Goal: Information Seeking & Learning: Check status

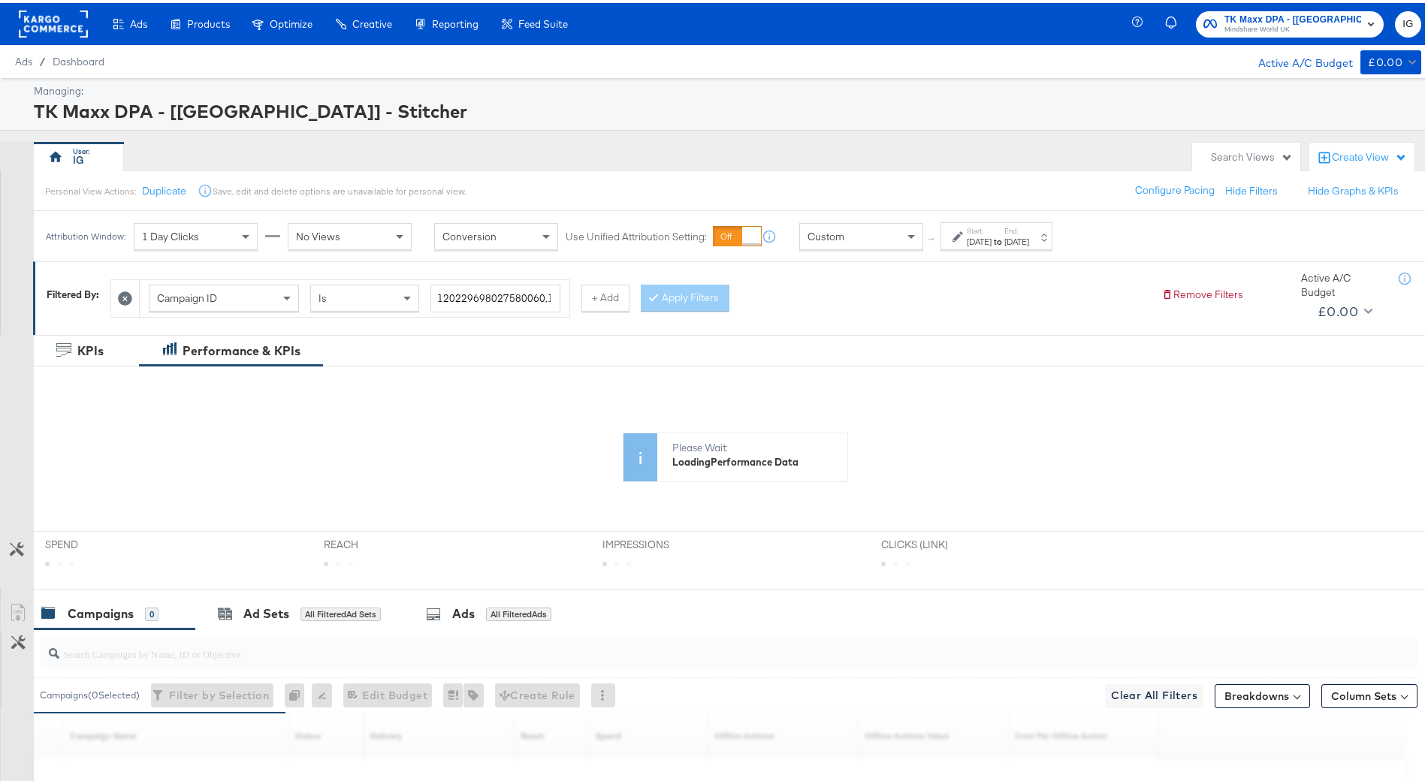
click at [1029, 237] on div "[DATE]" at bounding box center [1016, 239] width 25 height 12
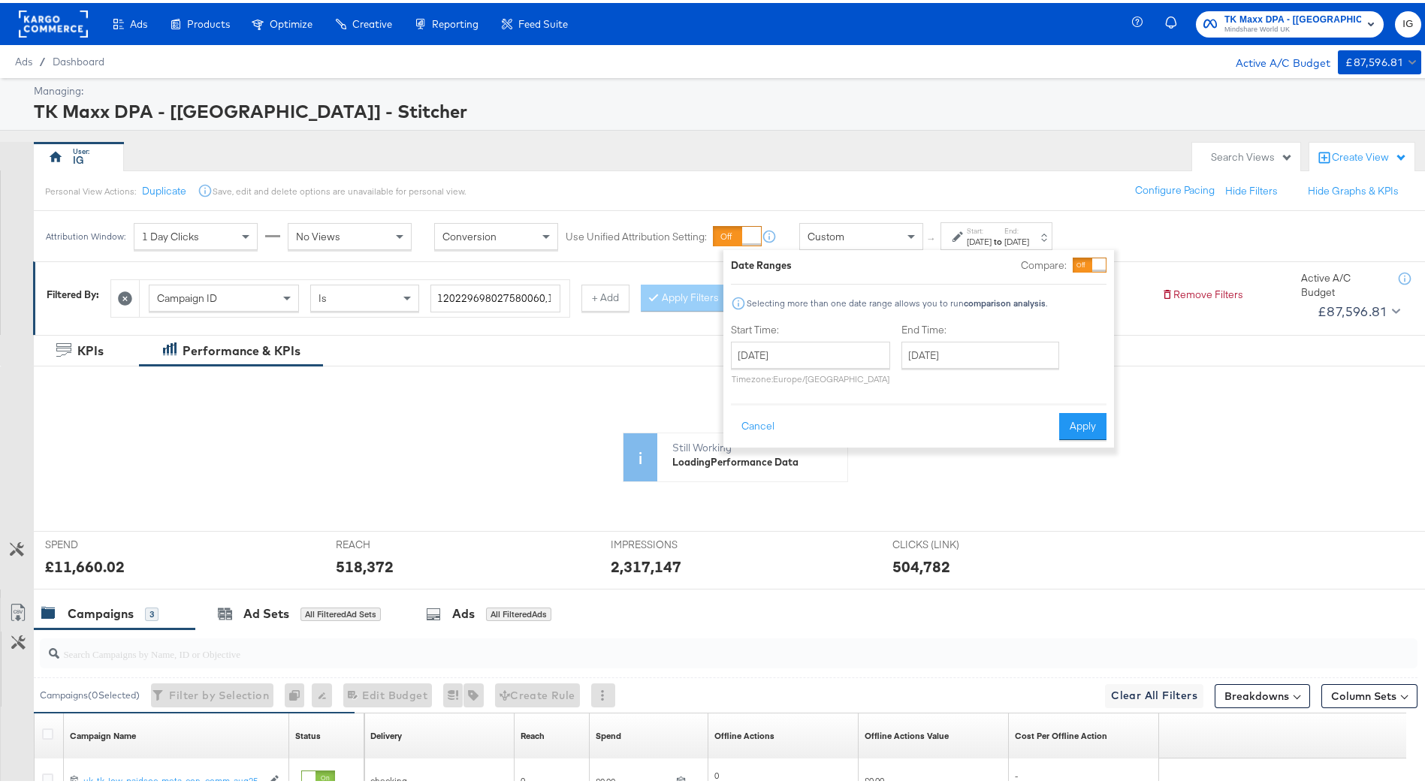
click at [936, 157] on div "IG" at bounding box center [609, 154] width 1151 height 30
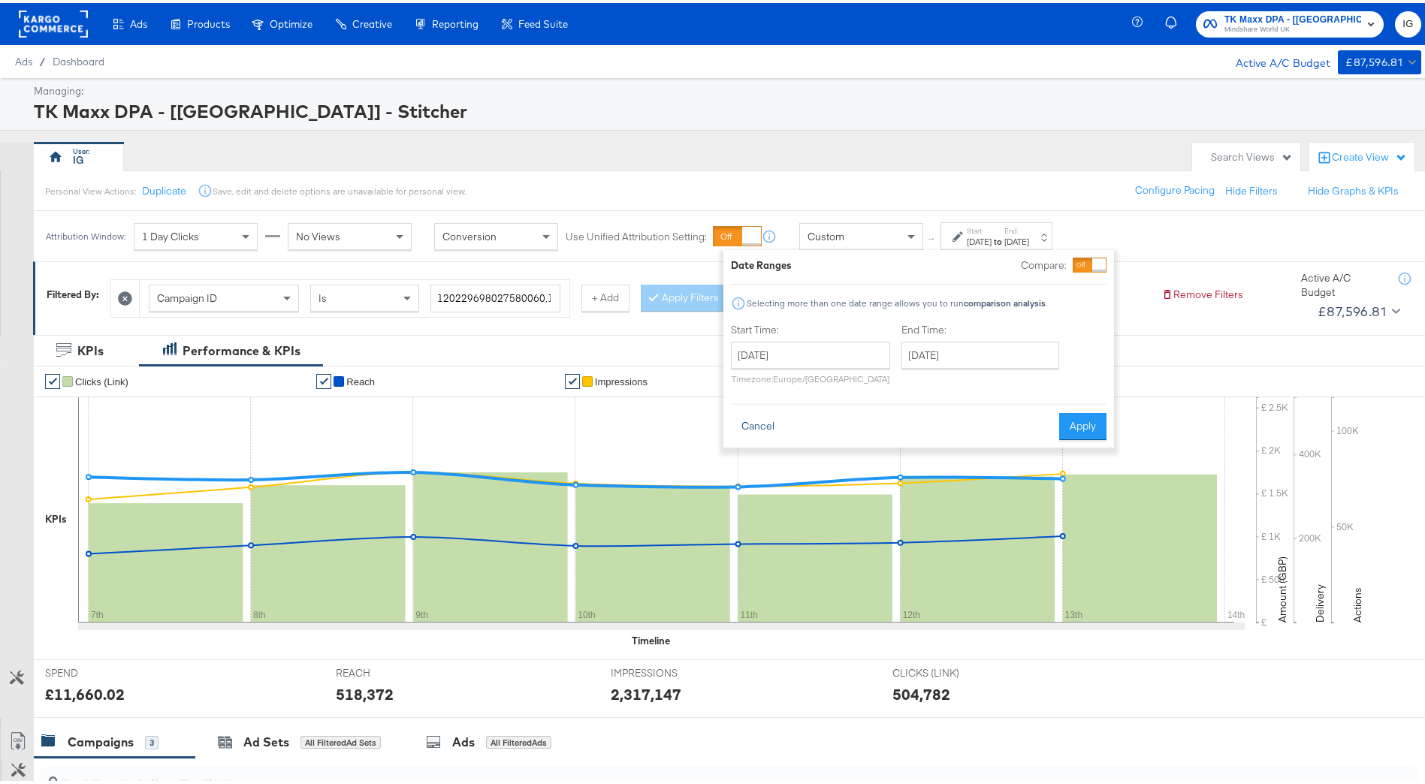
click at [768, 419] on button "Cancel" at bounding box center [758, 423] width 54 height 27
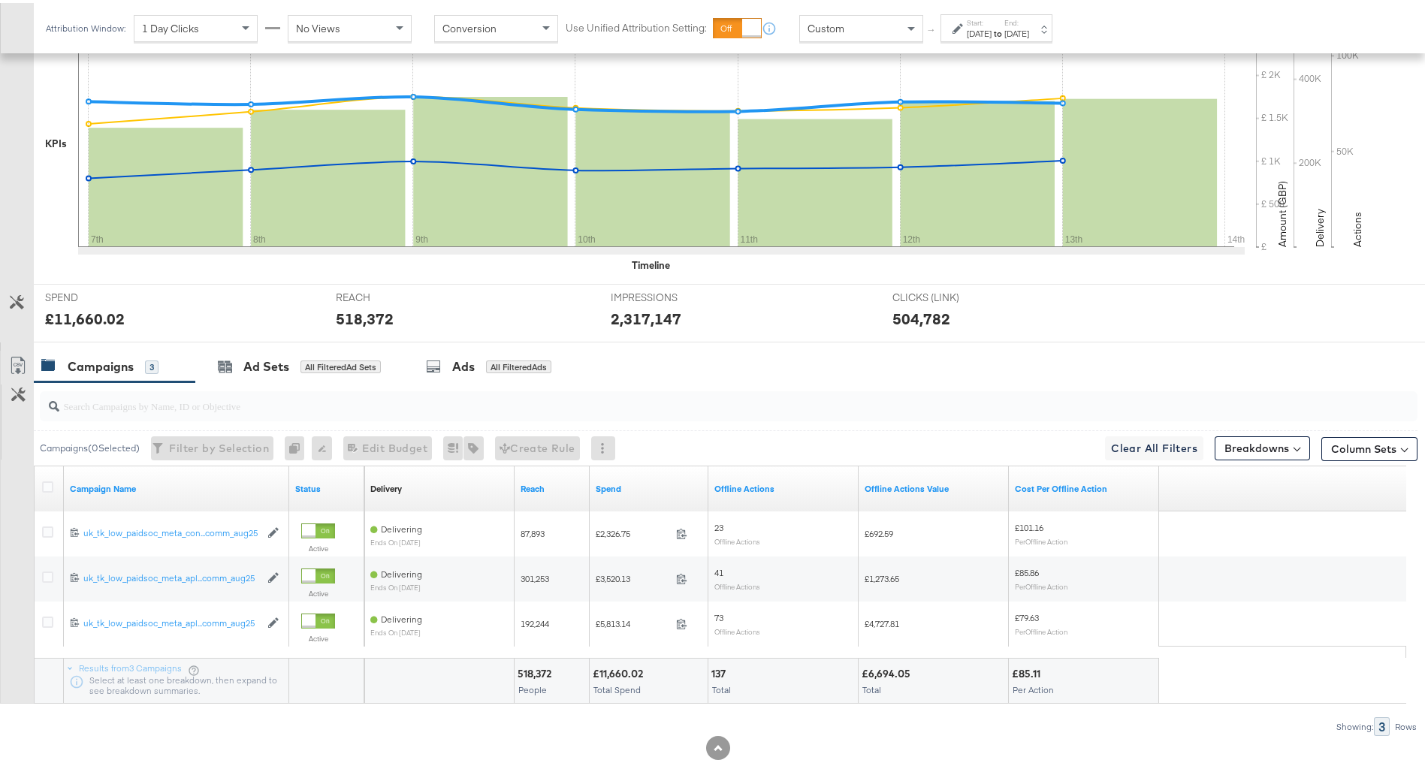
scroll to position [391, 0]
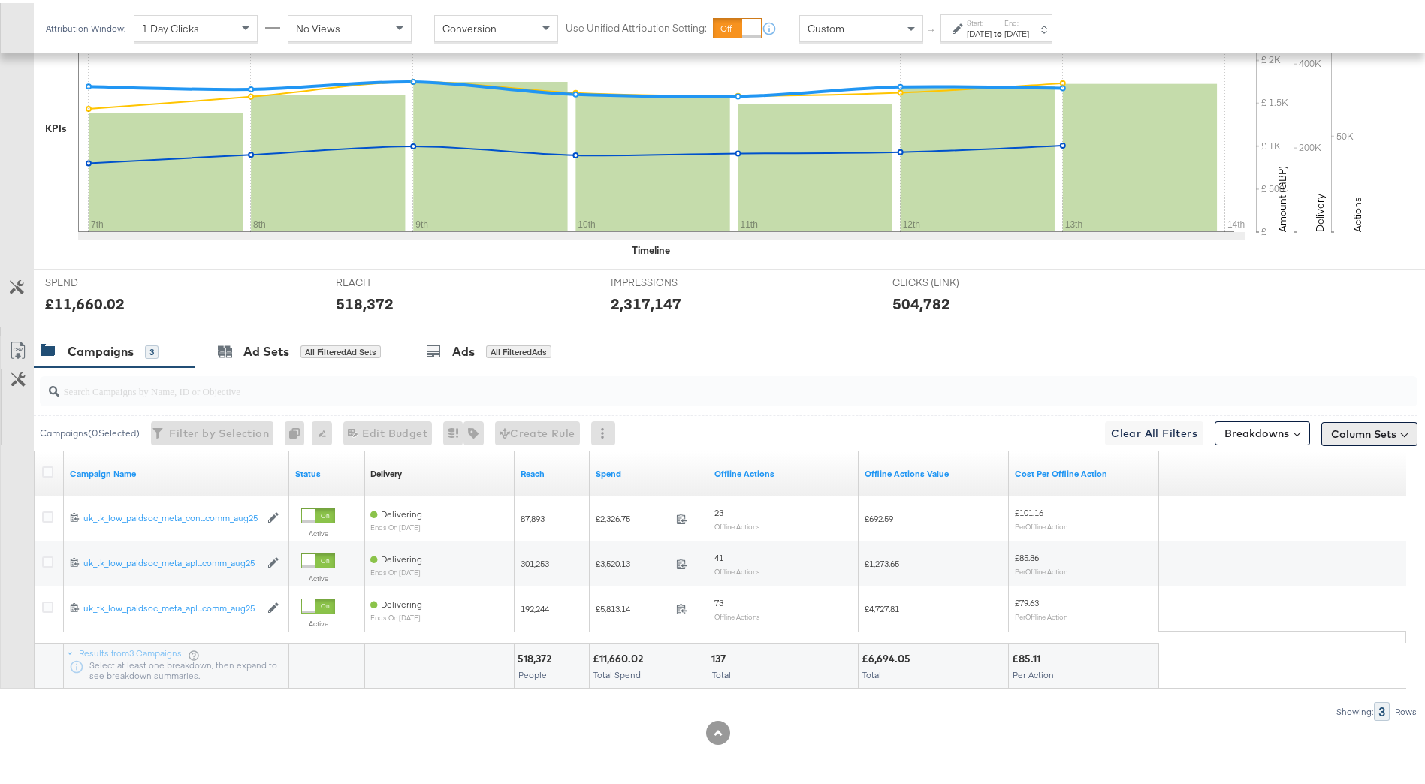
click at [1345, 421] on button "Column Sets" at bounding box center [1369, 431] width 96 height 24
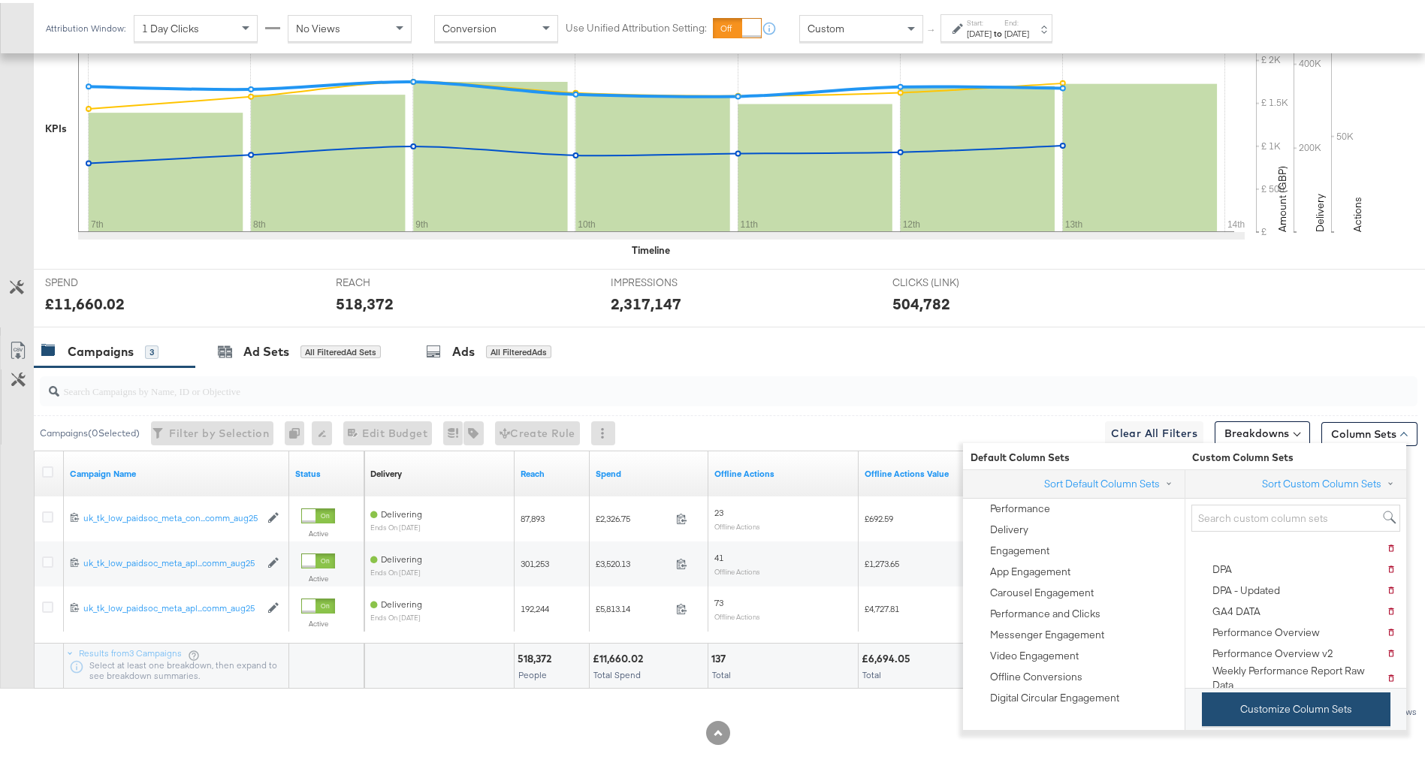
click at [1344, 699] on button "Customize Column Sets" at bounding box center [1296, 707] width 189 height 34
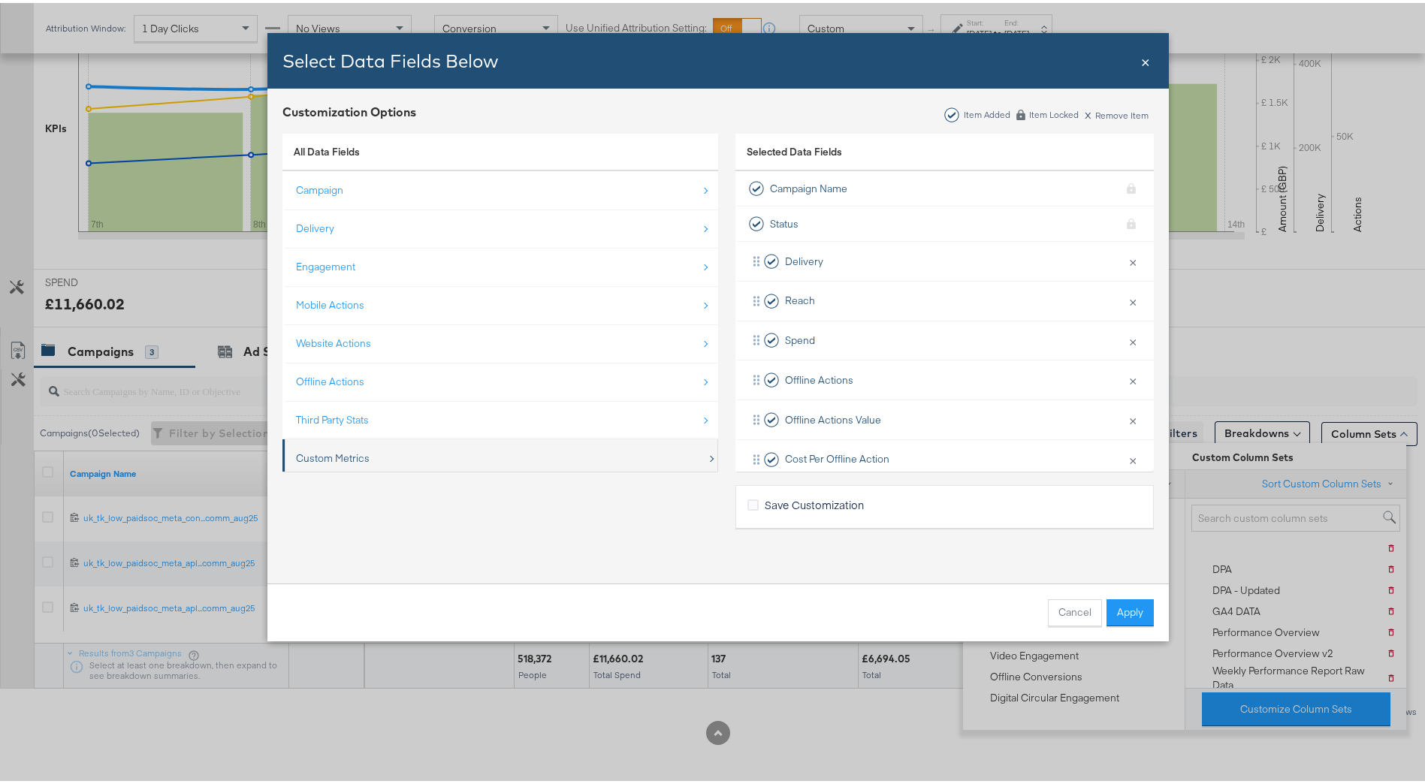
click at [503, 458] on div "Custom Metrics" at bounding box center [501, 455] width 411 height 31
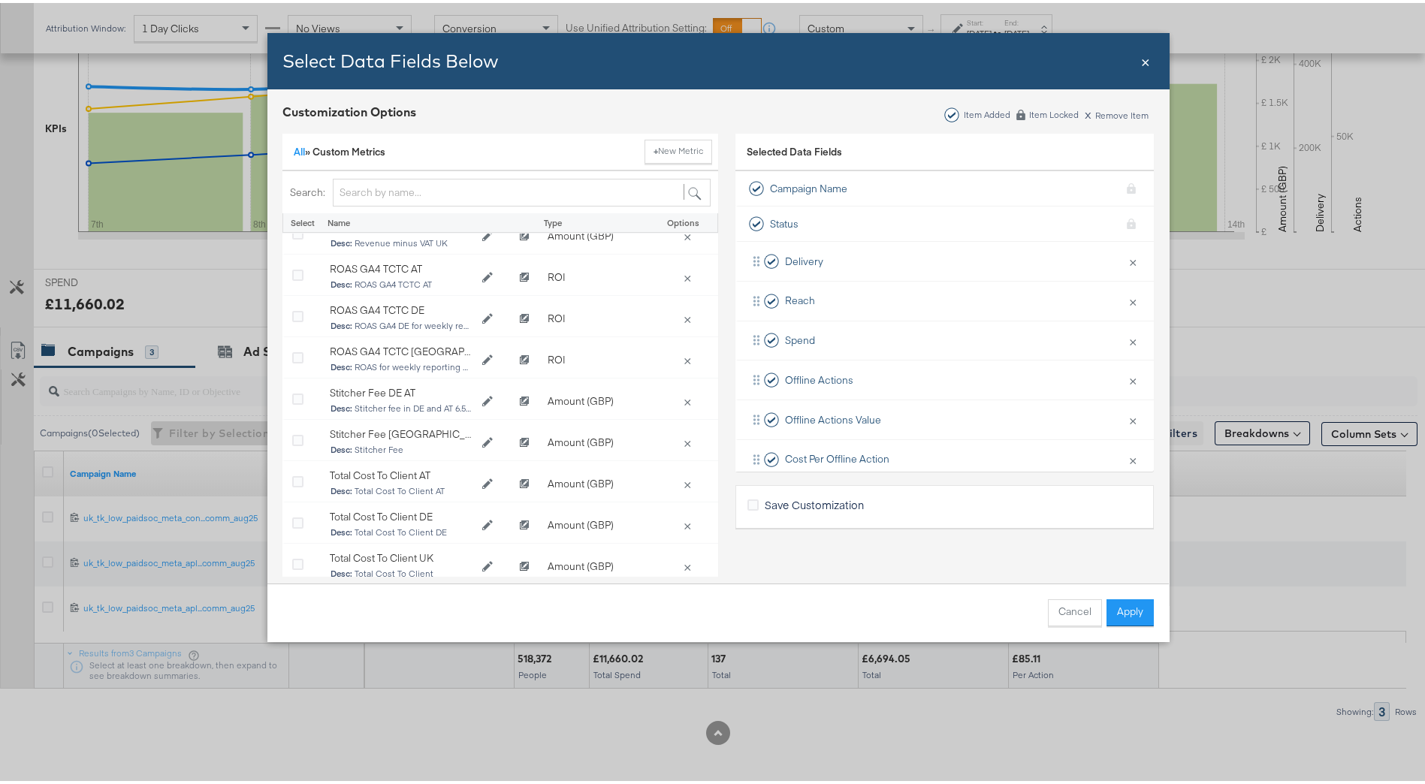
scroll to position [571, 0]
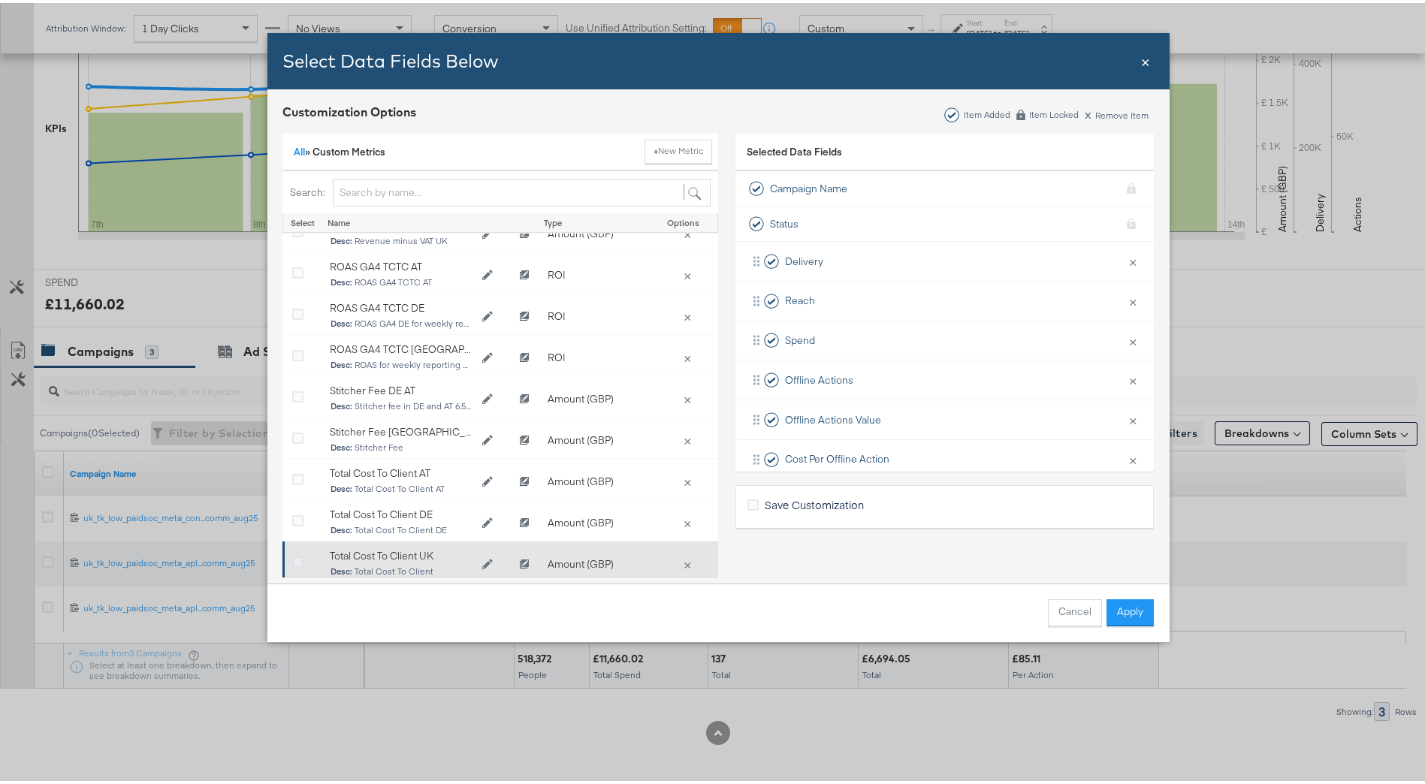
click at [292, 554] on icon "Bulk Add Locations Modal" at bounding box center [297, 559] width 11 height 11
click at [0, 0] on input "Bulk Add Locations Modal" at bounding box center [0, 0] width 0 height 0
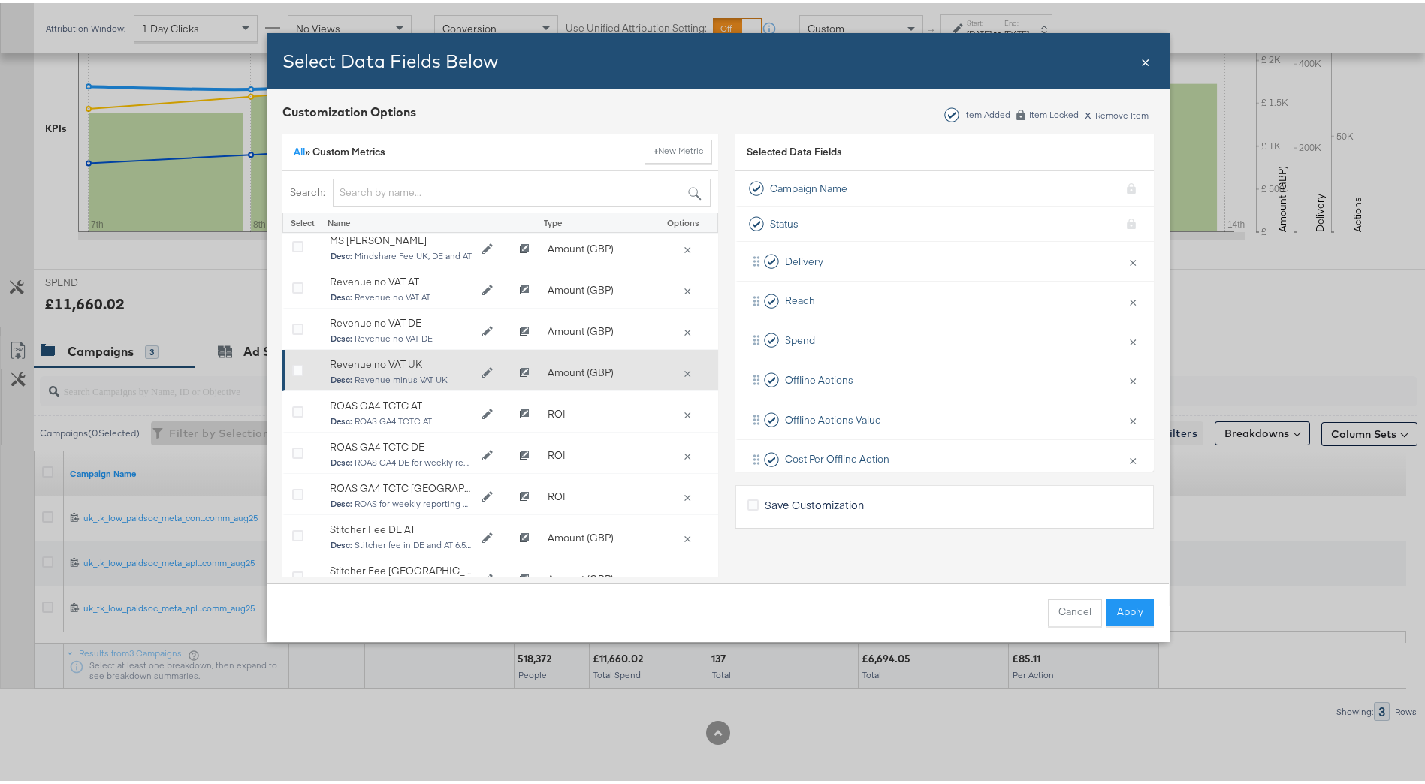
scroll to position [346, 0]
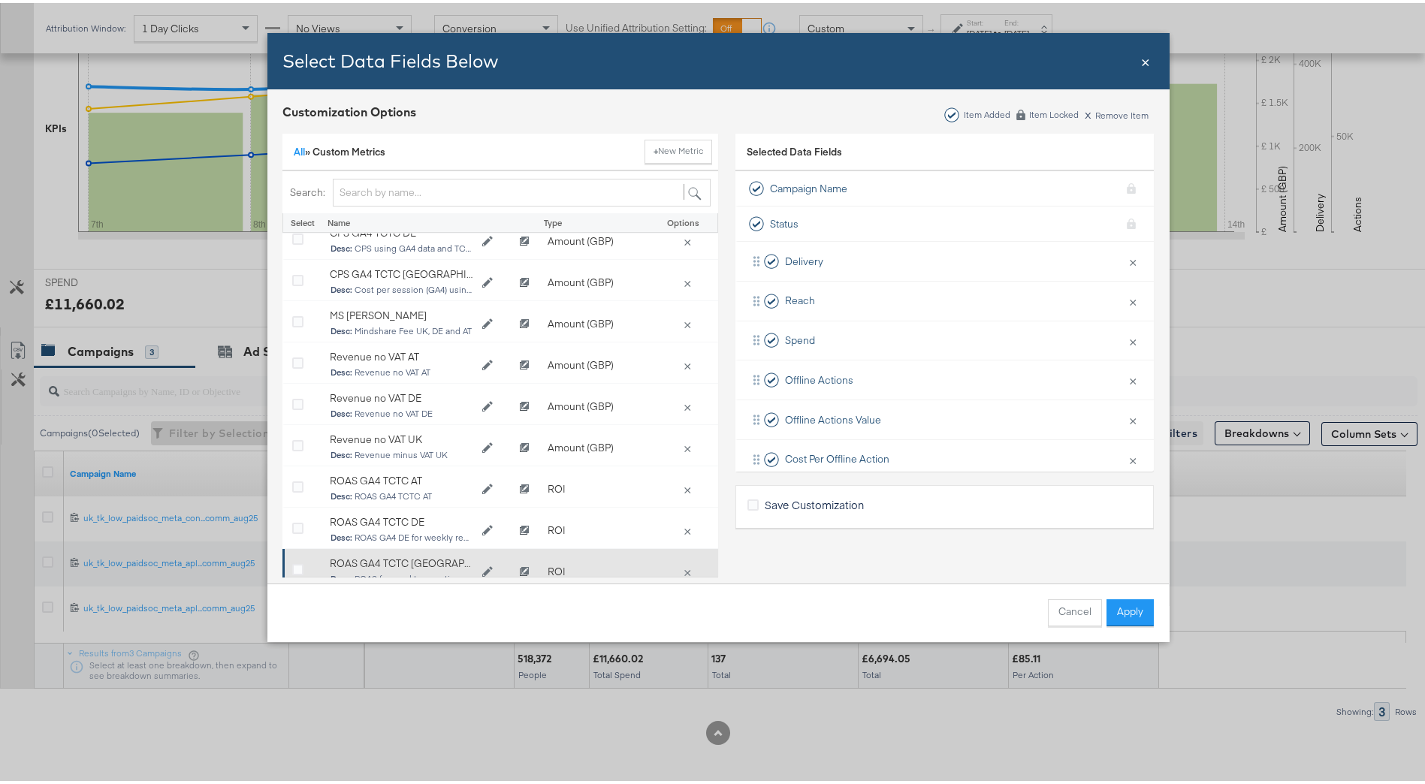
click at [285, 563] on div "Bulk Add Locations Modal" at bounding box center [304, 569] width 38 height 30
click at [294, 563] on icon "Bulk Add Locations Modal" at bounding box center [297, 567] width 11 height 11
click at [0, 0] on input "Bulk Add Locations Modal" at bounding box center [0, 0] width 0 height 0
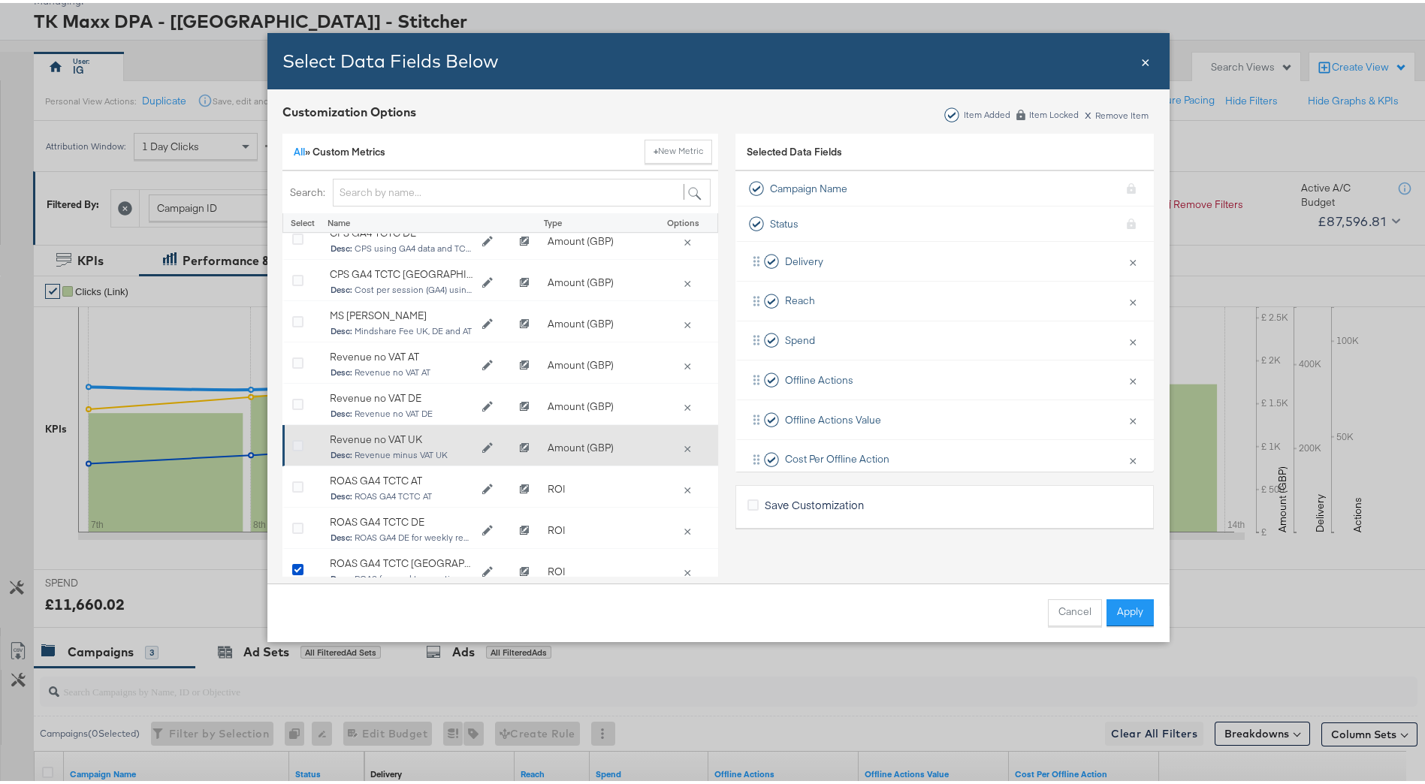
click at [292, 448] on icon "Bulk Add Locations Modal" at bounding box center [297, 443] width 11 height 11
click at [0, 0] on input "Bulk Add Locations Modal" at bounding box center [0, 0] width 0 height 0
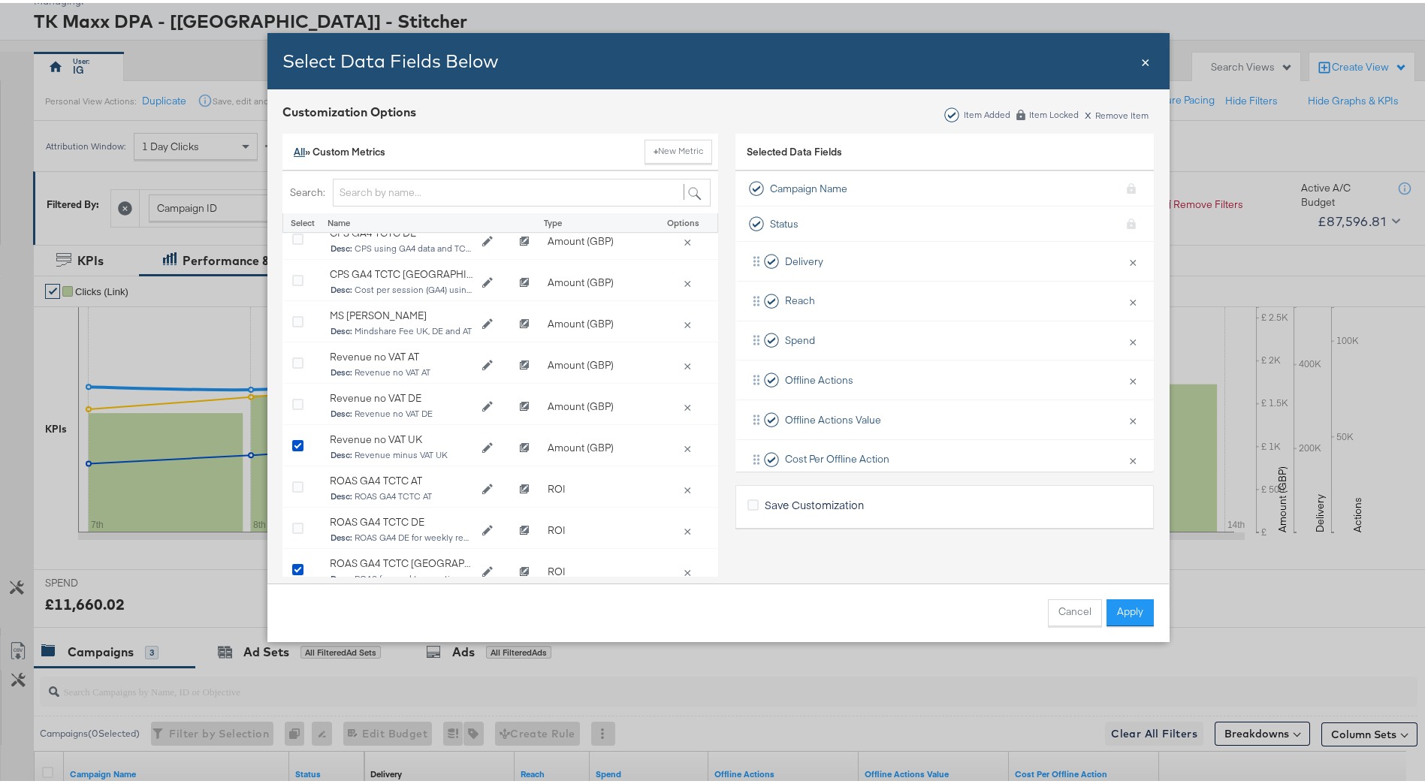
click at [294, 152] on link "All" at bounding box center [299, 149] width 11 height 14
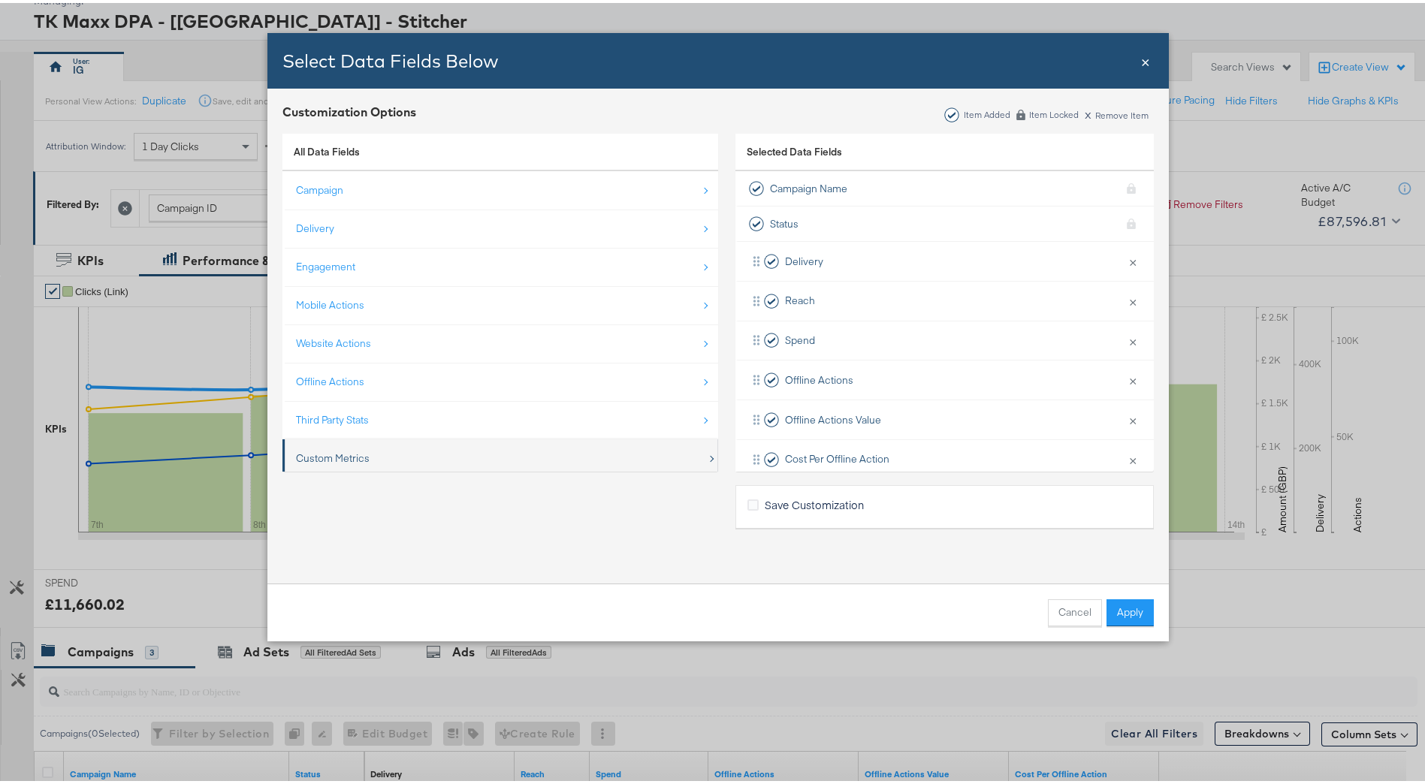
click at [366, 452] on div "Custom Metrics" at bounding box center [501, 455] width 411 height 31
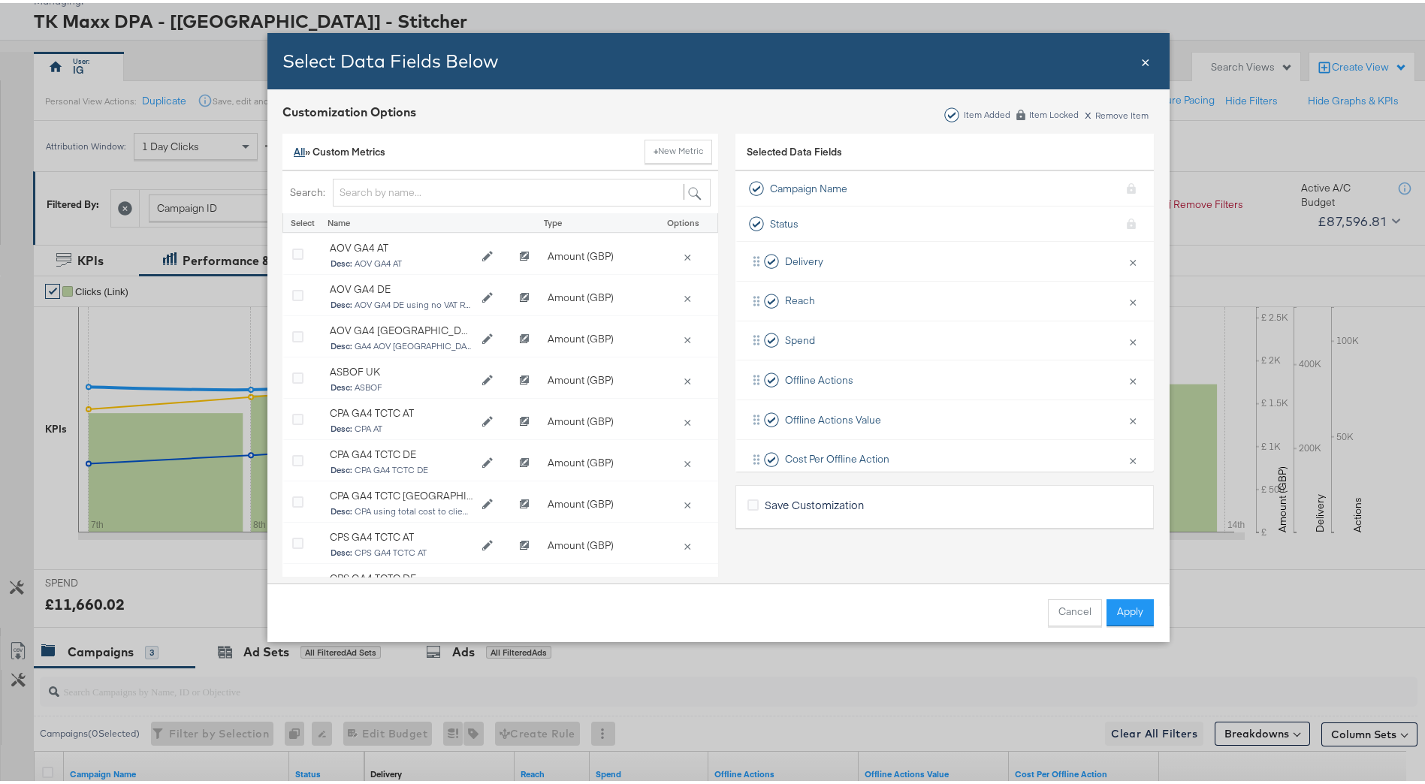
click at [294, 144] on link "All" at bounding box center [299, 149] width 11 height 14
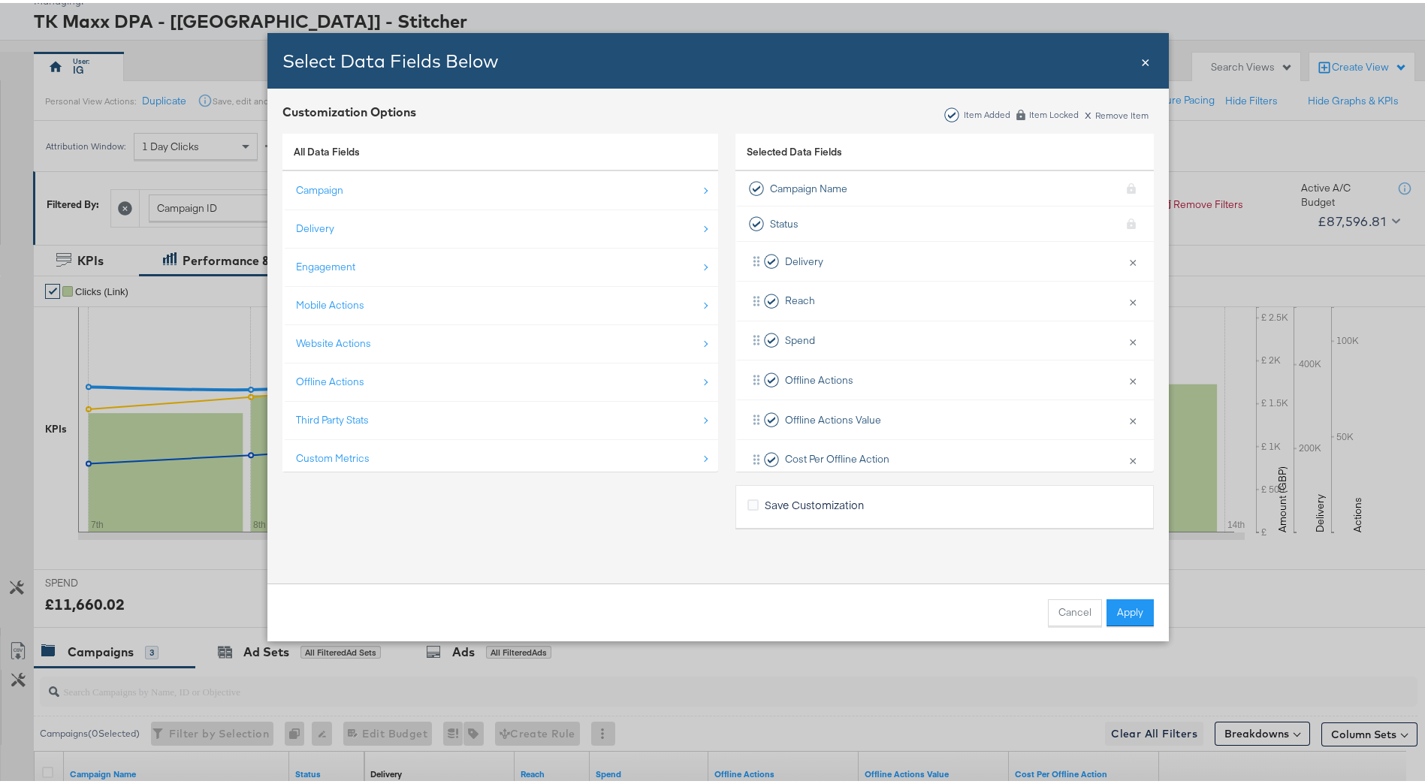
drag, startPoint x: 379, startPoint y: 424, endPoint x: 376, endPoint y: 408, distance: 16.1
click at [379, 418] on div "Third Party Stats" at bounding box center [501, 417] width 411 height 31
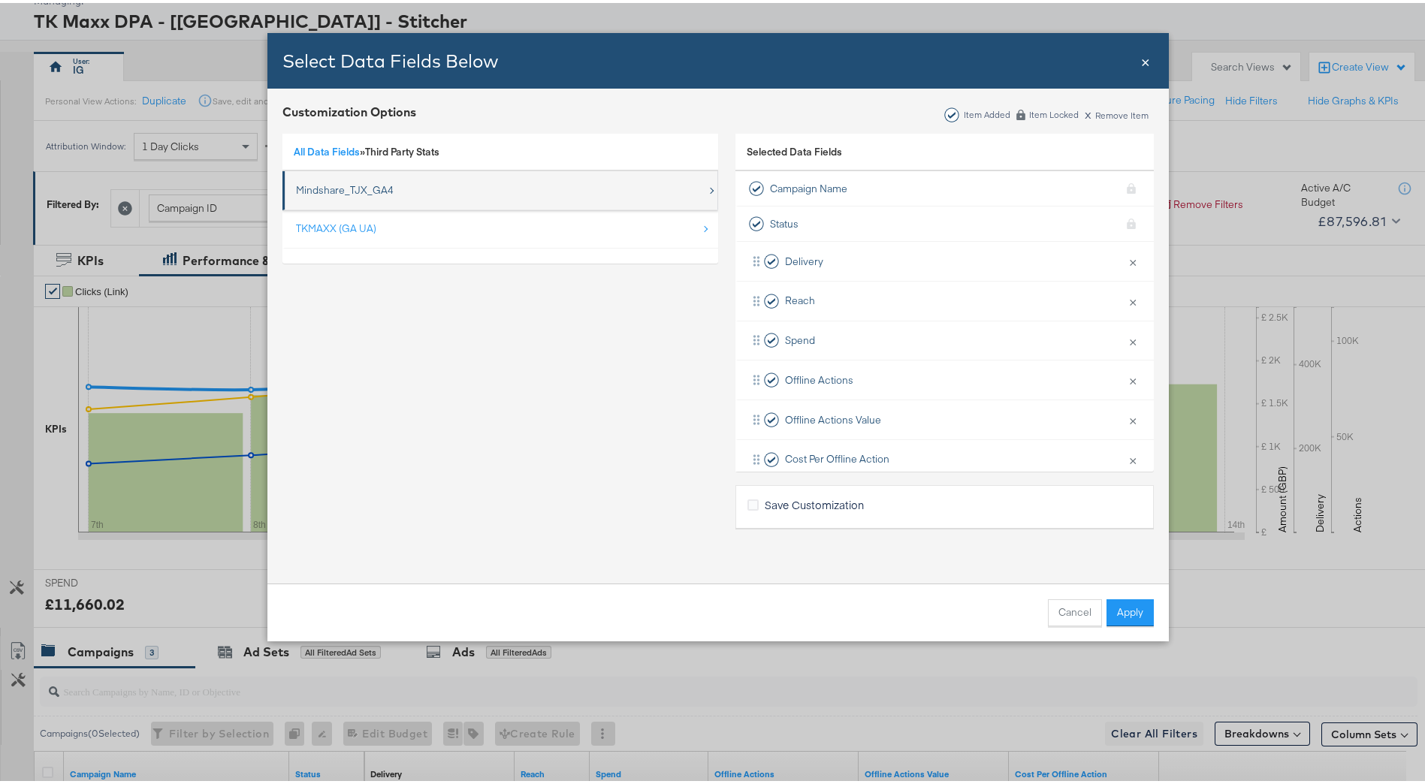
click at [373, 186] on div "Mindshare_TJX_GA4" at bounding box center [345, 187] width 98 height 14
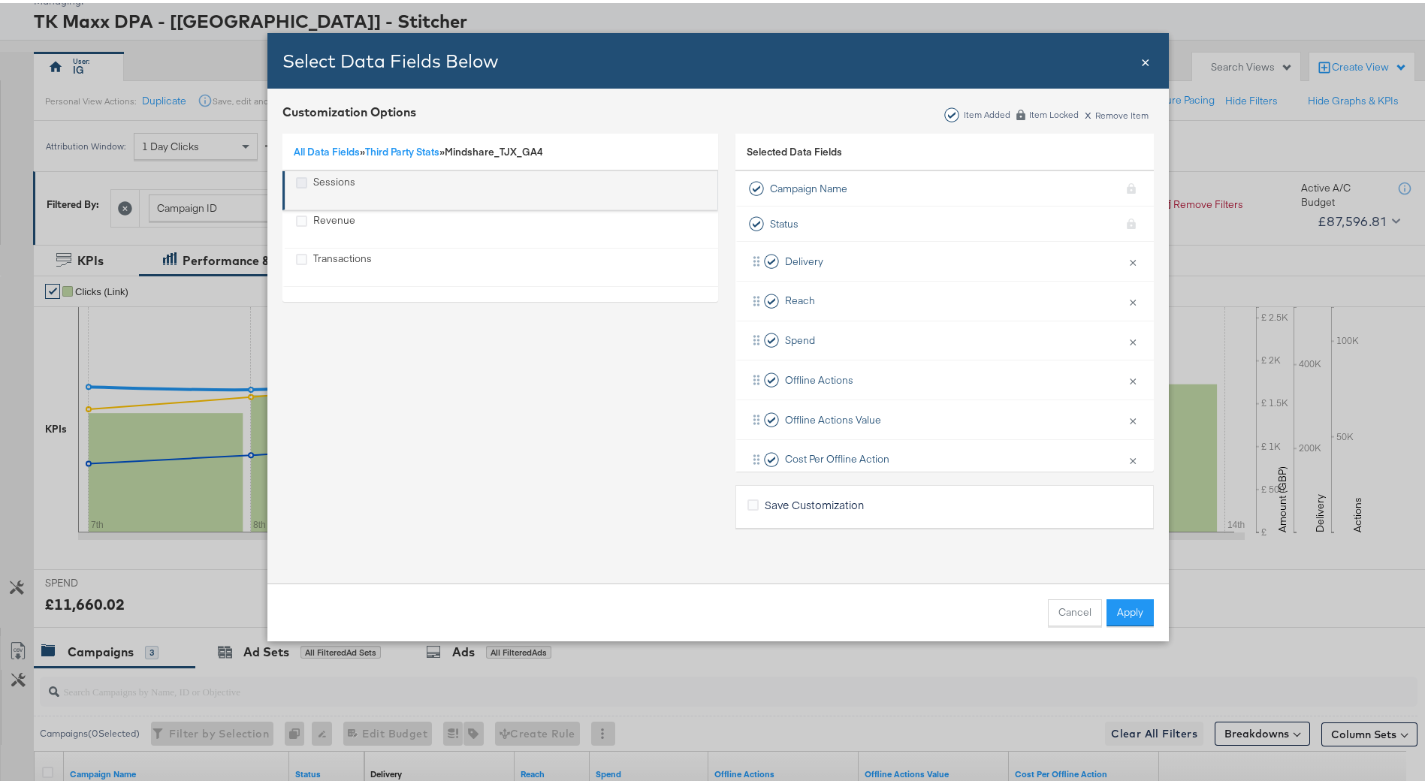
click at [300, 180] on icon "Sessions" at bounding box center [301, 179] width 11 height 11
click at [0, 0] on input "Sessions" at bounding box center [0, 0] width 0 height 0
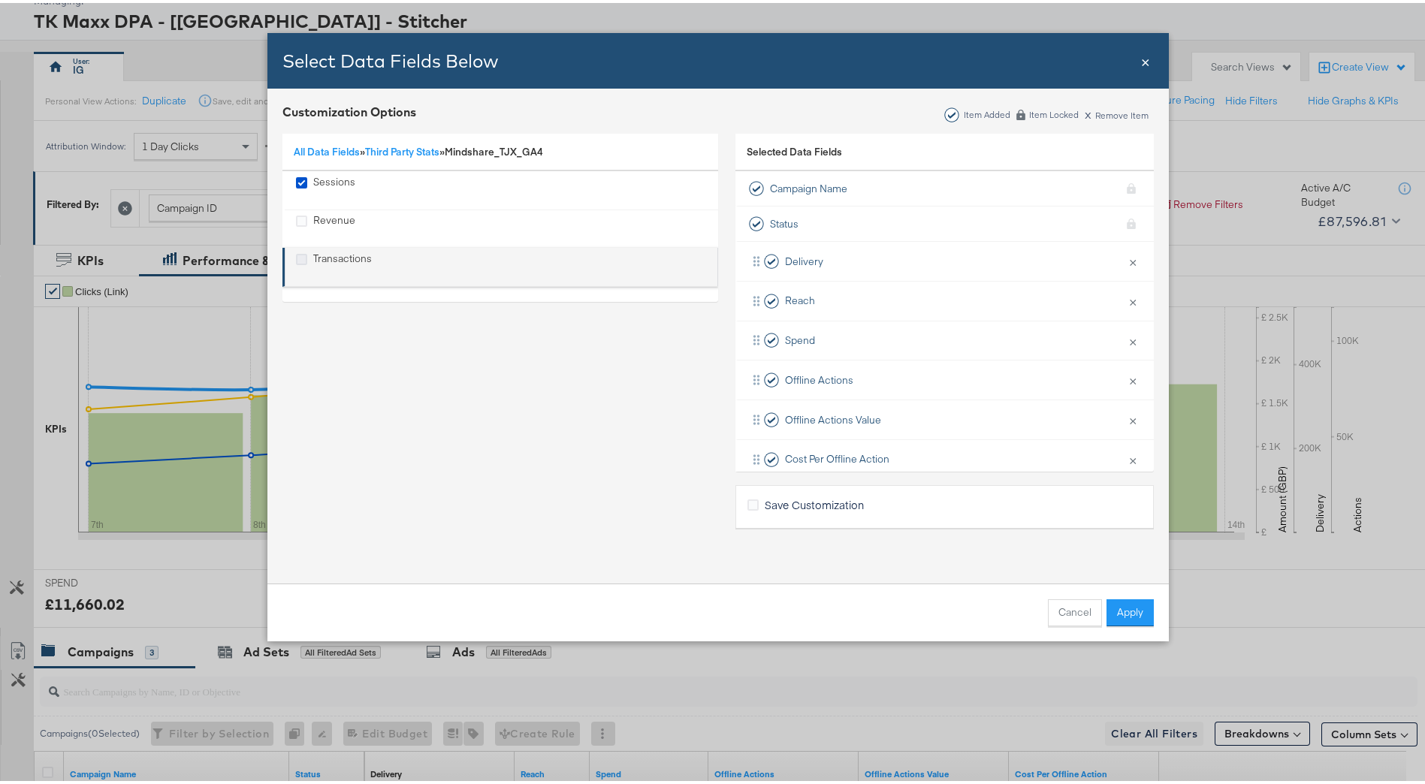
click at [297, 256] on icon "Transactions" at bounding box center [301, 256] width 11 height 11
click at [0, 0] on input "Transactions" at bounding box center [0, 0] width 0 height 0
click at [1135, 606] on button "Apply" at bounding box center [1129, 609] width 47 height 27
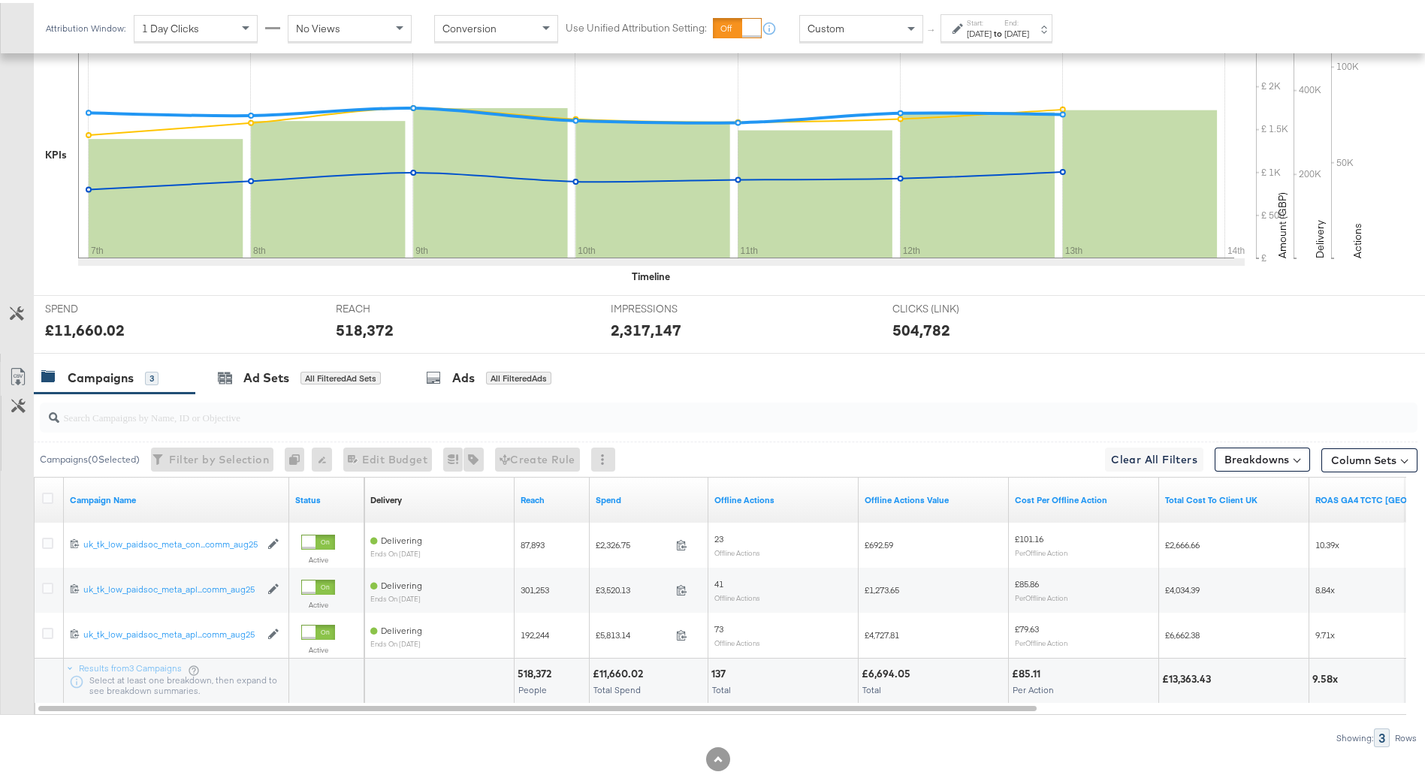
scroll to position [391, 0]
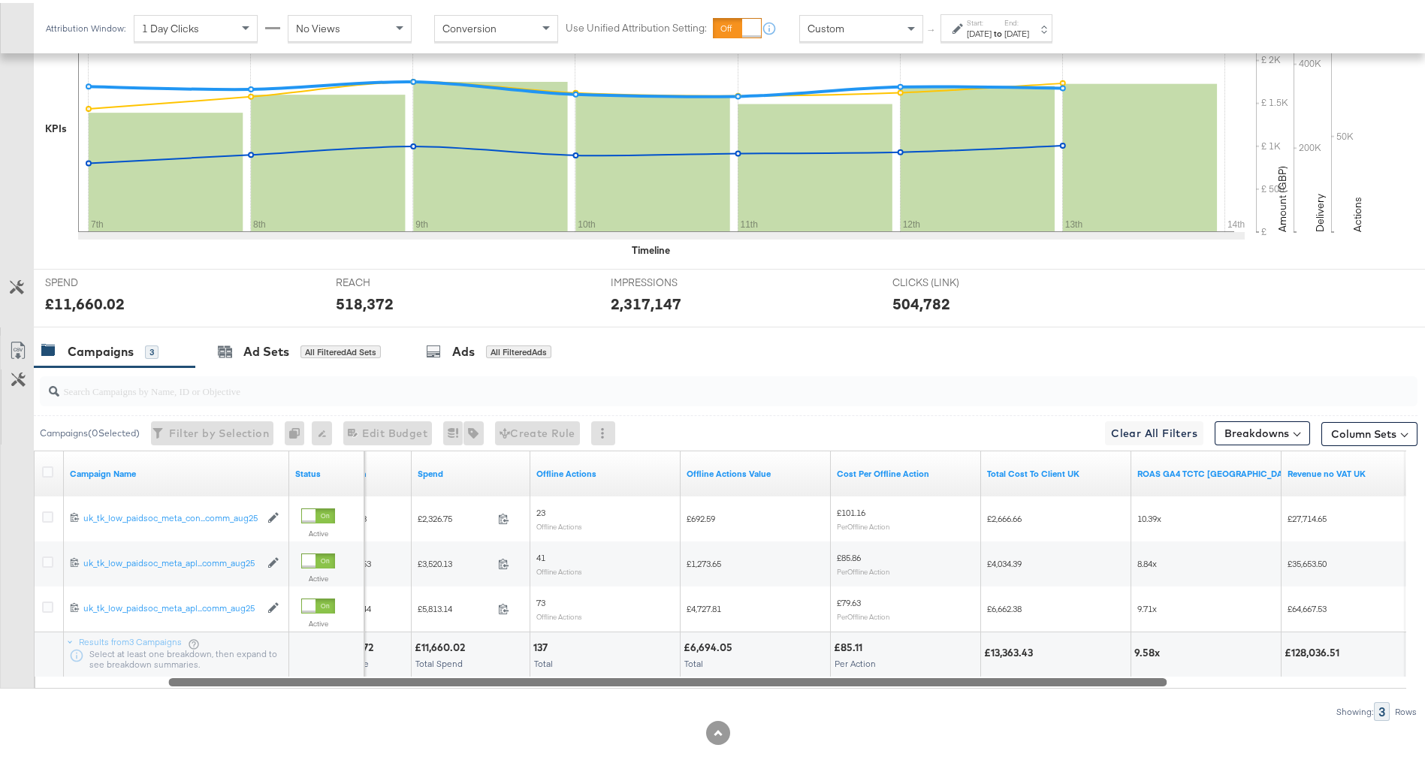
drag, startPoint x: 915, startPoint y: 674, endPoint x: 1055, endPoint y: 669, distance: 139.8
click at [1055, 669] on div "Campaign Name Status Reach Spend Offline Actions Offline Actions Value Cost Per…" at bounding box center [720, 567] width 1372 height 238
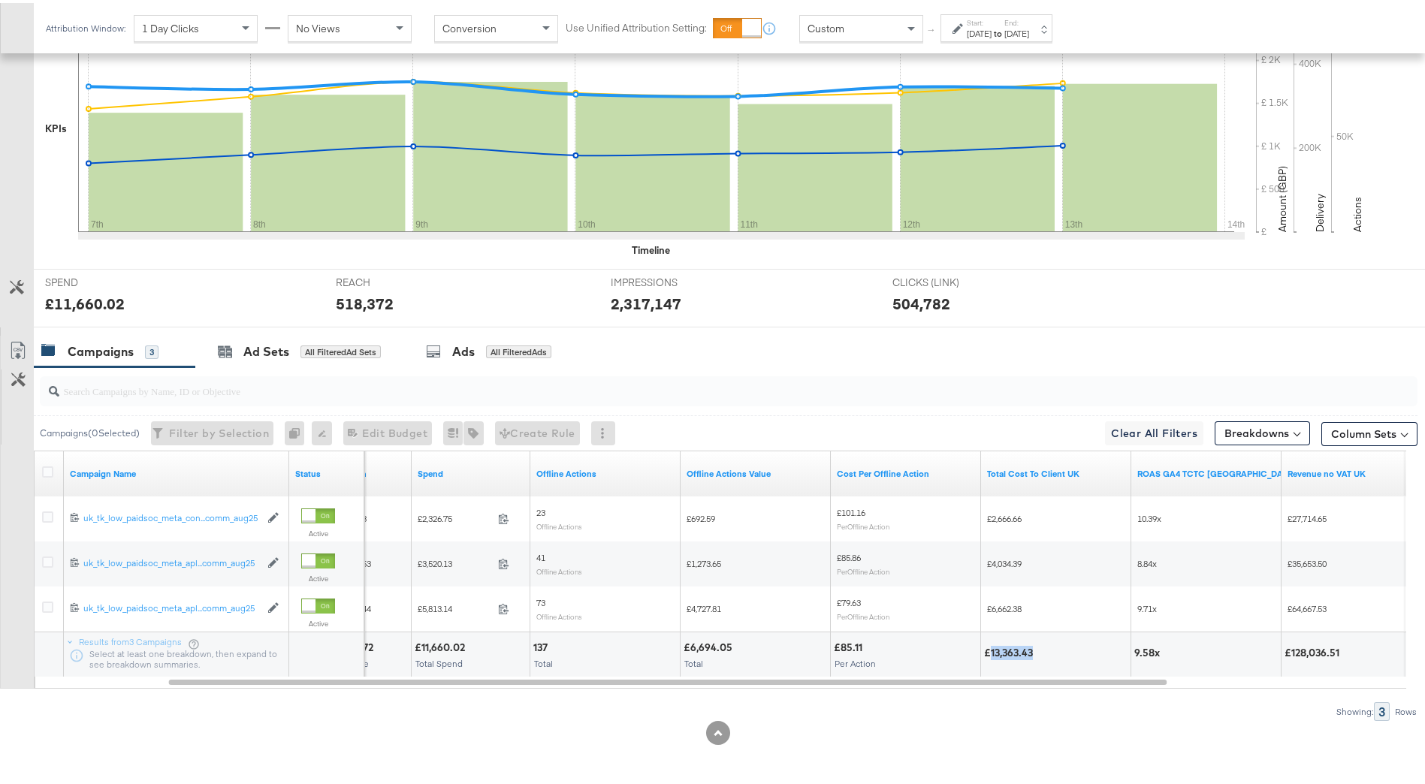
drag, startPoint x: 989, startPoint y: 650, endPoint x: 1035, endPoint y: 652, distance: 45.9
click at [1035, 652] on div "£13,363.43" at bounding box center [1010, 650] width 53 height 14
drag, startPoint x: 1035, startPoint y: 652, endPoint x: 1020, endPoint y: 654, distance: 15.2
copy div "13,363.43"
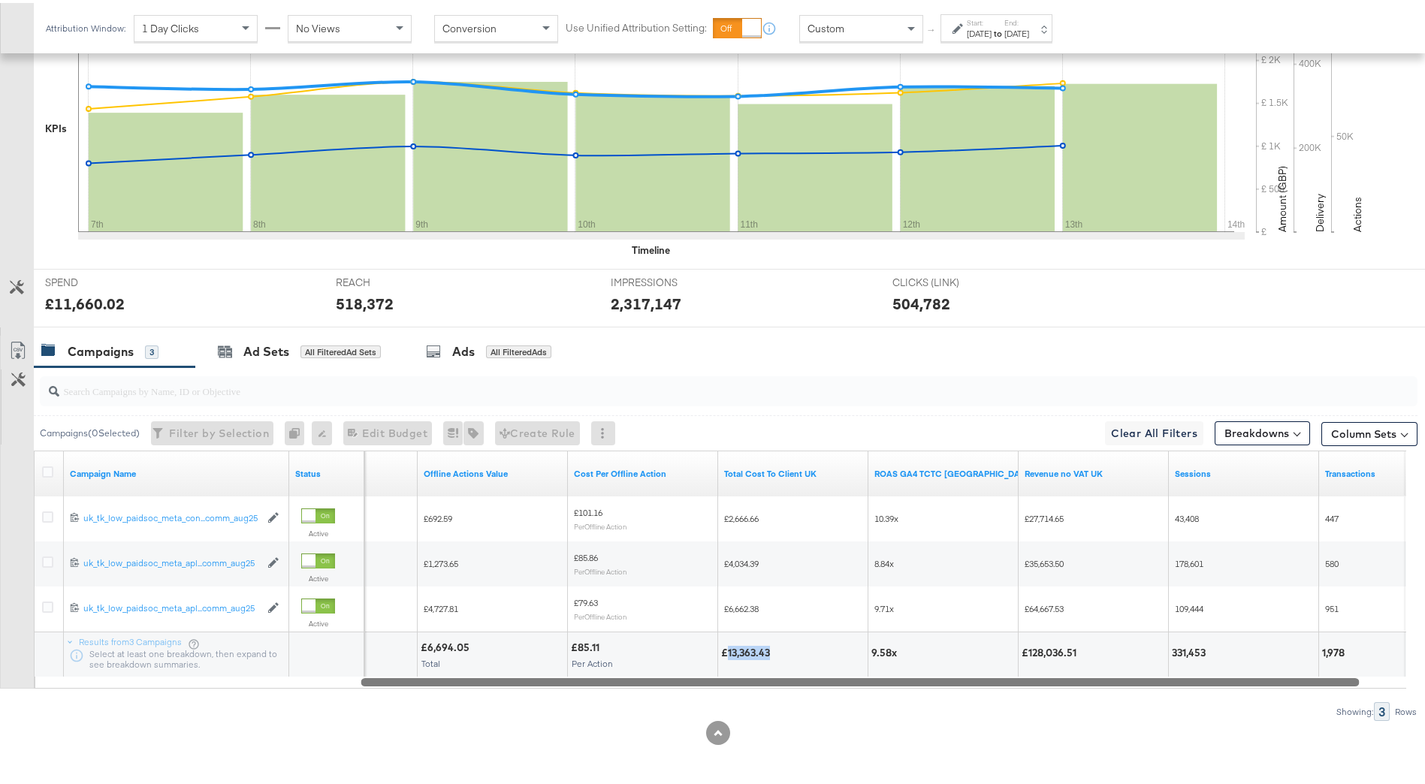
drag, startPoint x: 820, startPoint y: 677, endPoint x: 1049, endPoint y: 711, distance: 232.4
click at [1049, 711] on div "Campaigns ( 0 Selected) Filter by Selection Filter 0 campaigns 0 Rename 0 campa…" at bounding box center [708, 541] width 1417 height 354
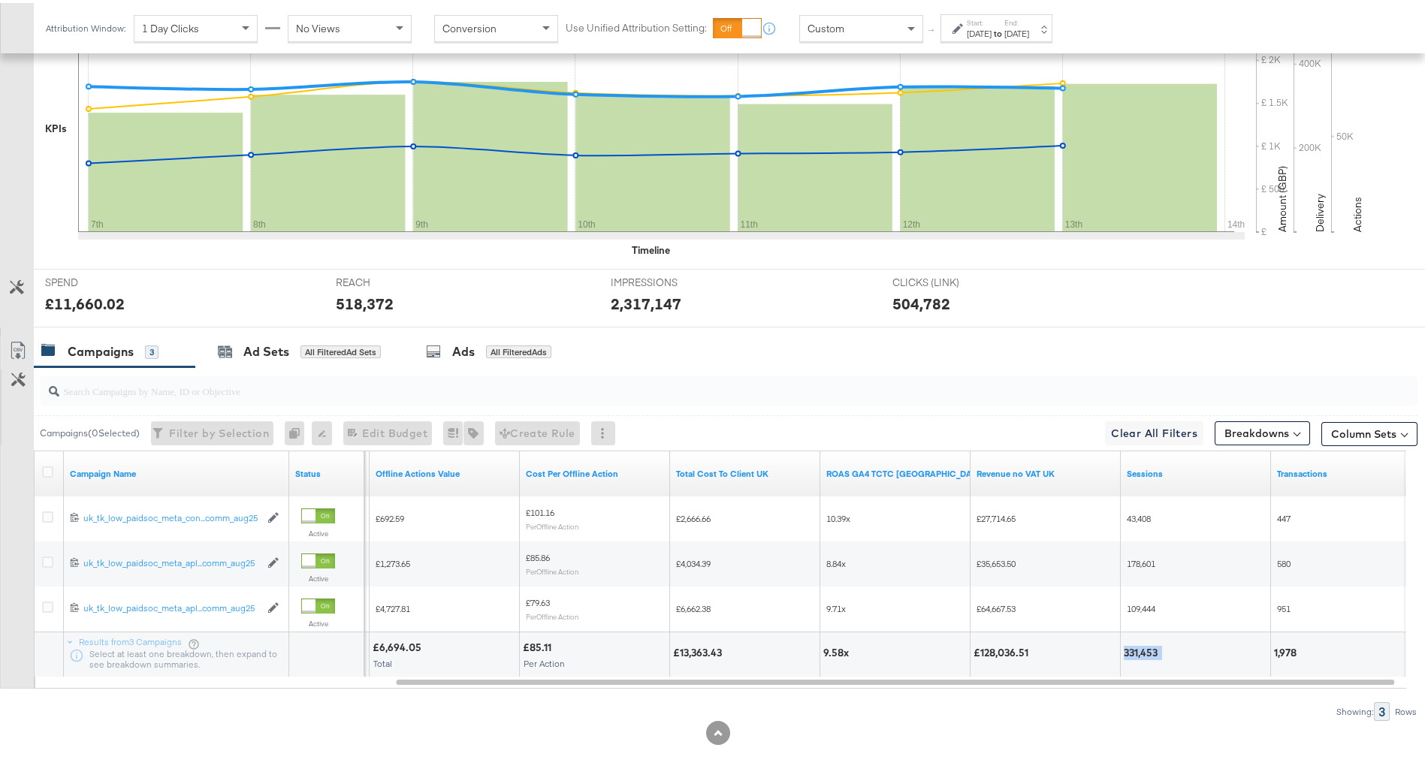
drag, startPoint x: 1181, startPoint y: 641, endPoint x: 1125, endPoint y: 653, distance: 56.9
click at [1125, 653] on div "331,453" at bounding box center [1195, 651] width 149 height 45
copy div "331,453"
drag, startPoint x: 980, startPoint y: 652, endPoint x: 1033, endPoint y: 646, distance: 53.7
click at [1033, 646] on div "£128,036.51" at bounding box center [1003, 650] width 59 height 14
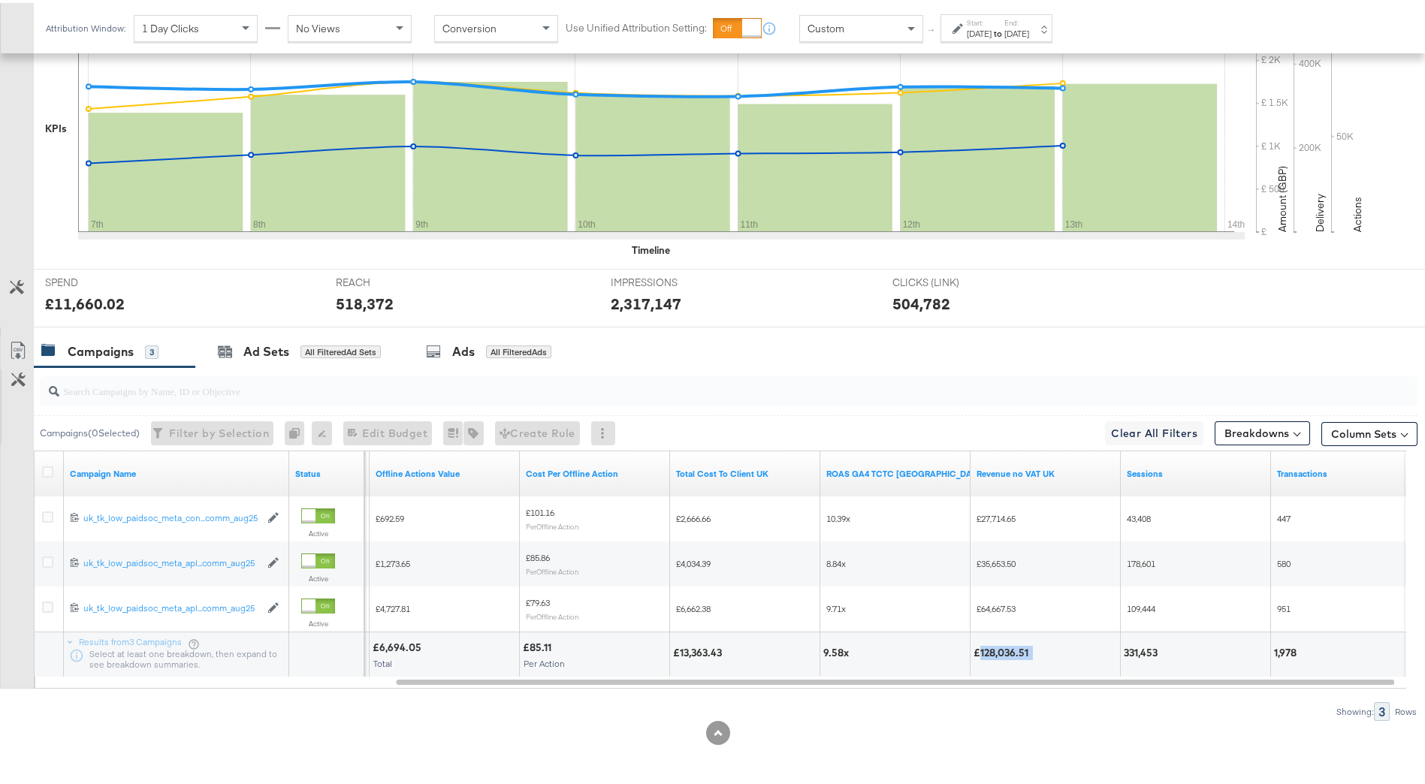
drag, startPoint x: 1033, startPoint y: 646, endPoint x: 1016, endPoint y: 648, distance: 17.4
copy div "128,036.51"
drag, startPoint x: 1275, startPoint y: 649, endPoint x: 1303, endPoint y: 652, distance: 28.0
click at [1303, 652] on div "1,978" at bounding box center [1345, 650] width 143 height 14
drag, startPoint x: 1303, startPoint y: 652, endPoint x: 1293, endPoint y: 649, distance: 10.2
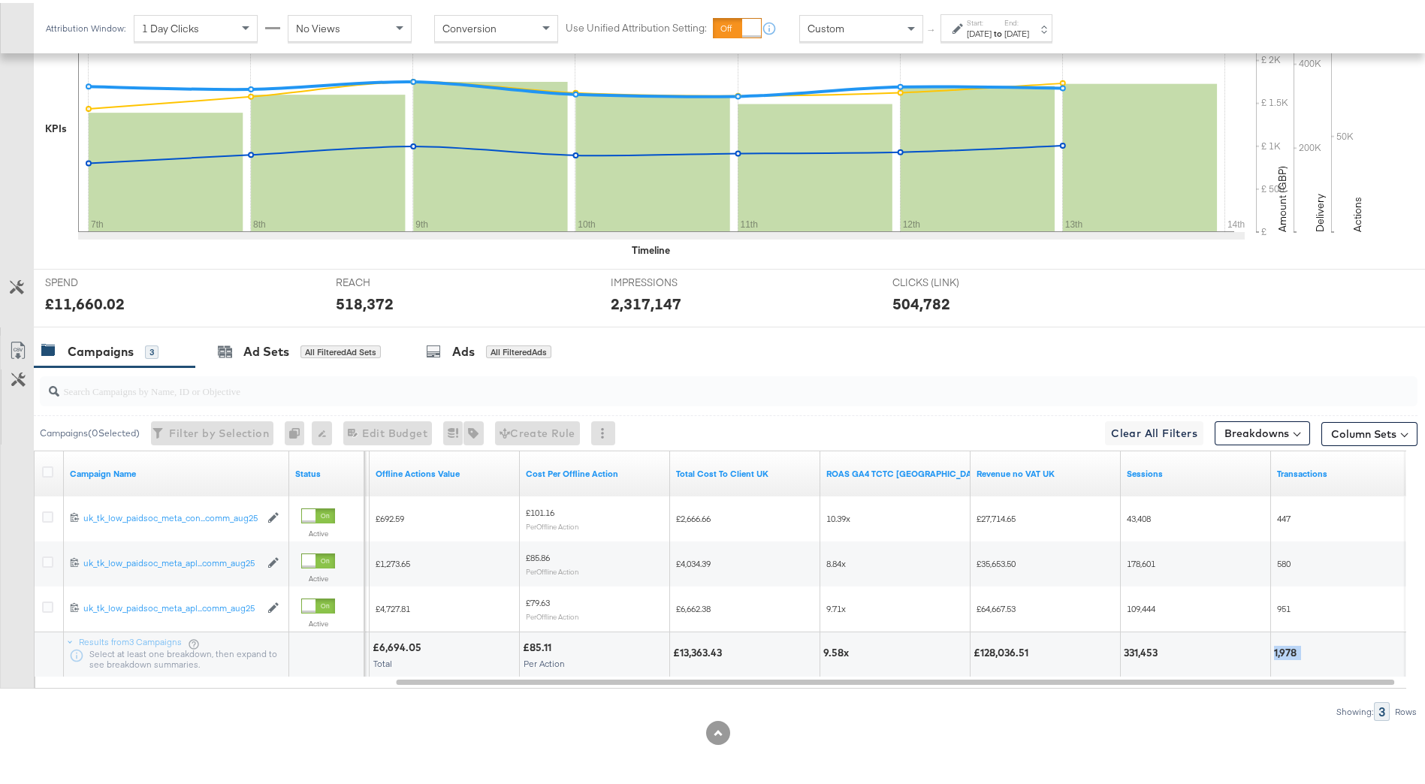
copy div "1,978"
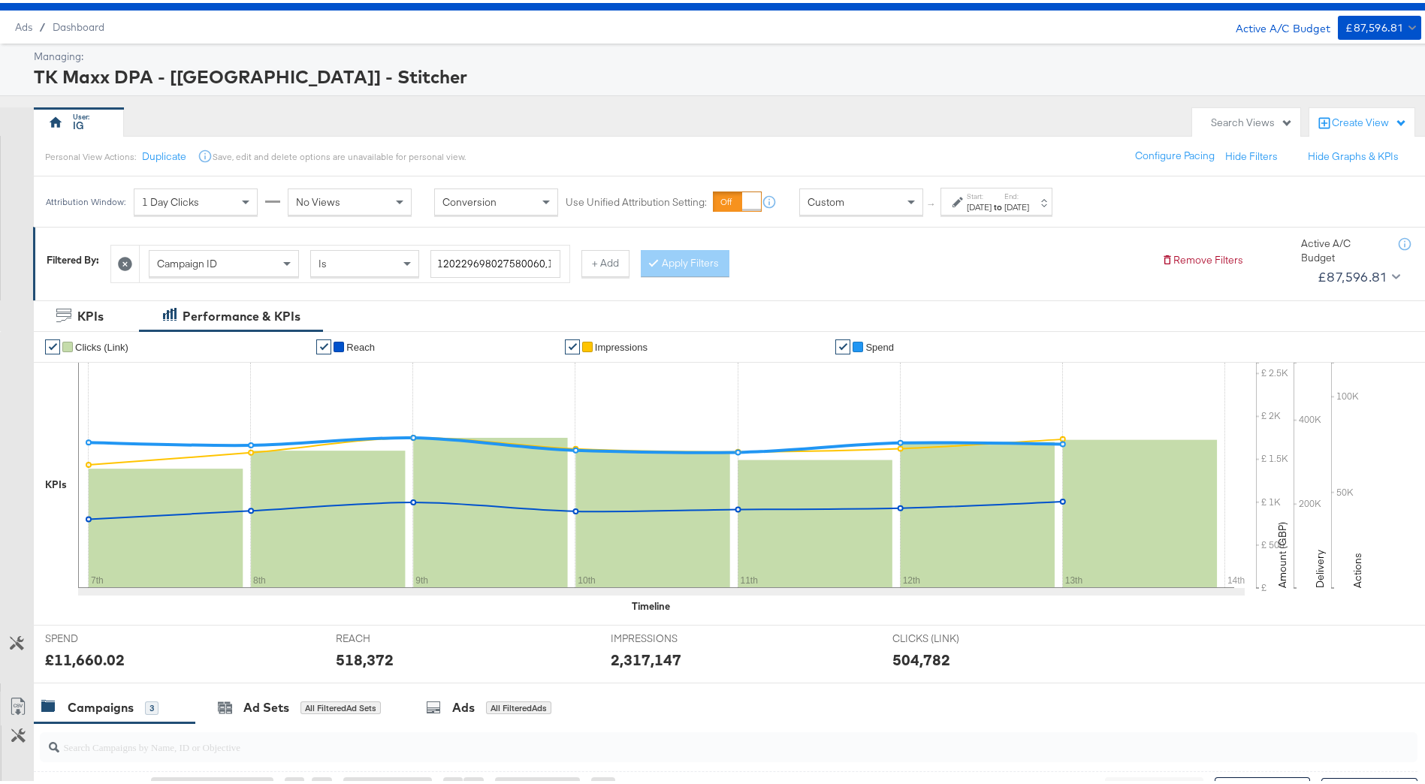
scroll to position [0, 0]
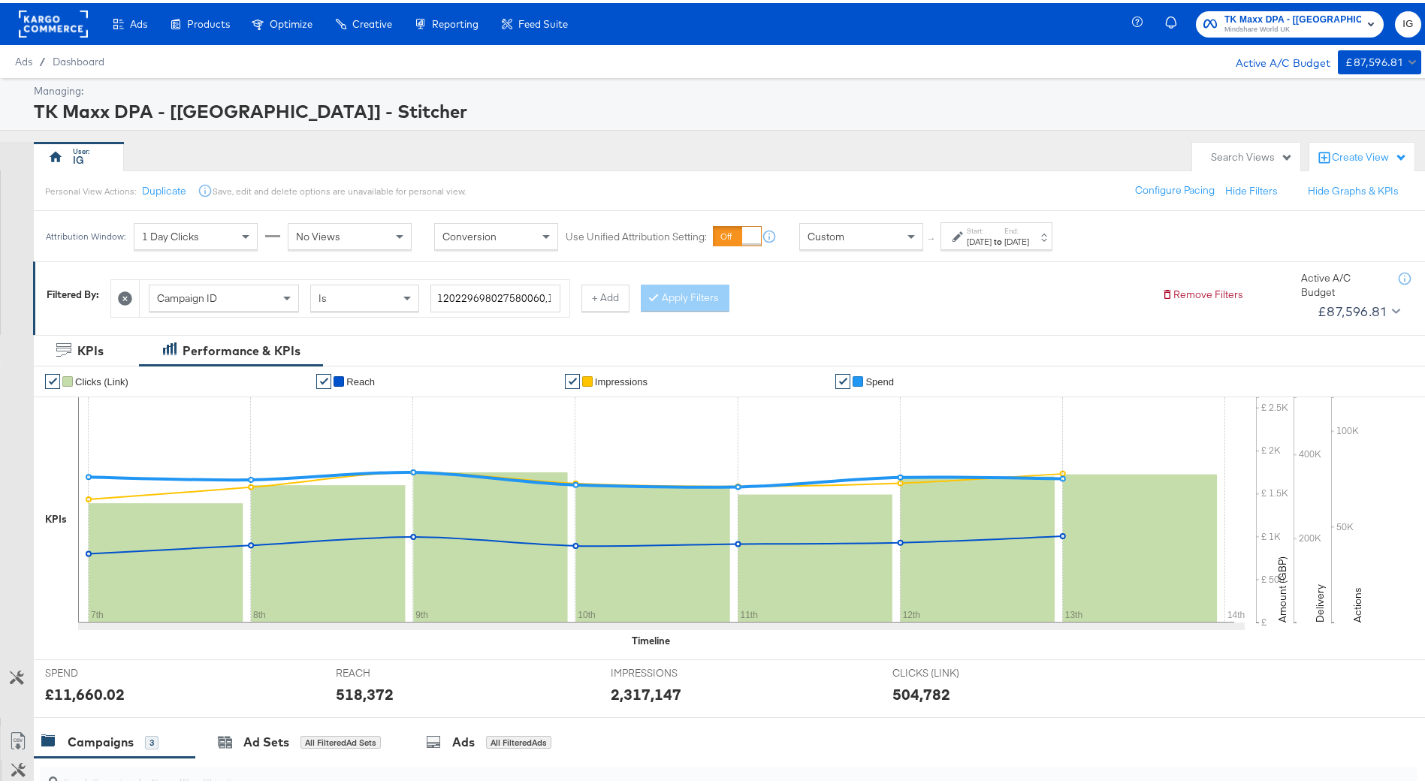
click at [1286, 22] on span "Mindshare World UK" at bounding box center [1292, 27] width 137 height 12
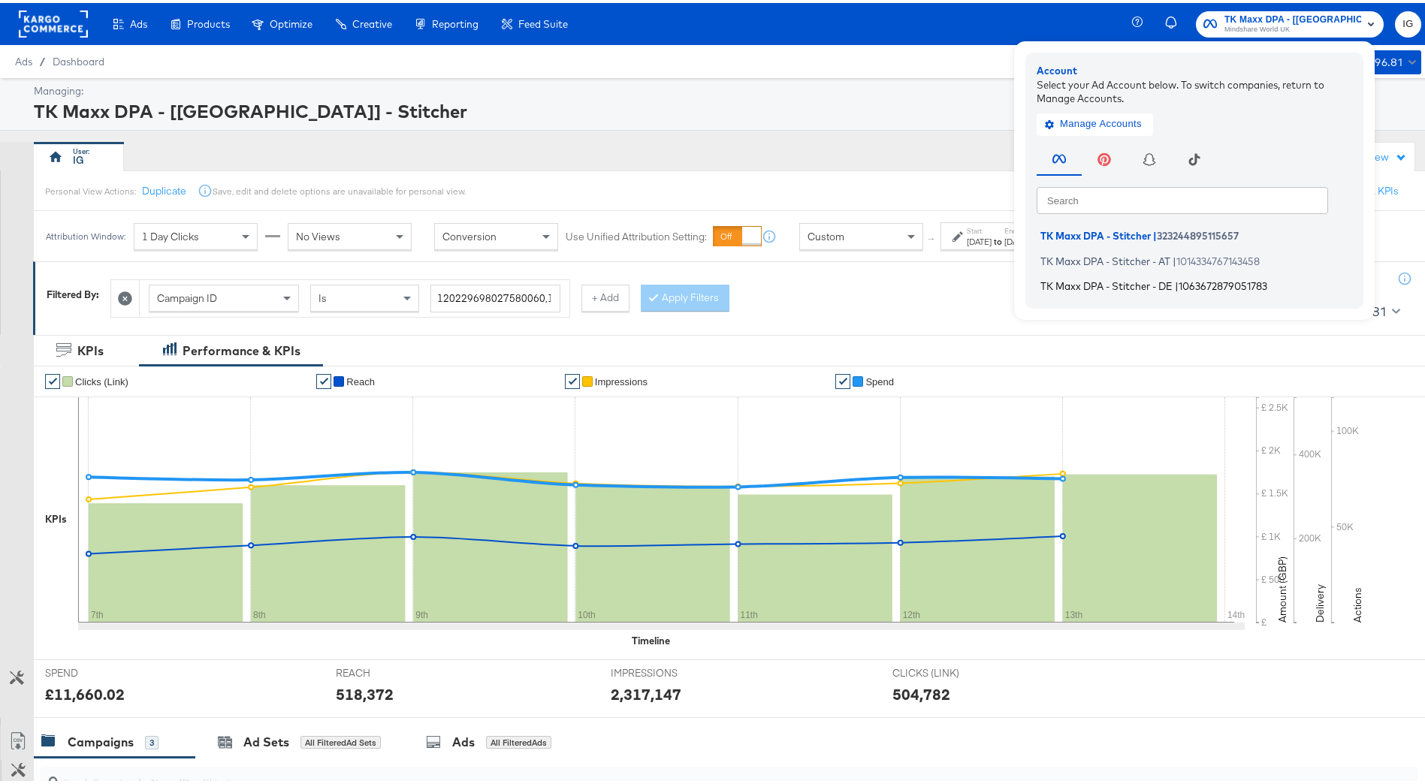
click at [1227, 275] on li "TK Maxx DPA - Stitcher - DE | 1063672879051783" at bounding box center [1198, 284] width 323 height 22
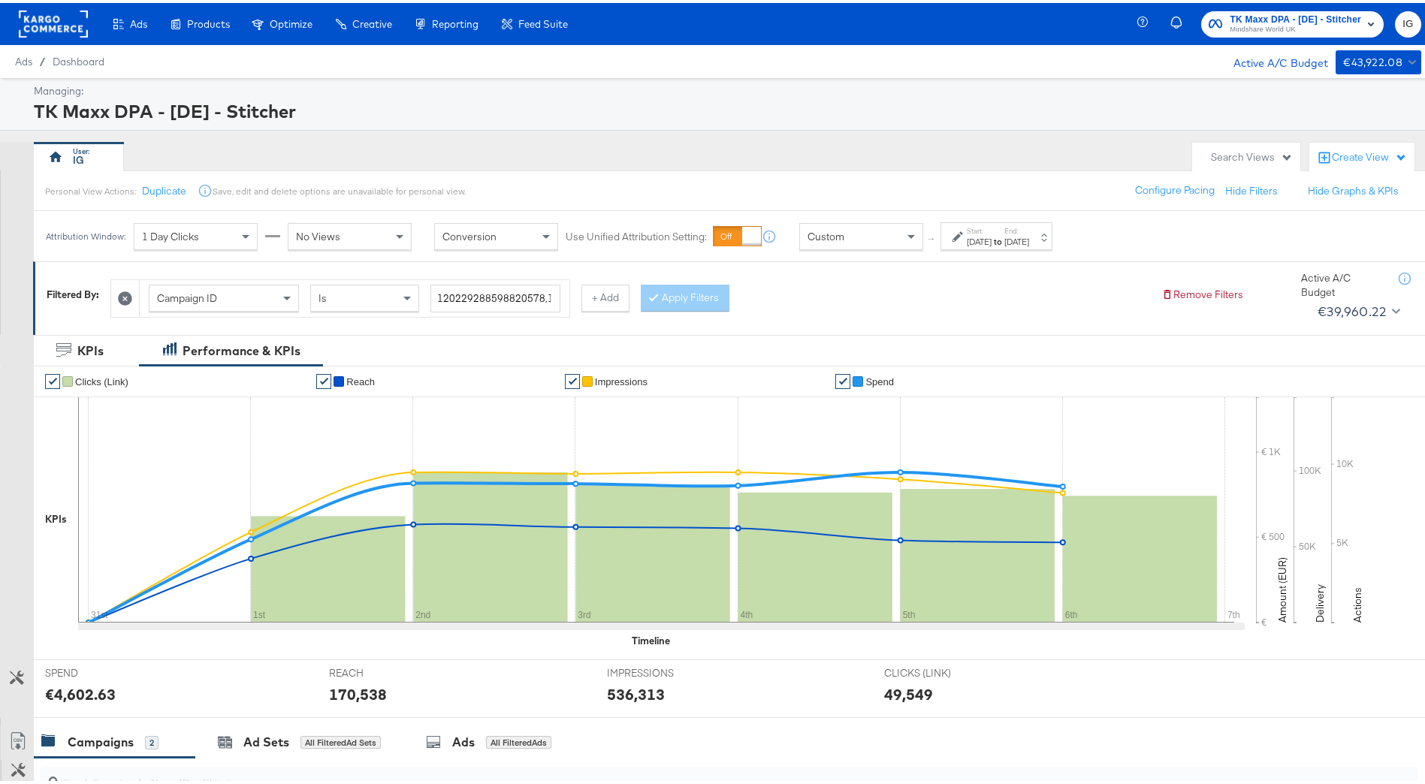
click at [992, 228] on label "Start:" at bounding box center [979, 228] width 25 height 10
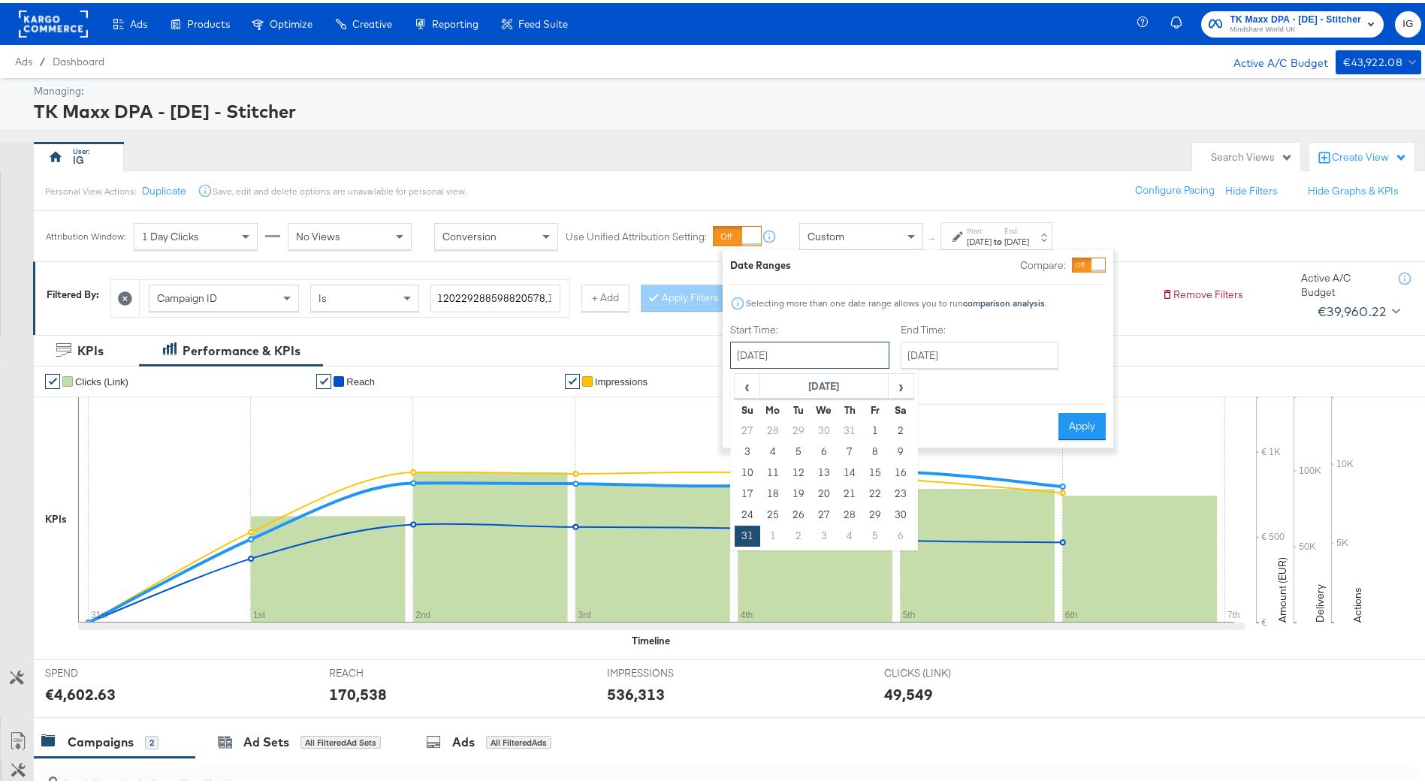
click at [865, 346] on input "August 31st 2025" at bounding box center [809, 352] width 159 height 27
click at [898, 383] on span "›" at bounding box center [900, 383] width 23 height 23
click at [752, 388] on span "‹" at bounding box center [746, 383] width 23 height 23
click at [898, 387] on span "›" at bounding box center [900, 383] width 23 height 23
click at [748, 454] on td "7" at bounding box center [748, 449] width 26 height 21
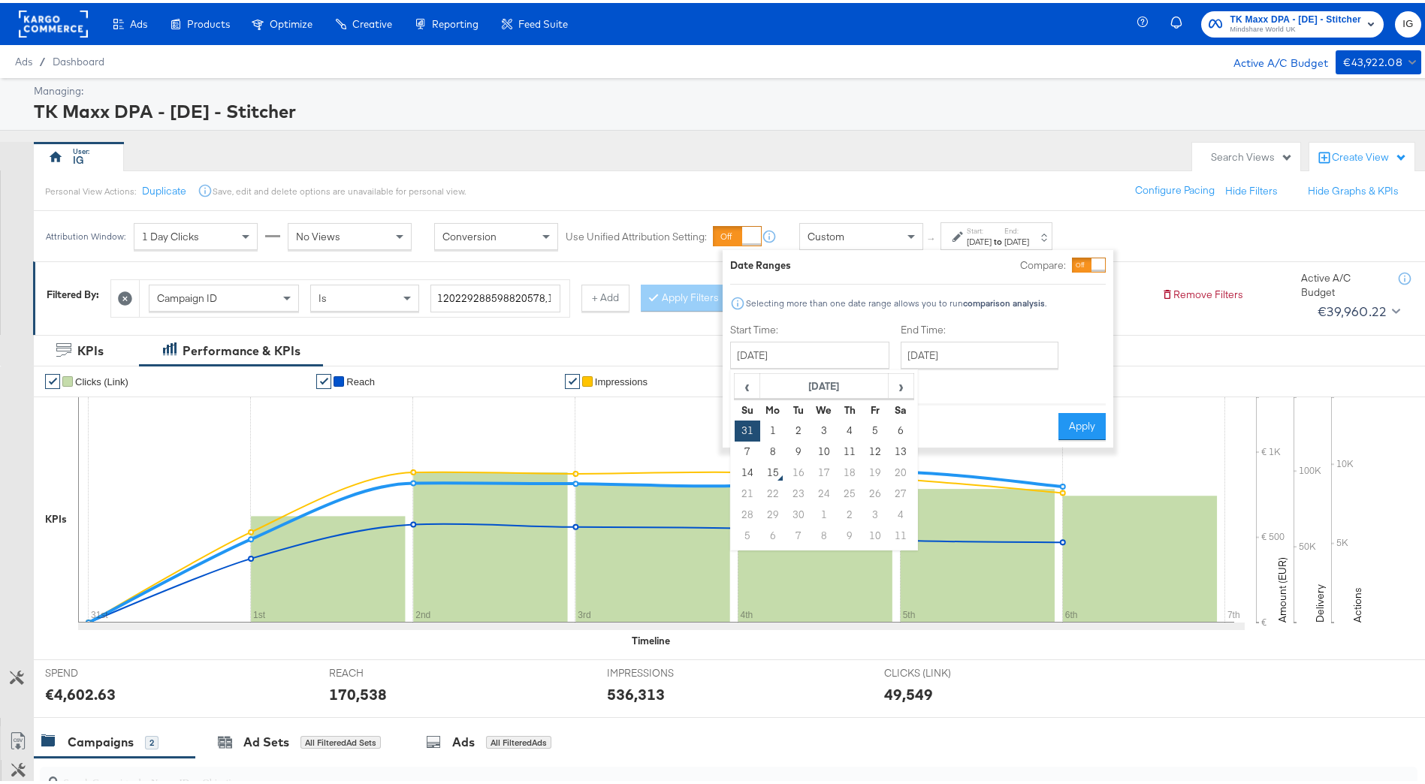
type input "September 7th 2025"
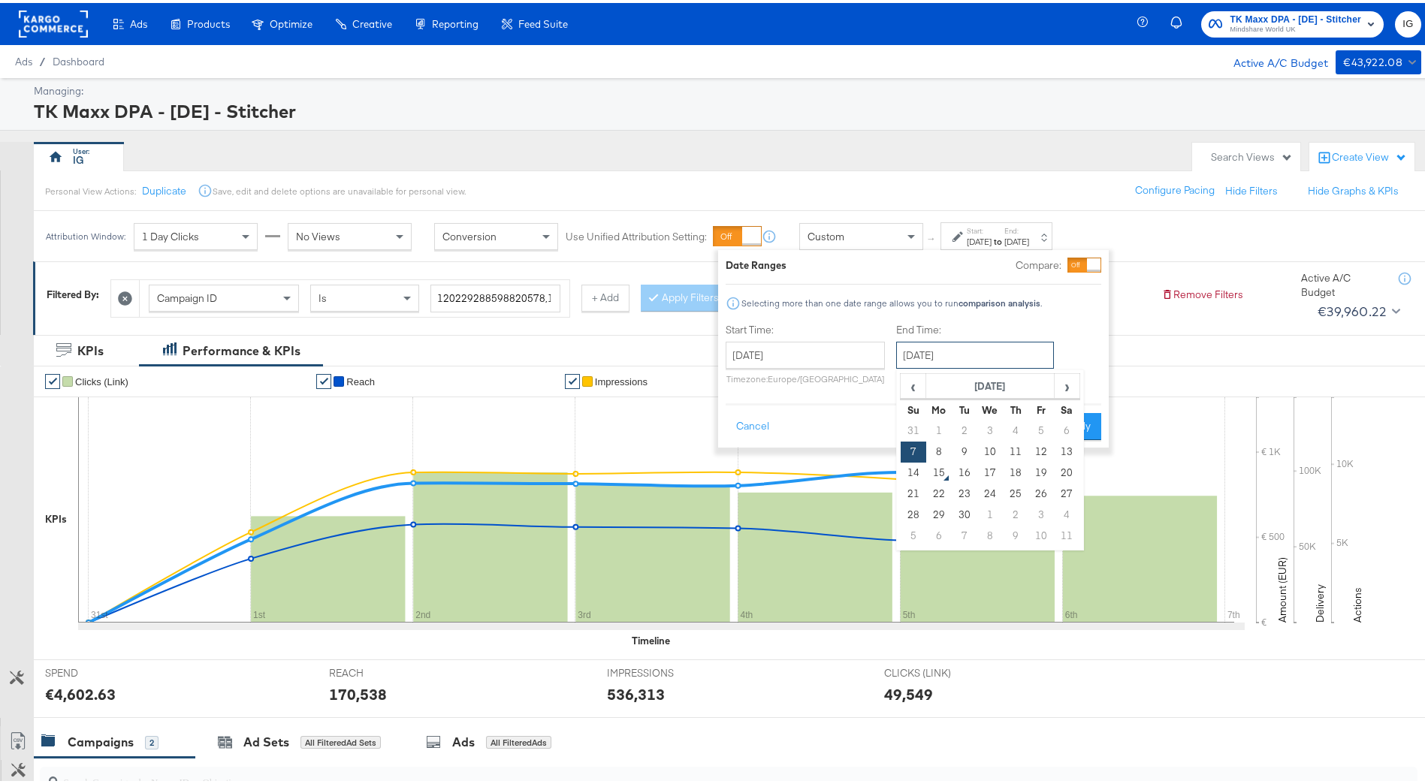
click at [952, 357] on input "September 7th 2025" at bounding box center [975, 352] width 158 height 27
click at [1055, 455] on td "13" at bounding box center [1067, 449] width 26 height 21
type input "September 13th 2025"
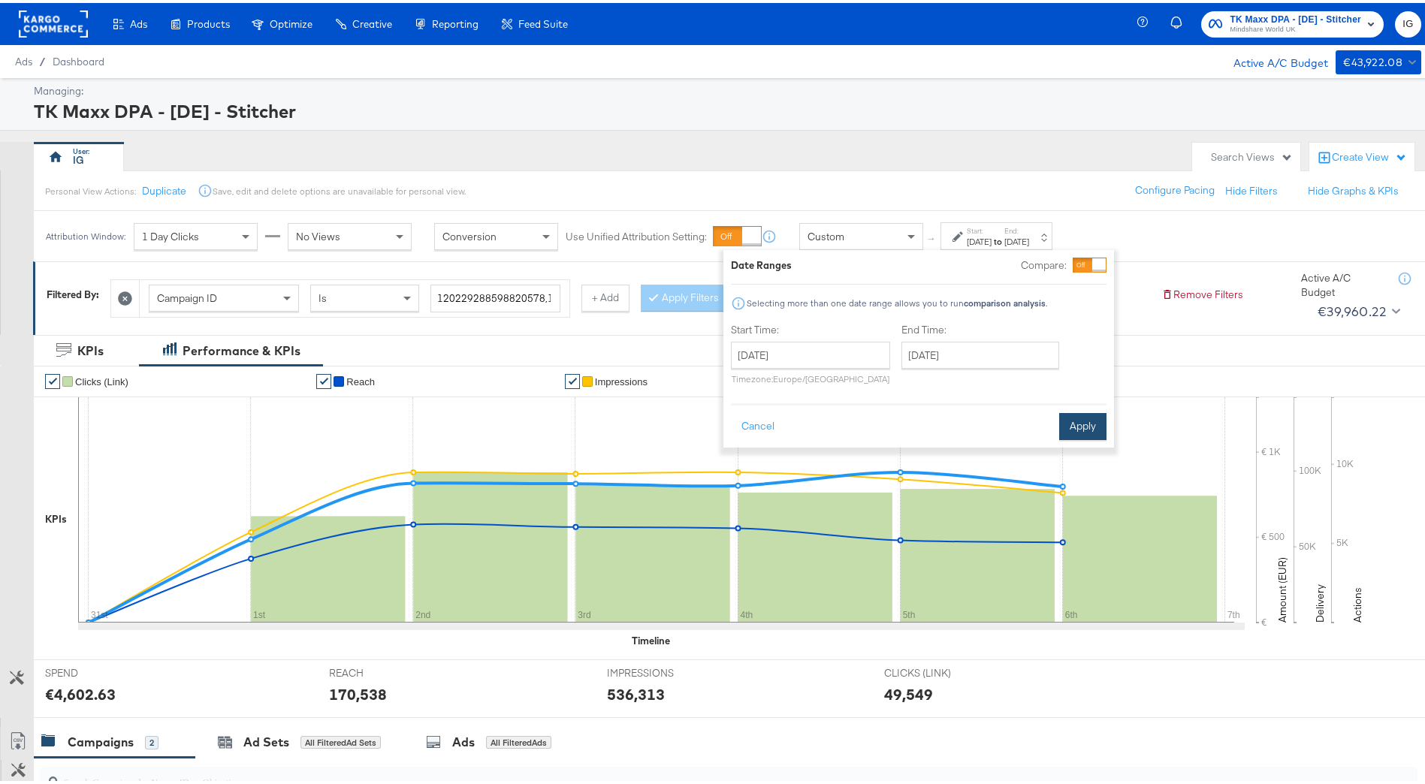
click at [1074, 427] on button "Apply" at bounding box center [1082, 423] width 47 height 27
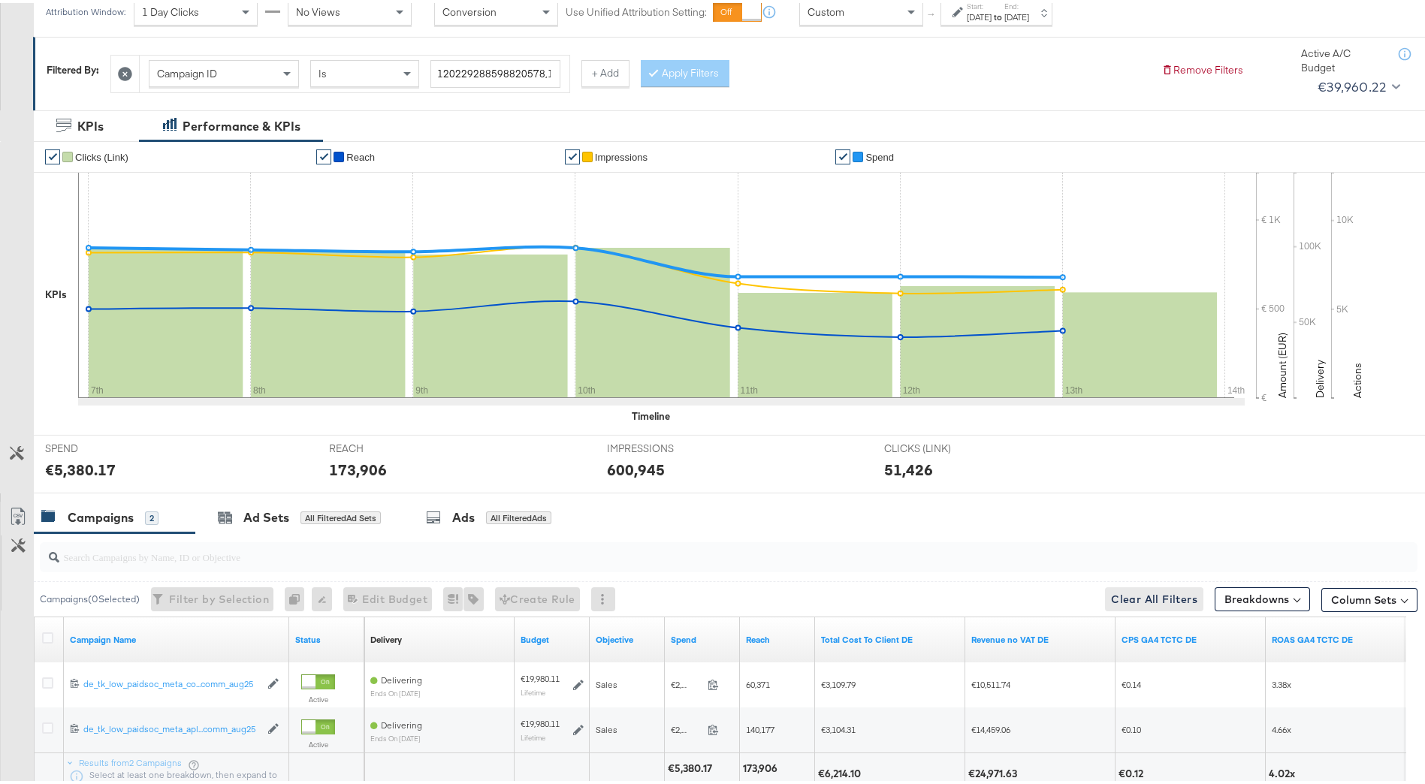
scroll to position [346, 0]
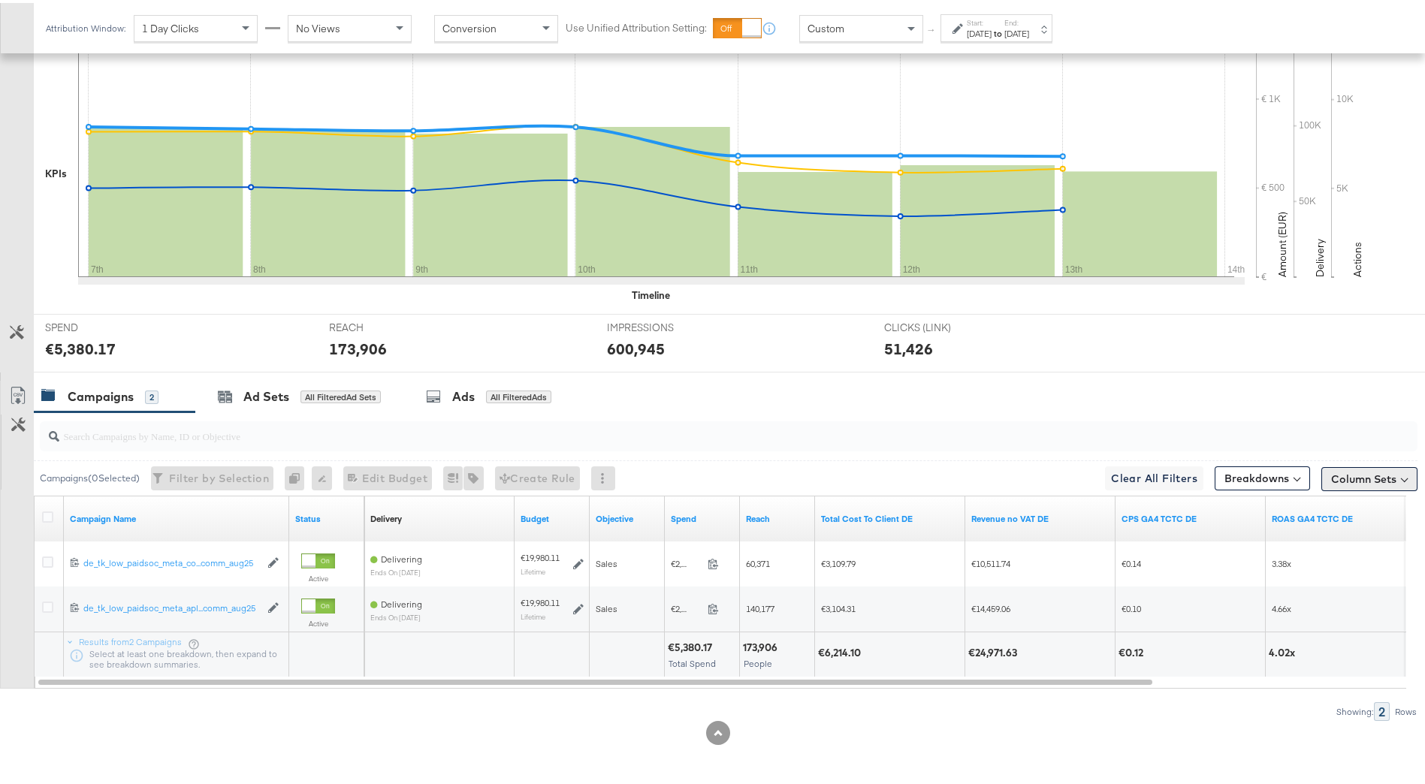
click at [1369, 466] on button "Column Sets" at bounding box center [1369, 476] width 96 height 24
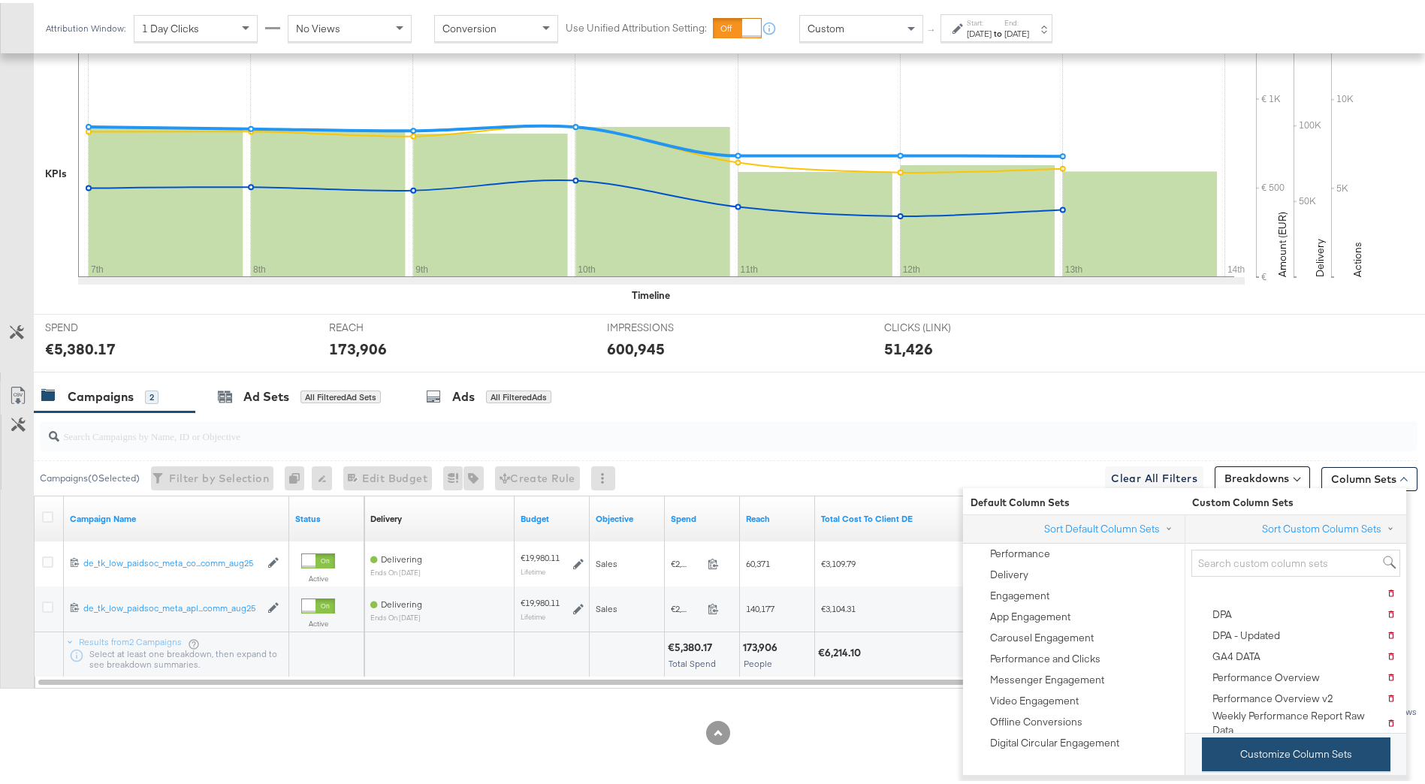
click at [1357, 746] on button "Customize Column Sets" at bounding box center [1296, 752] width 189 height 34
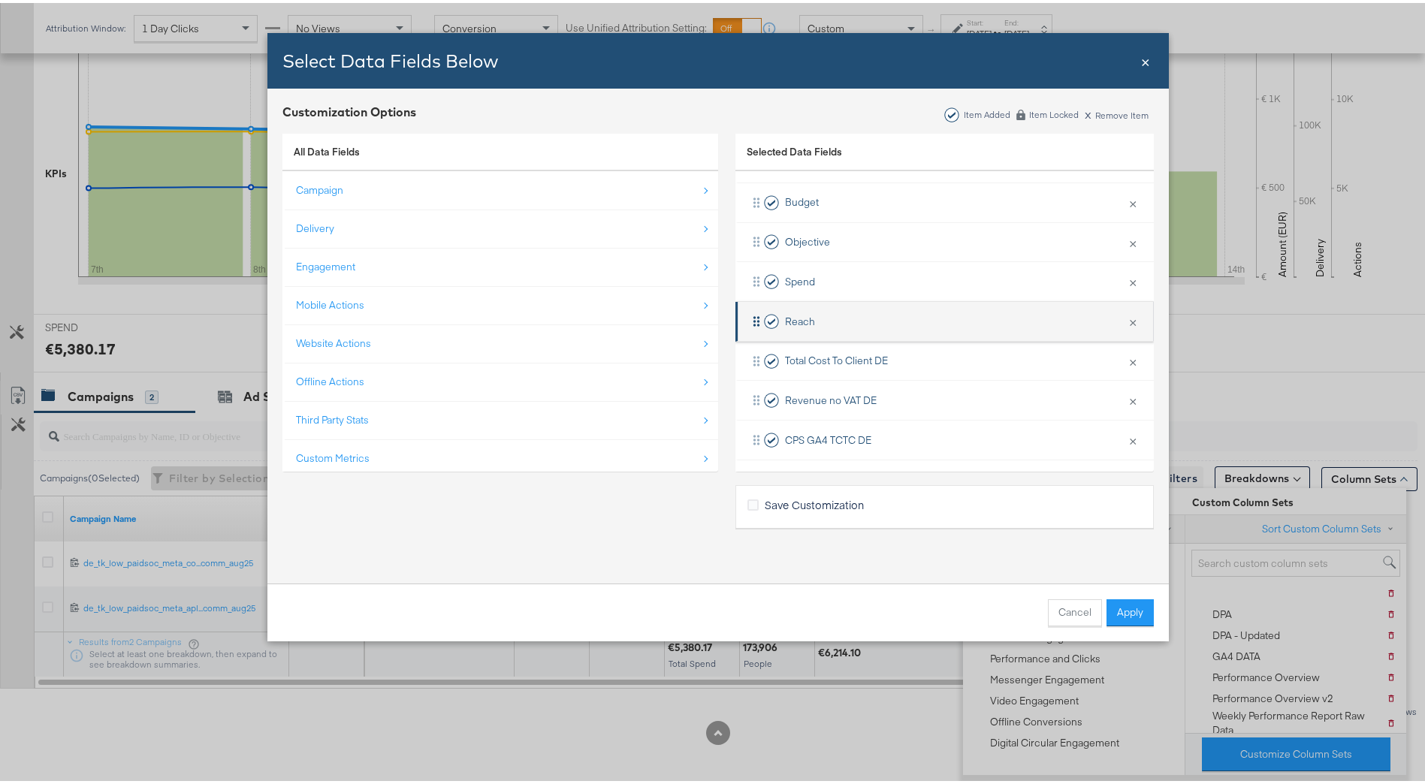
scroll to position [221, 0]
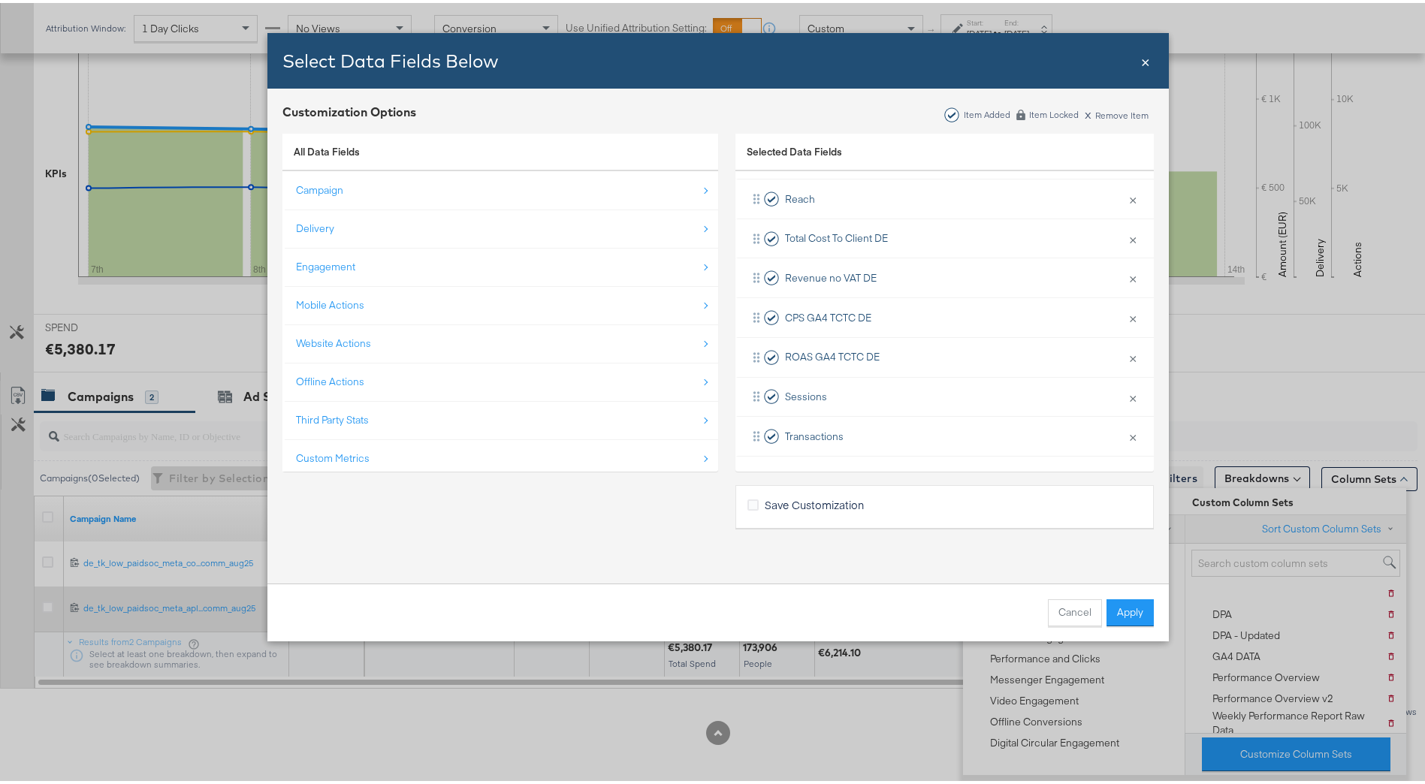
drag, startPoint x: 1132, startPoint y: 606, endPoint x: 1118, endPoint y: 596, distance: 16.7
click at [1132, 607] on button "Apply" at bounding box center [1129, 609] width 47 height 27
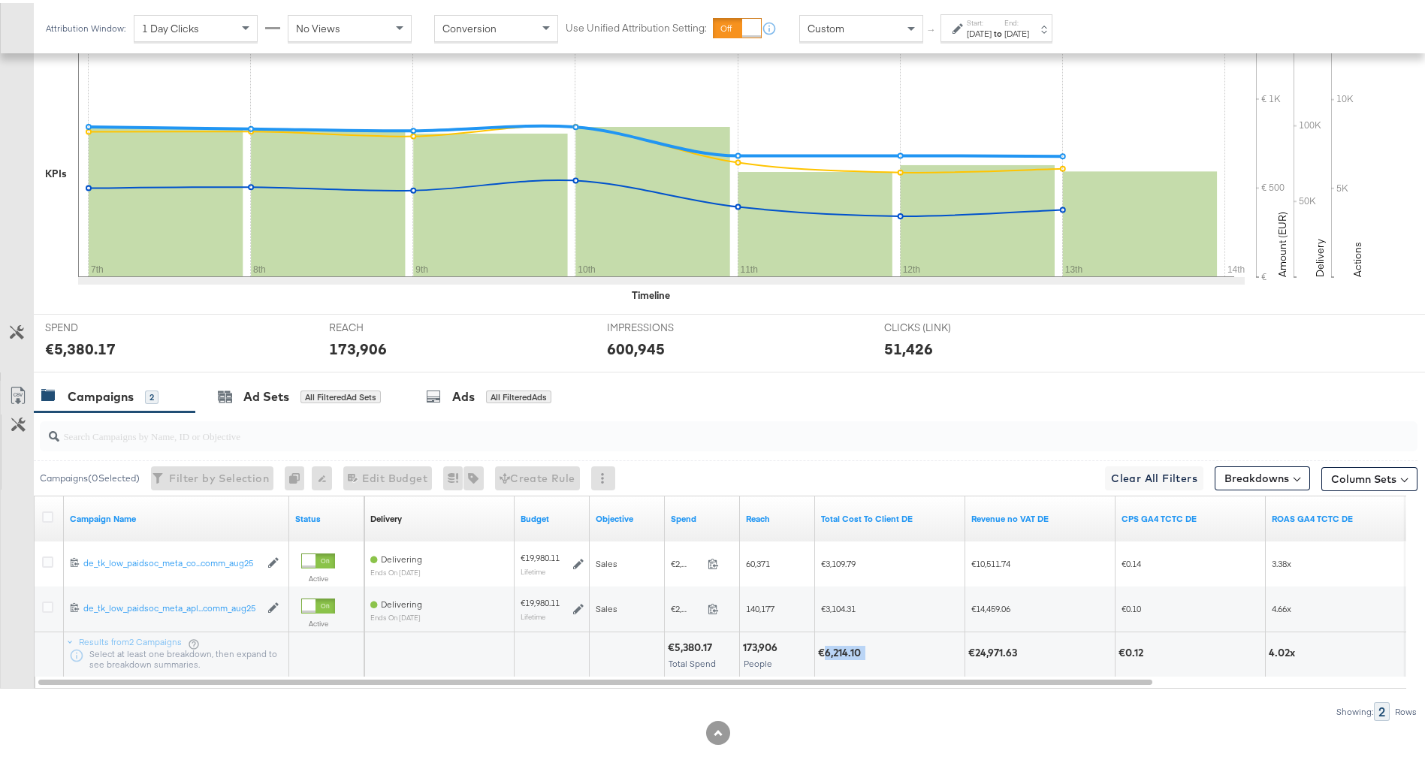
drag, startPoint x: 823, startPoint y: 648, endPoint x: 868, endPoint y: 648, distance: 44.3
click at [868, 648] on div "€6,214.10" at bounding box center [889, 650] width 143 height 14
drag, startPoint x: 868, startPoint y: 648, endPoint x: 856, endPoint y: 648, distance: 11.3
copy div "6,214.10"
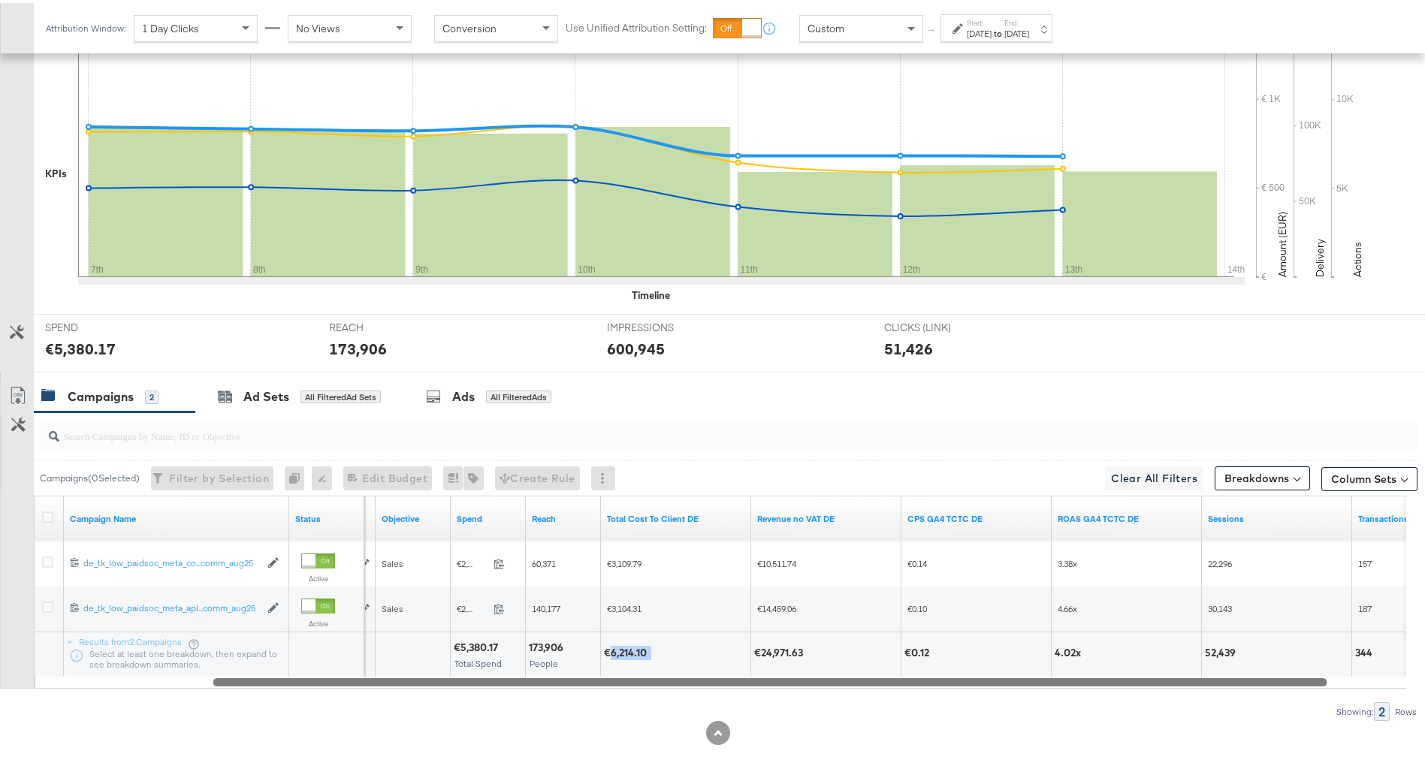
drag, startPoint x: 972, startPoint y: 680, endPoint x: 1157, endPoint y: 679, distance: 184.8
click at [1157, 681] on div at bounding box center [770, 678] width 1114 height 13
drag, startPoint x: 1193, startPoint y: 656, endPoint x: 1227, endPoint y: 654, distance: 33.8
click at [1227, 654] on div "52,439" at bounding box center [1265, 651] width 149 height 45
drag, startPoint x: 1227, startPoint y: 654, endPoint x: 1215, endPoint y: 652, distance: 11.5
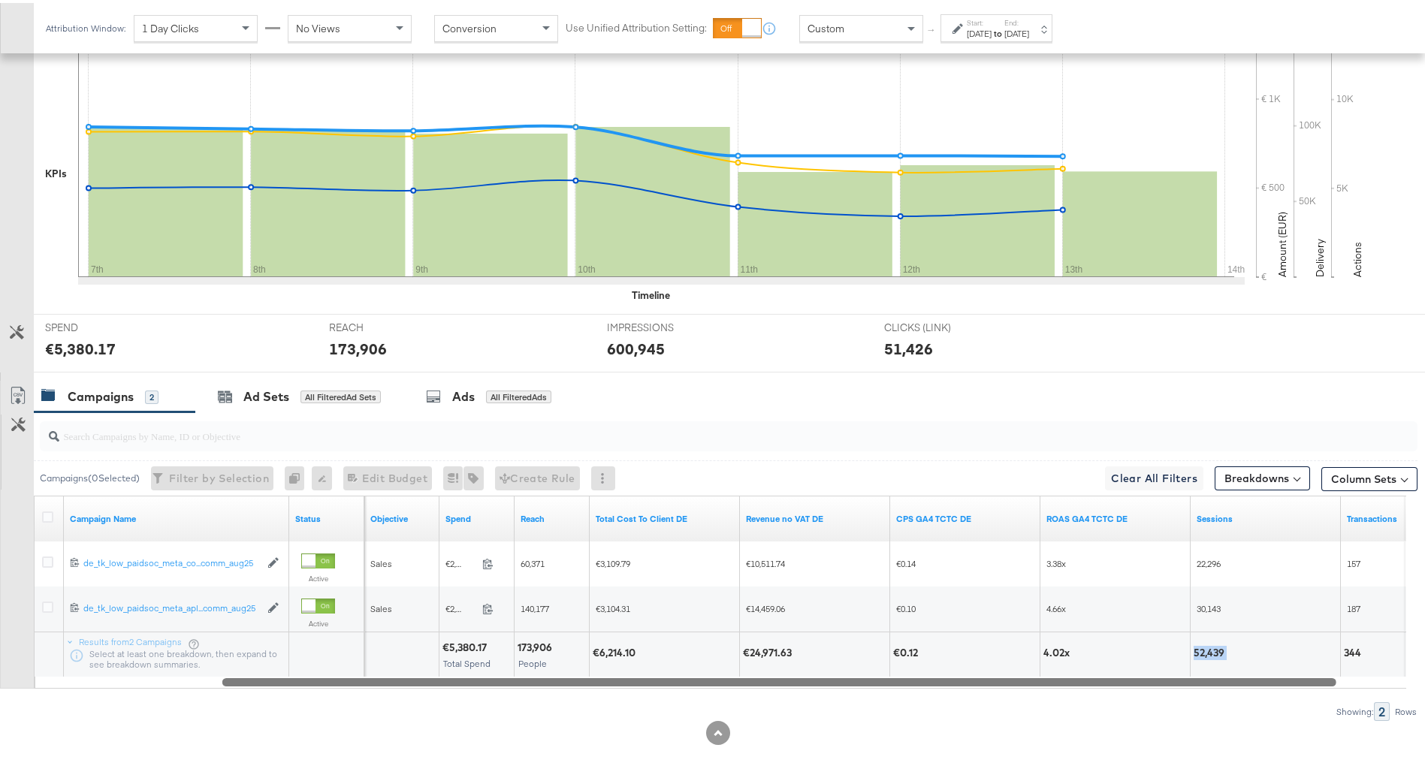
copy div "52,439"
drag, startPoint x: 748, startPoint y: 654, endPoint x: 806, endPoint y: 654, distance: 57.8
click at [806, 654] on div "€24,971.63" at bounding box center [814, 650] width 143 height 14
drag, startPoint x: 806, startPoint y: 654, endPoint x: 772, endPoint y: 648, distance: 34.3
copy div "24,971.63"
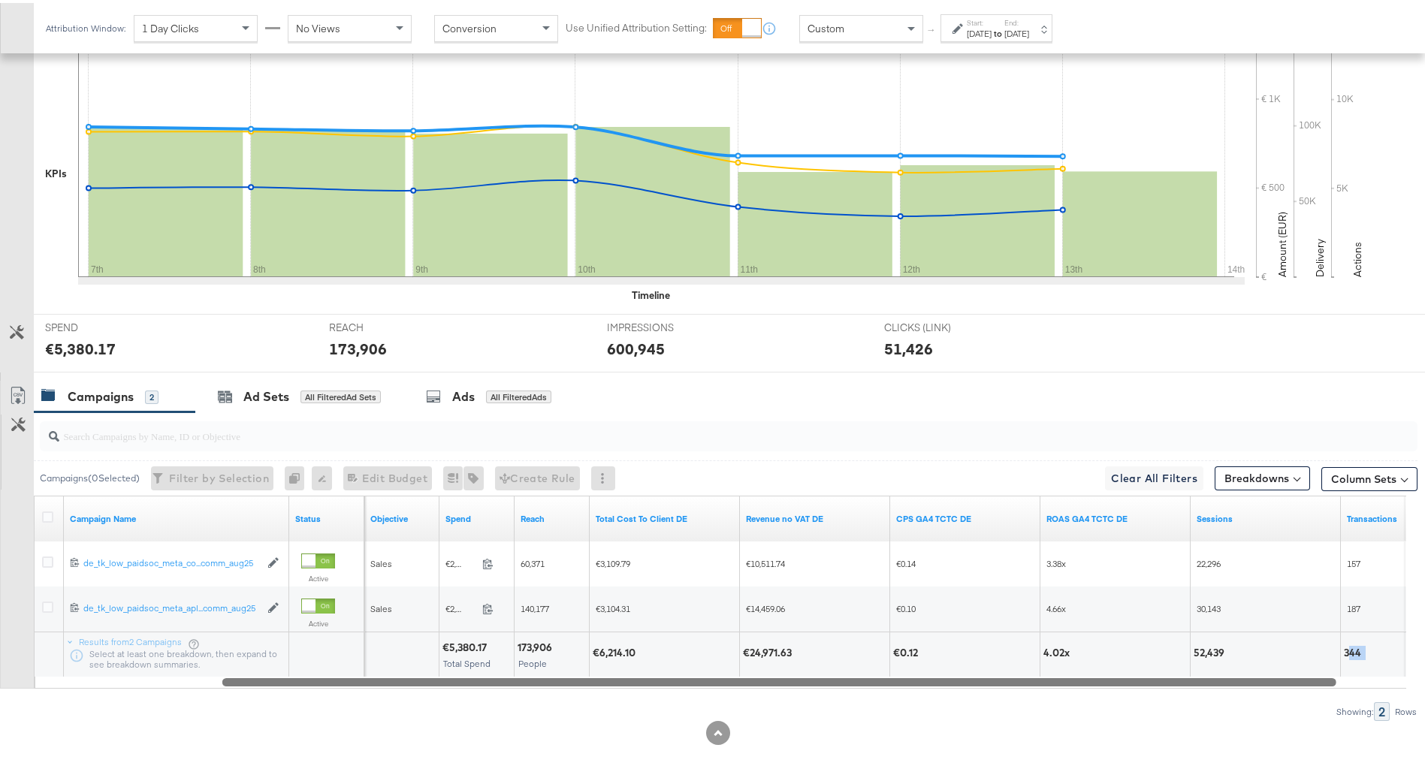
drag, startPoint x: 1358, startPoint y: 649, endPoint x: 1386, endPoint y: 649, distance: 27.8
click at [1386, 649] on div "344" at bounding box center [1415, 650] width 143 height 14
drag, startPoint x: 1386, startPoint y: 649, endPoint x: 1357, endPoint y: 648, distance: 28.6
click at [1357, 648] on div "344" at bounding box center [1355, 650] width 22 height 14
drag, startPoint x: 1344, startPoint y: 651, endPoint x: 1369, endPoint y: 651, distance: 24.8
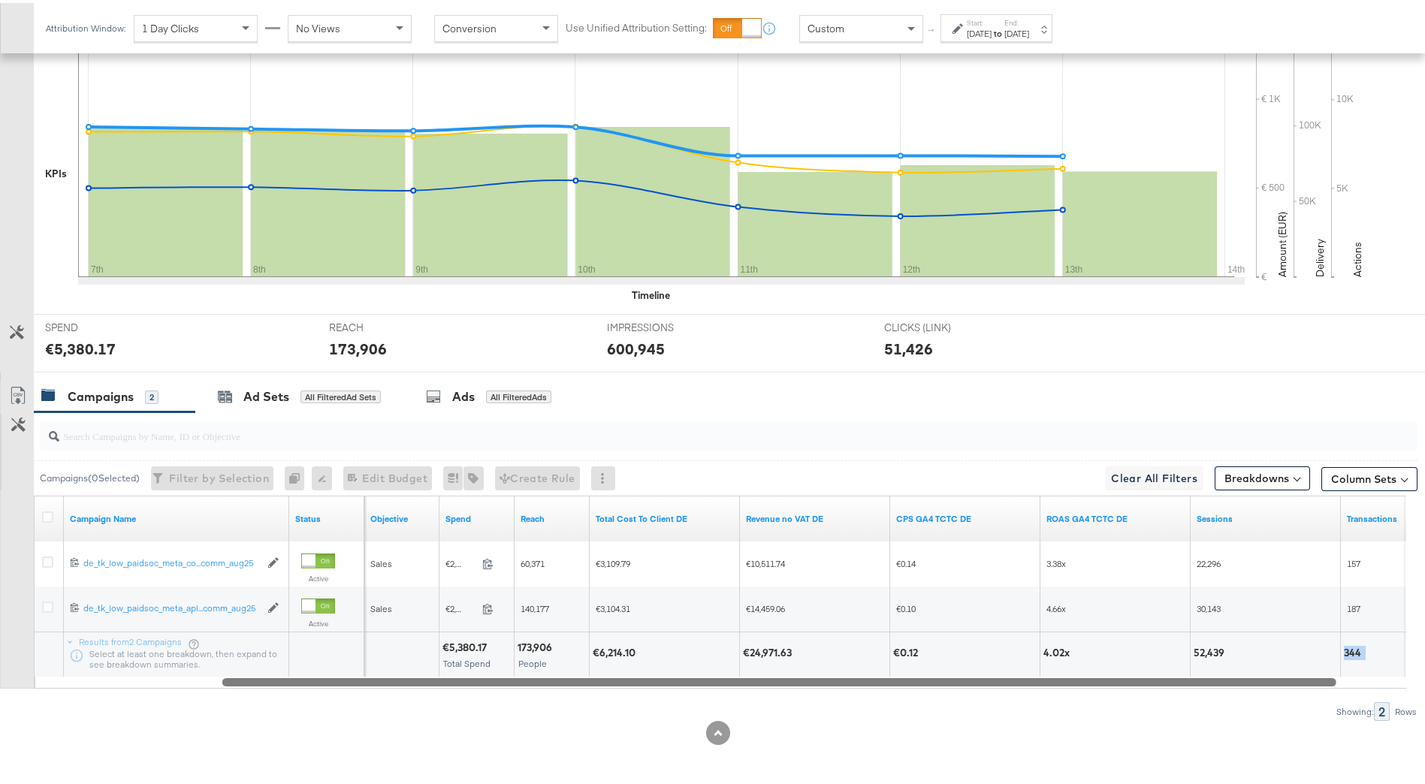
click at [1369, 651] on div "344" at bounding box center [1415, 650] width 143 height 14
drag, startPoint x: 1369, startPoint y: 651, endPoint x: 1350, endPoint y: 644, distance: 20.0
copy div "344"
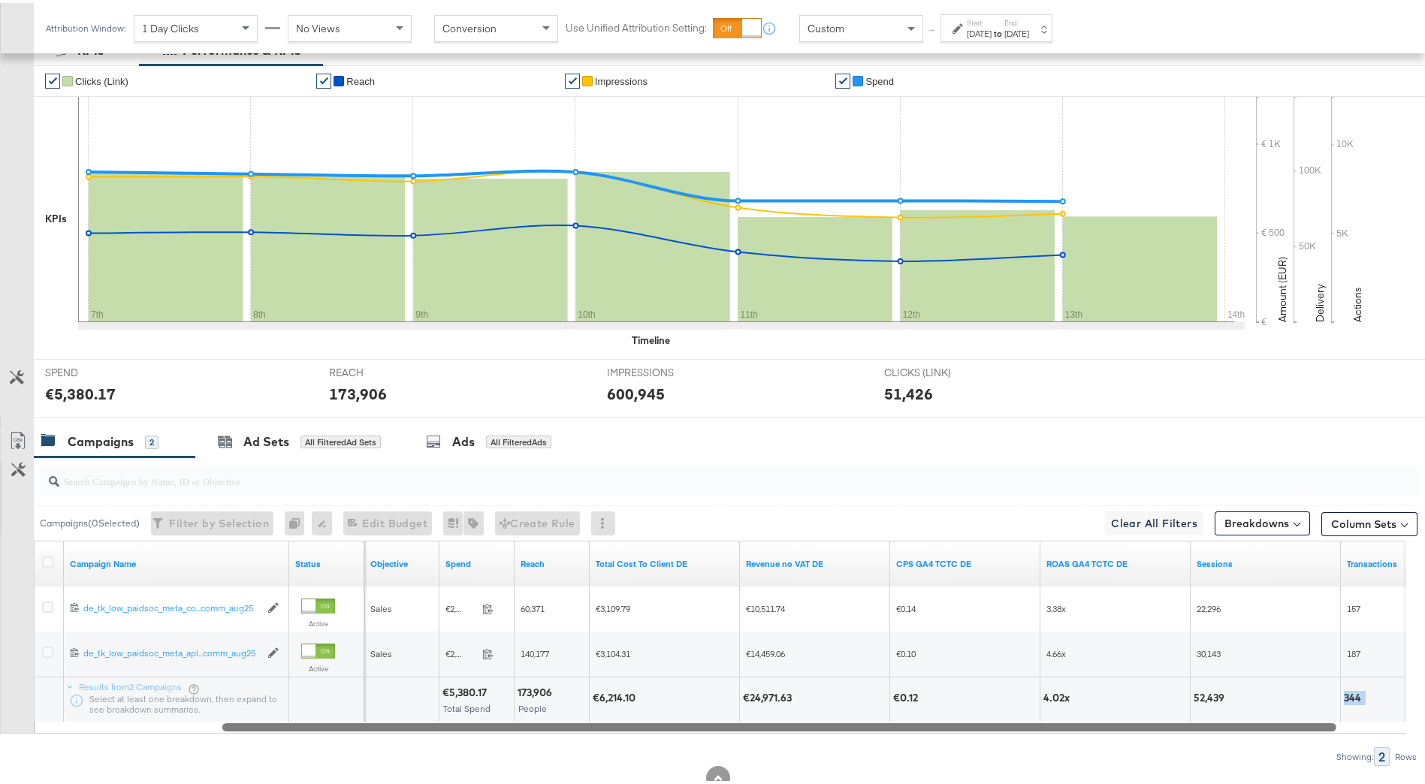
scroll to position [225, 0]
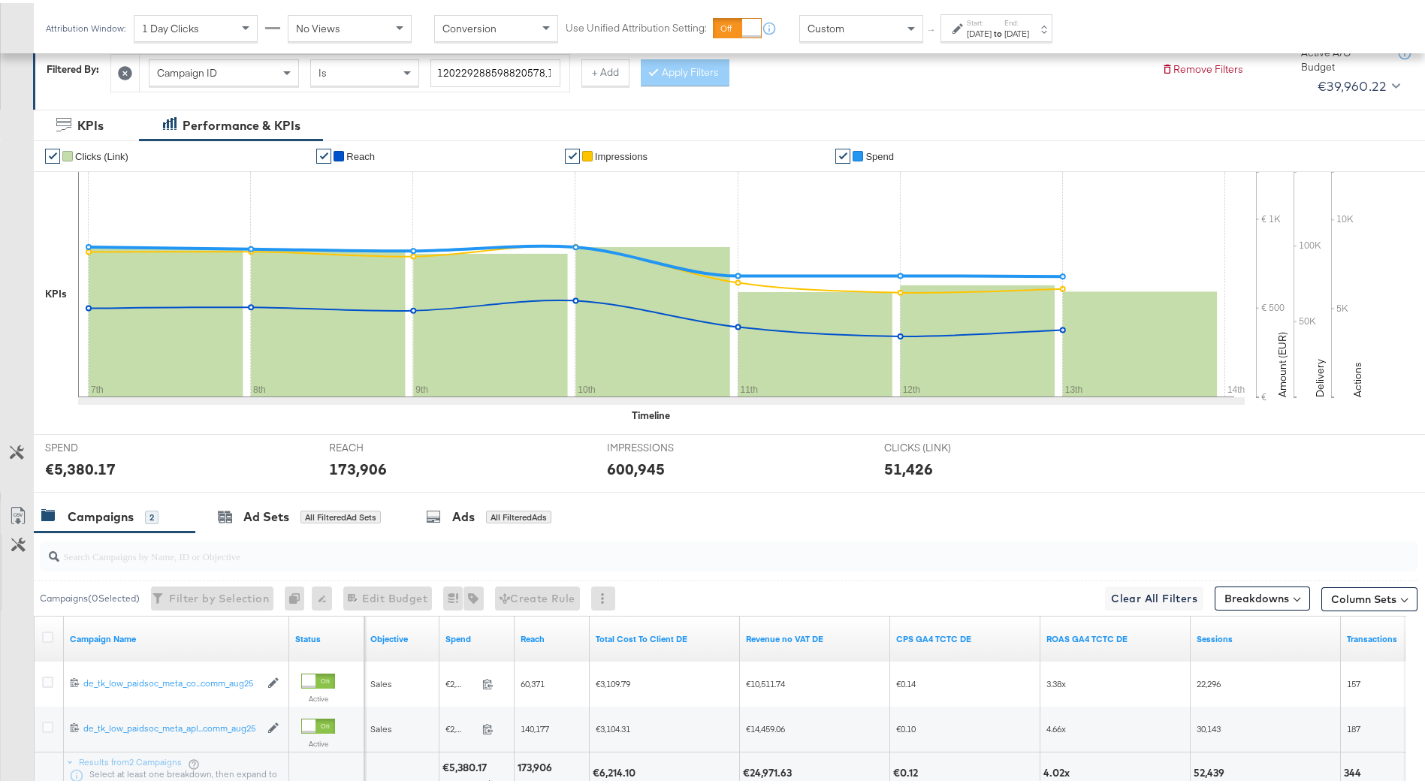
click at [131, 519] on div "Campaigns" at bounding box center [101, 514] width 66 height 17
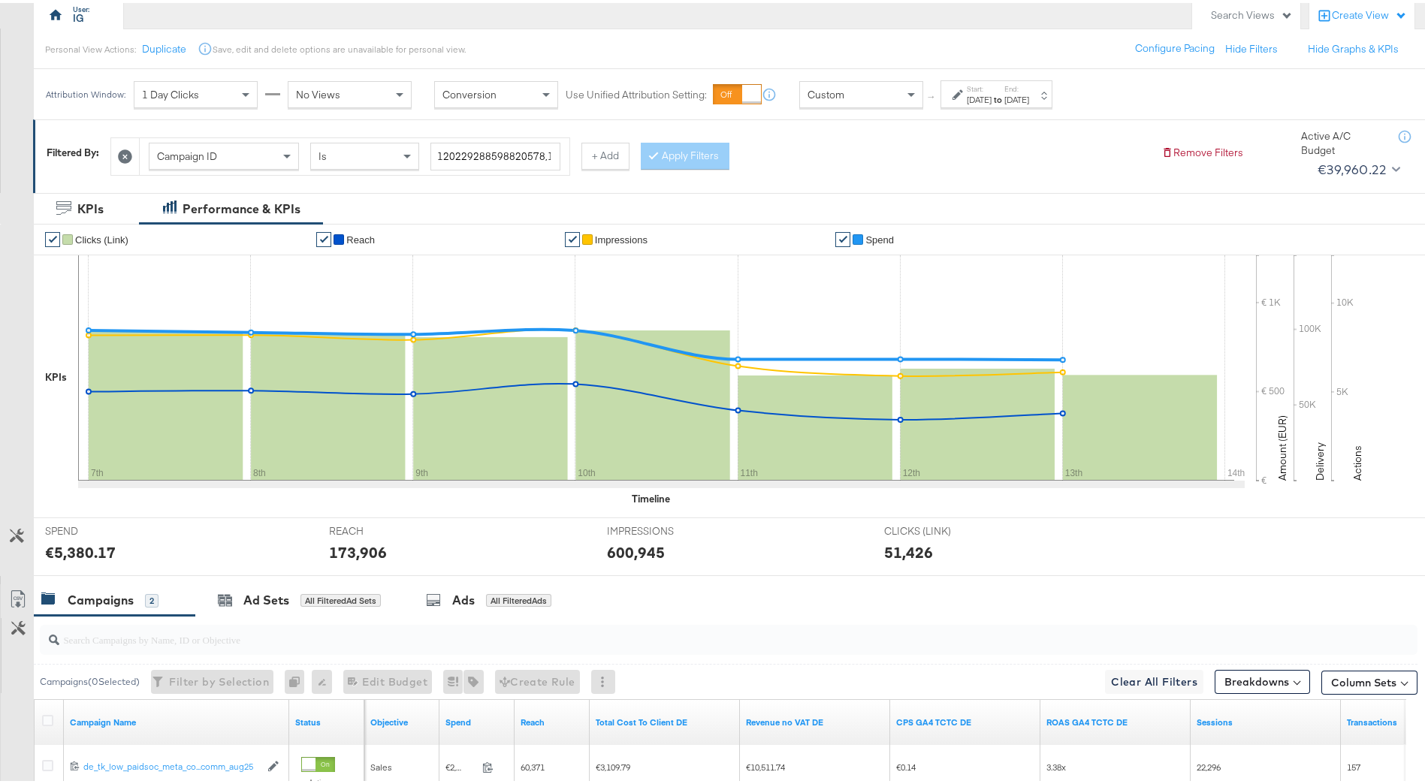
scroll to position [346, 0]
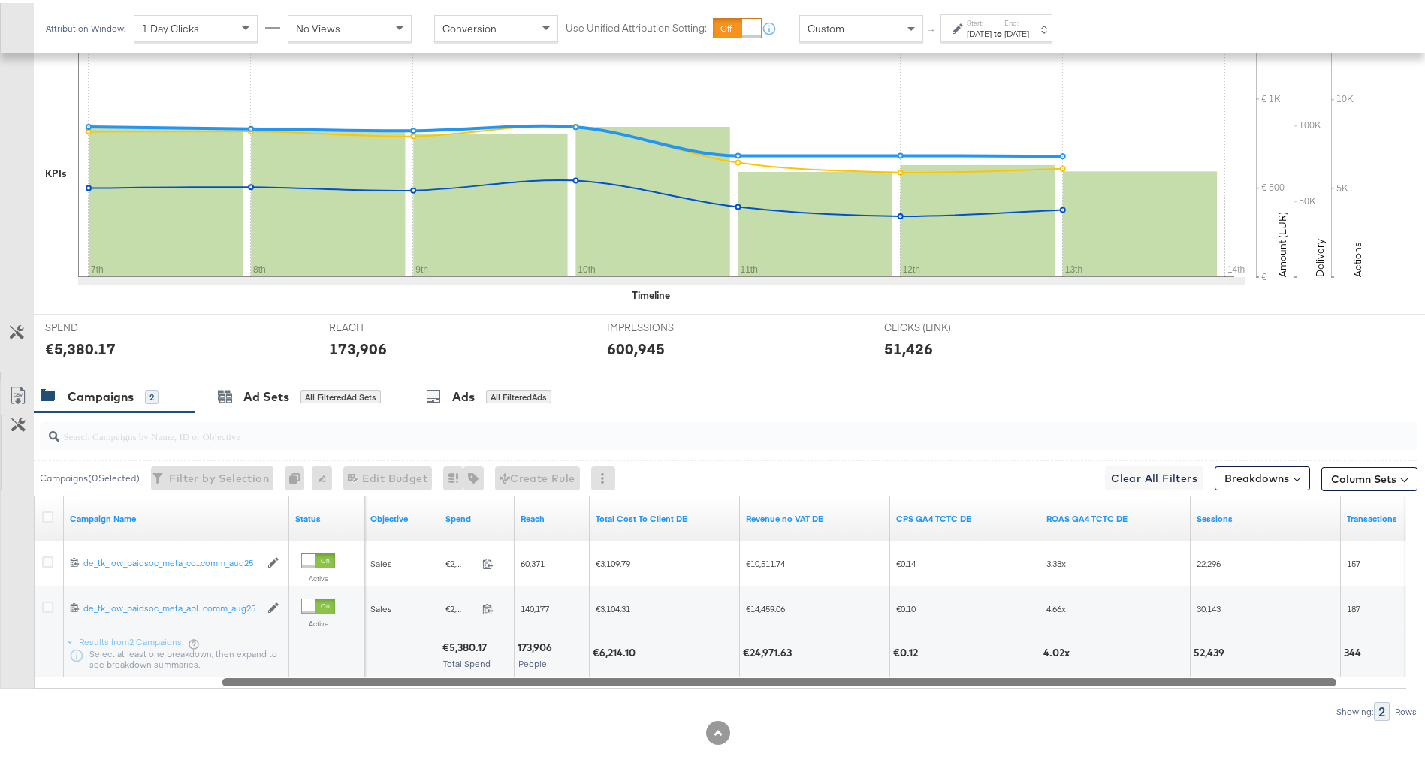
click at [180, 430] on input "search" at bounding box center [675, 426] width 1232 height 29
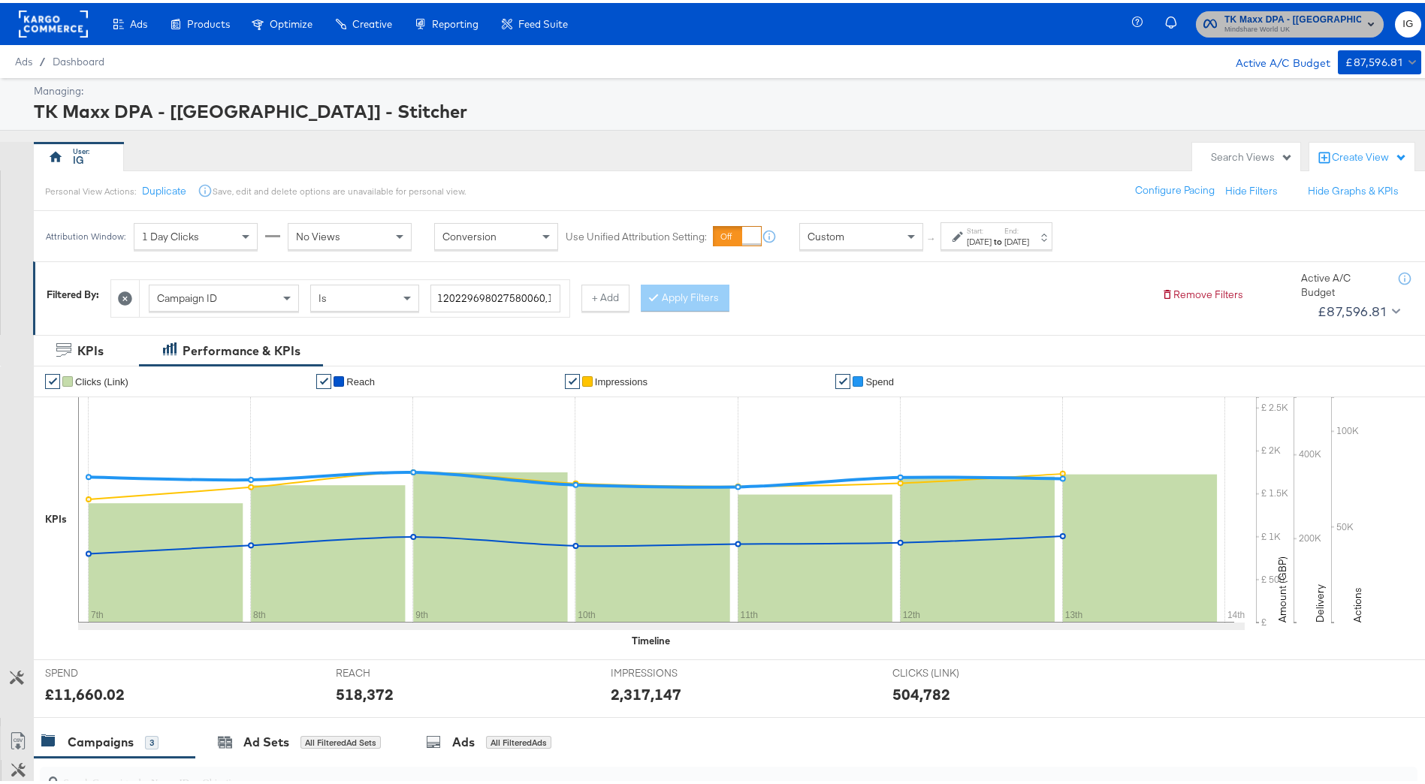
click at [1328, 21] on span "Mindshare World UK" at bounding box center [1292, 27] width 137 height 12
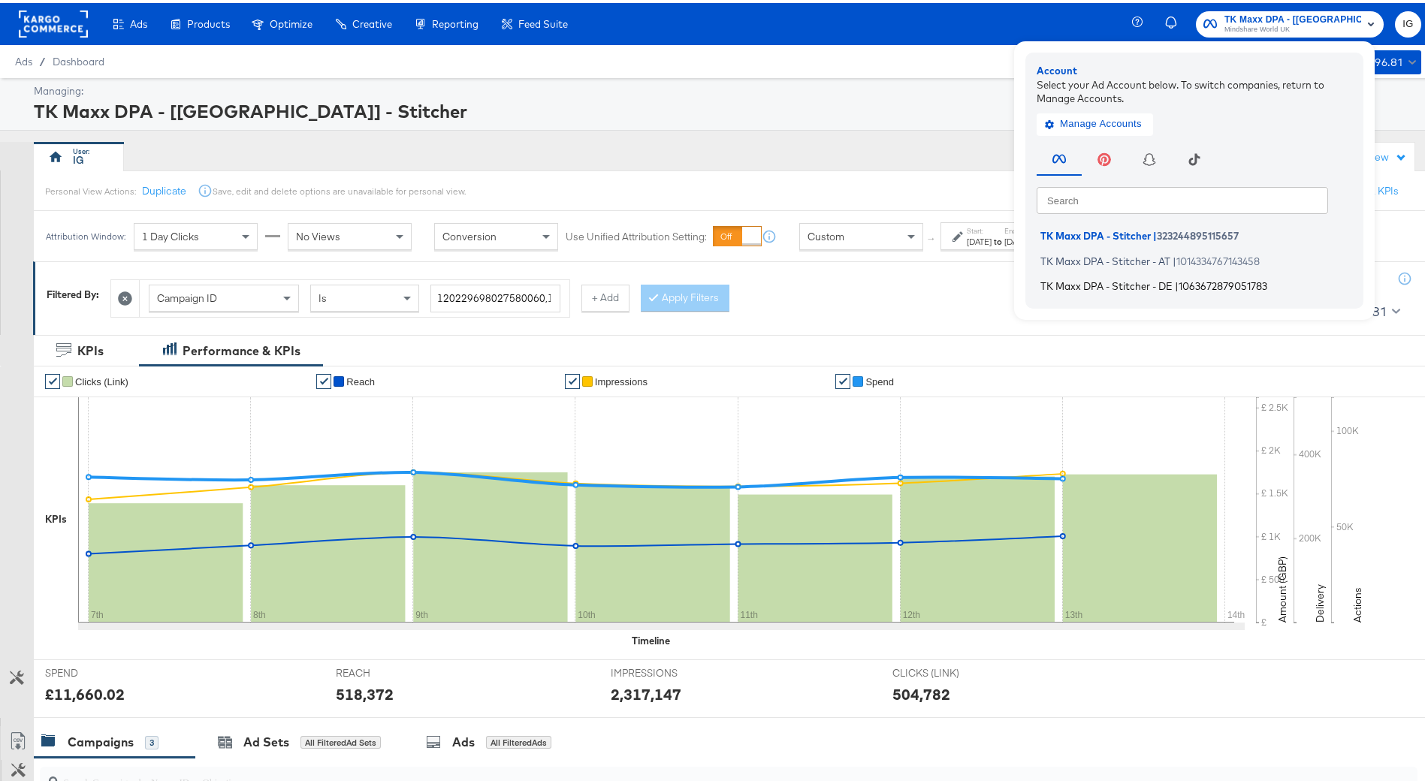
click at [1263, 285] on span "1063672879051783" at bounding box center [1223, 283] width 89 height 12
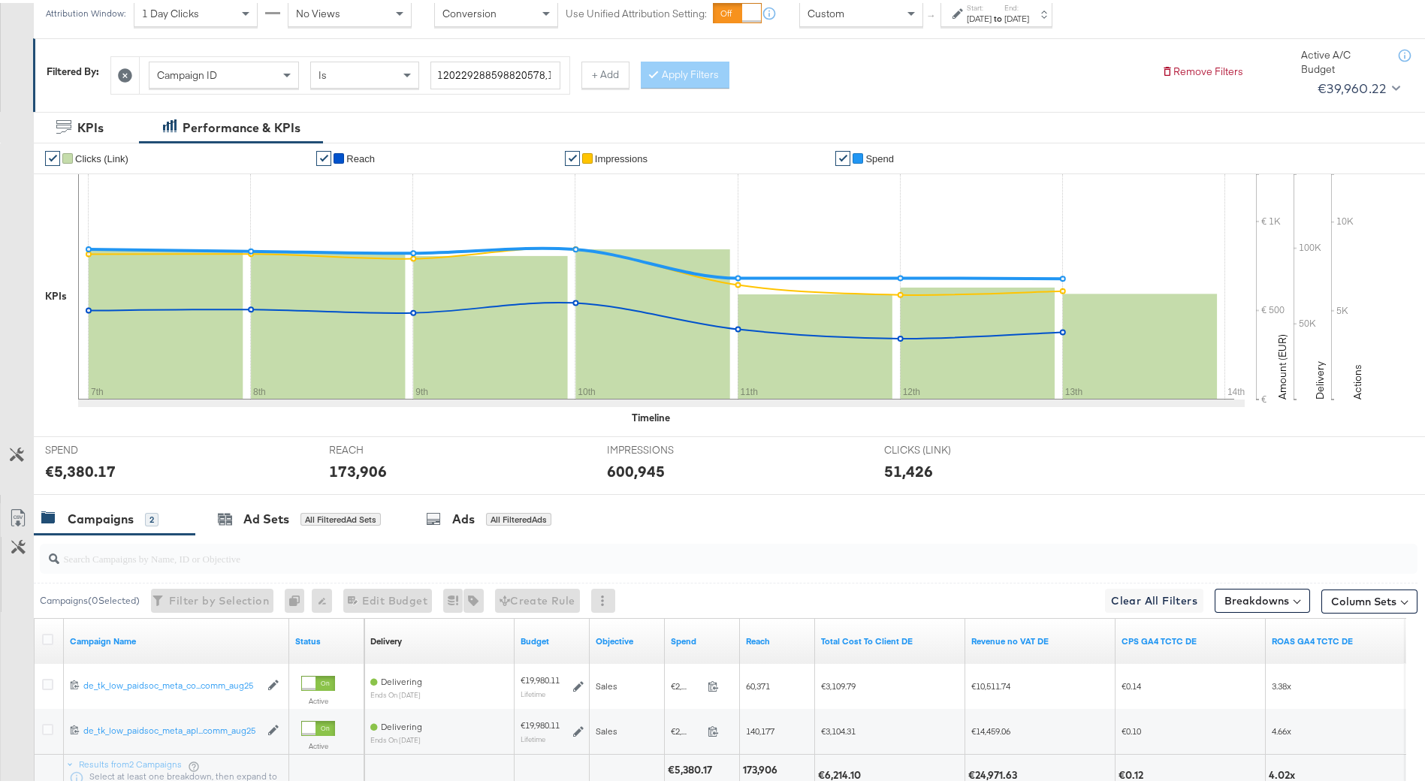
scroll to position [225, 0]
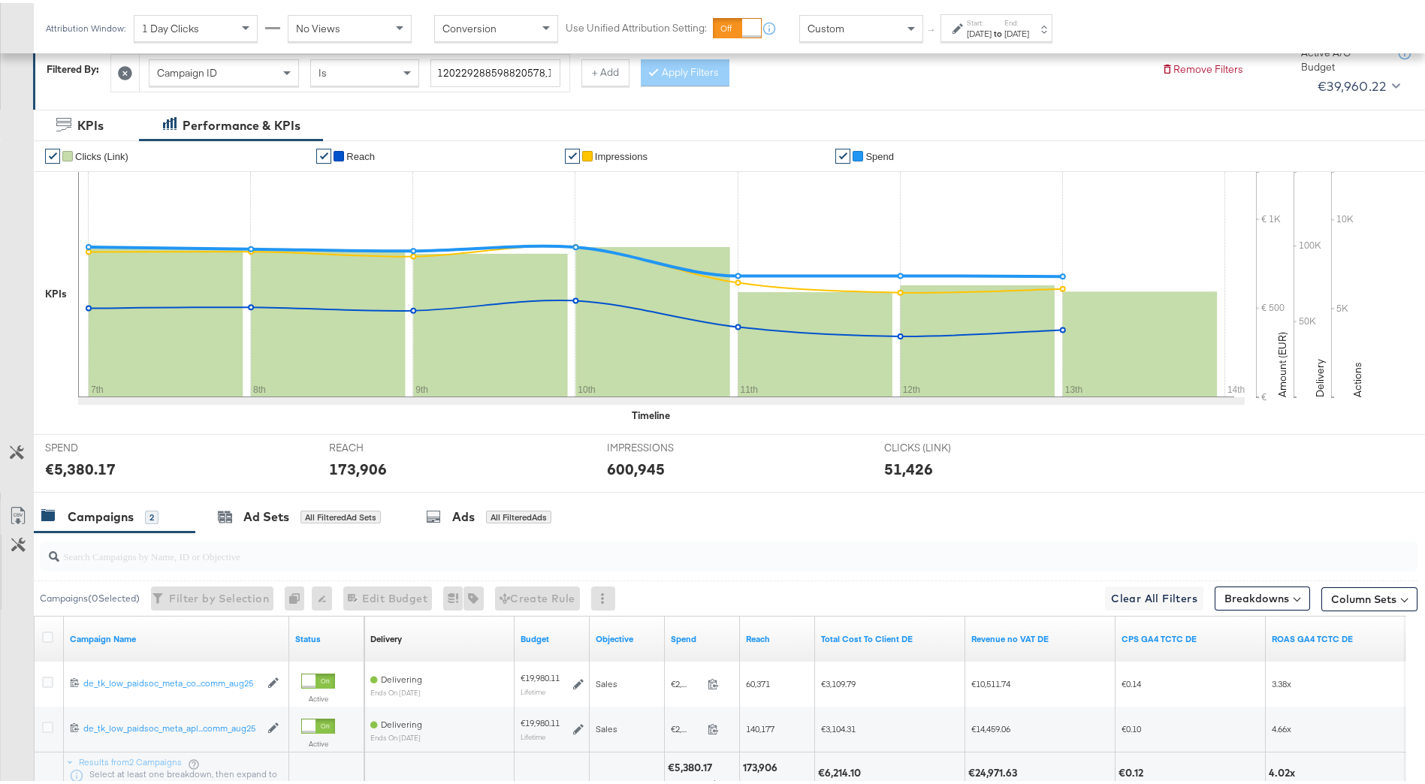
click at [258, 598] on div "Filter by Selection Filter 0 campaigns" at bounding box center [212, 596] width 122 height 24
click at [149, 516] on div "2" at bounding box center [152, 515] width 14 height 14
click at [135, 548] on input "search" at bounding box center [675, 547] width 1232 height 29
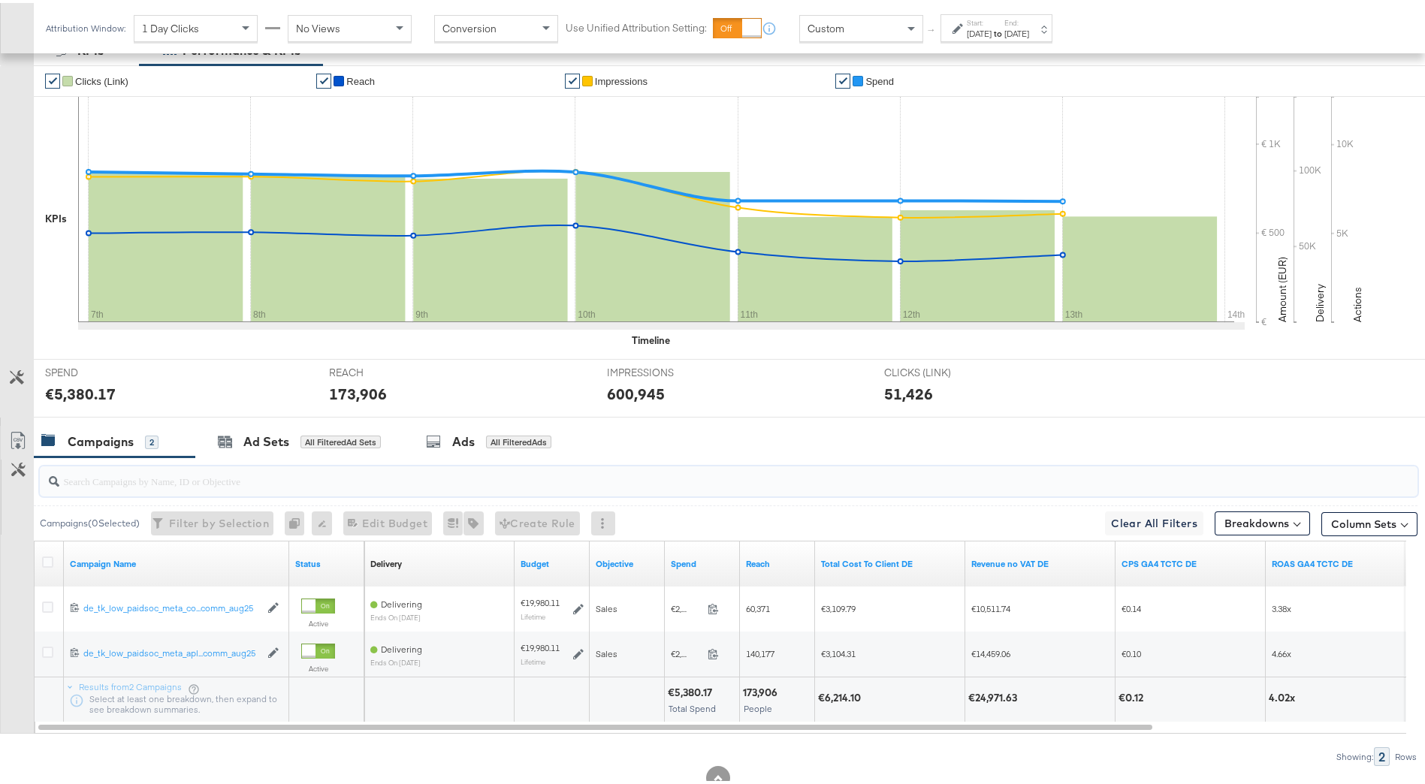
scroll to position [346, 0]
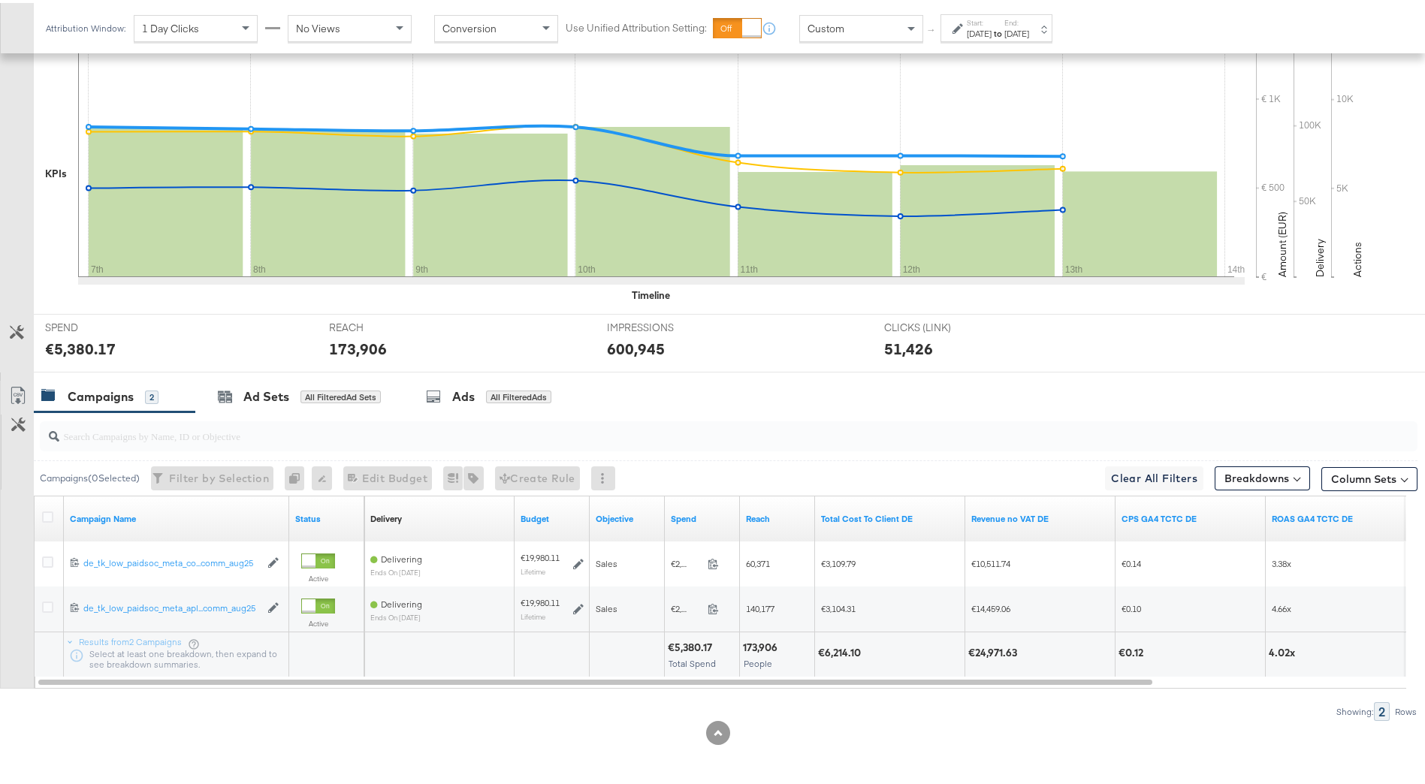
click at [149, 394] on div "2" at bounding box center [152, 395] width 14 height 14
click at [254, 388] on div "Ad Sets" at bounding box center [266, 393] width 46 height 17
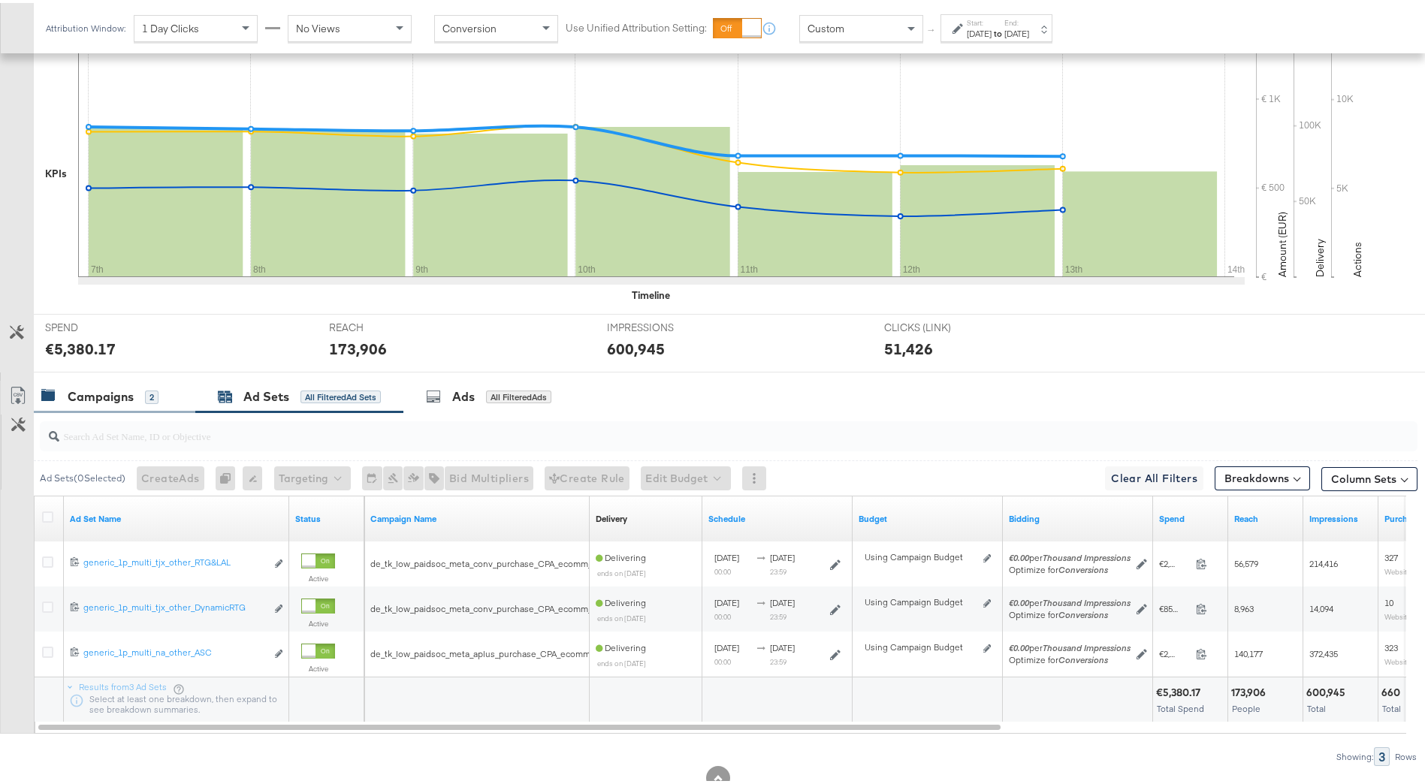
click at [150, 394] on div "2" at bounding box center [152, 395] width 14 height 14
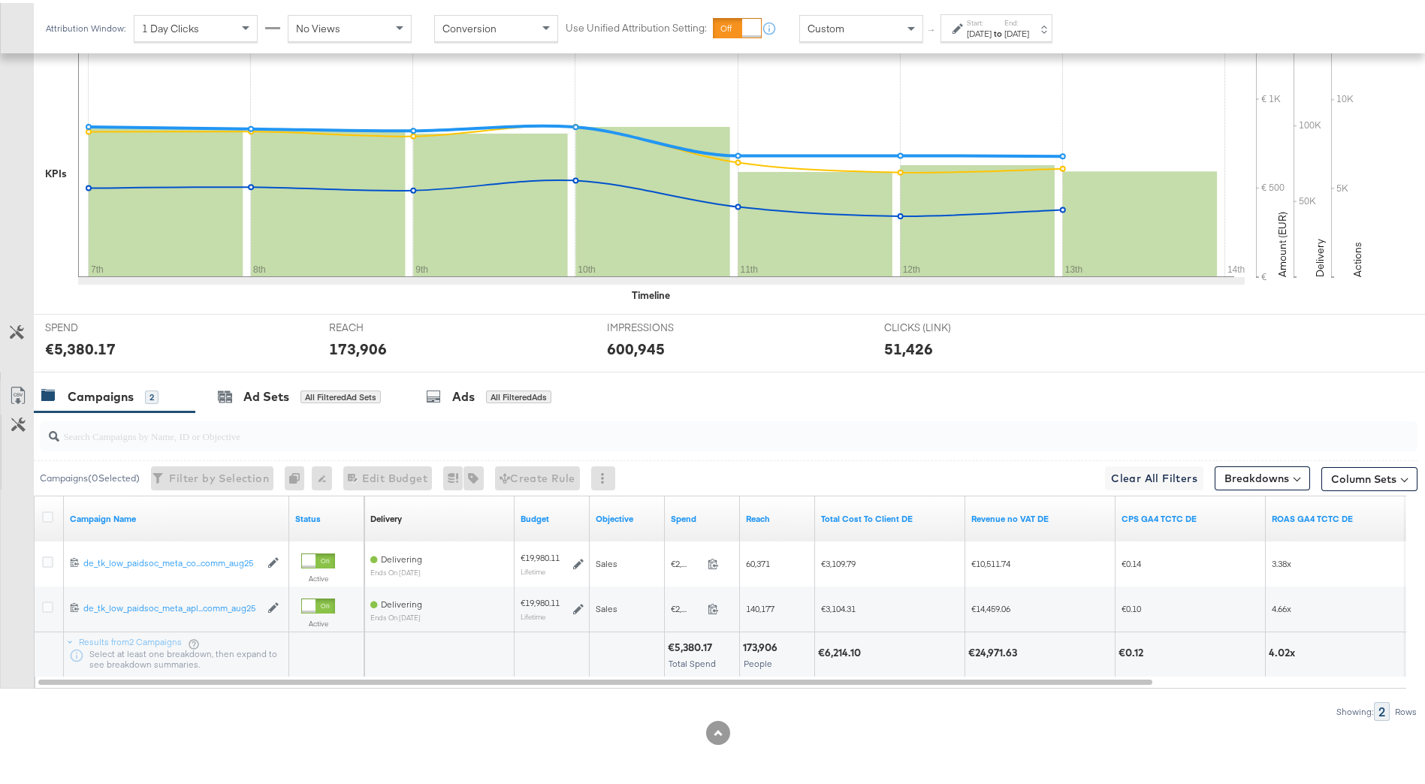
click at [117, 400] on div "Campaigns" at bounding box center [101, 393] width 66 height 17
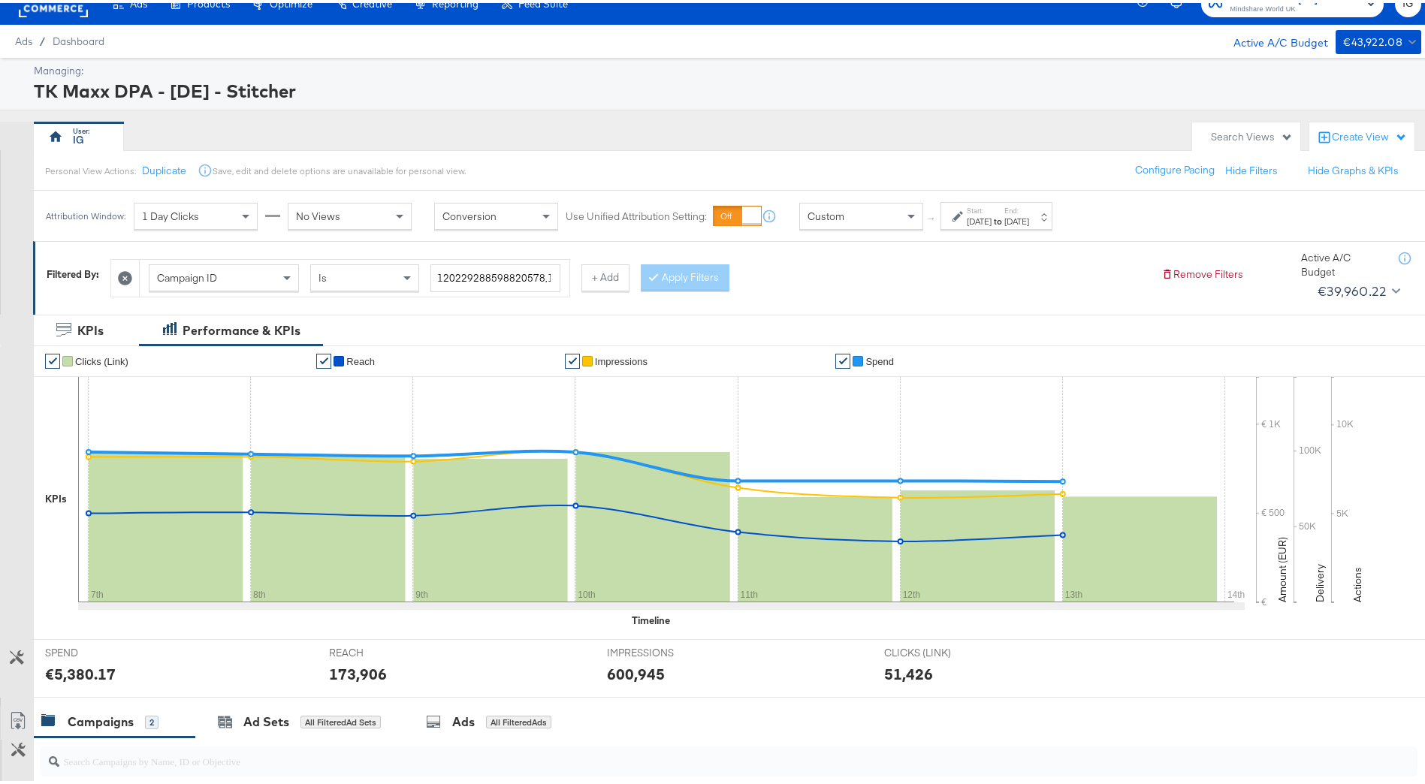
scroll to position [0, 0]
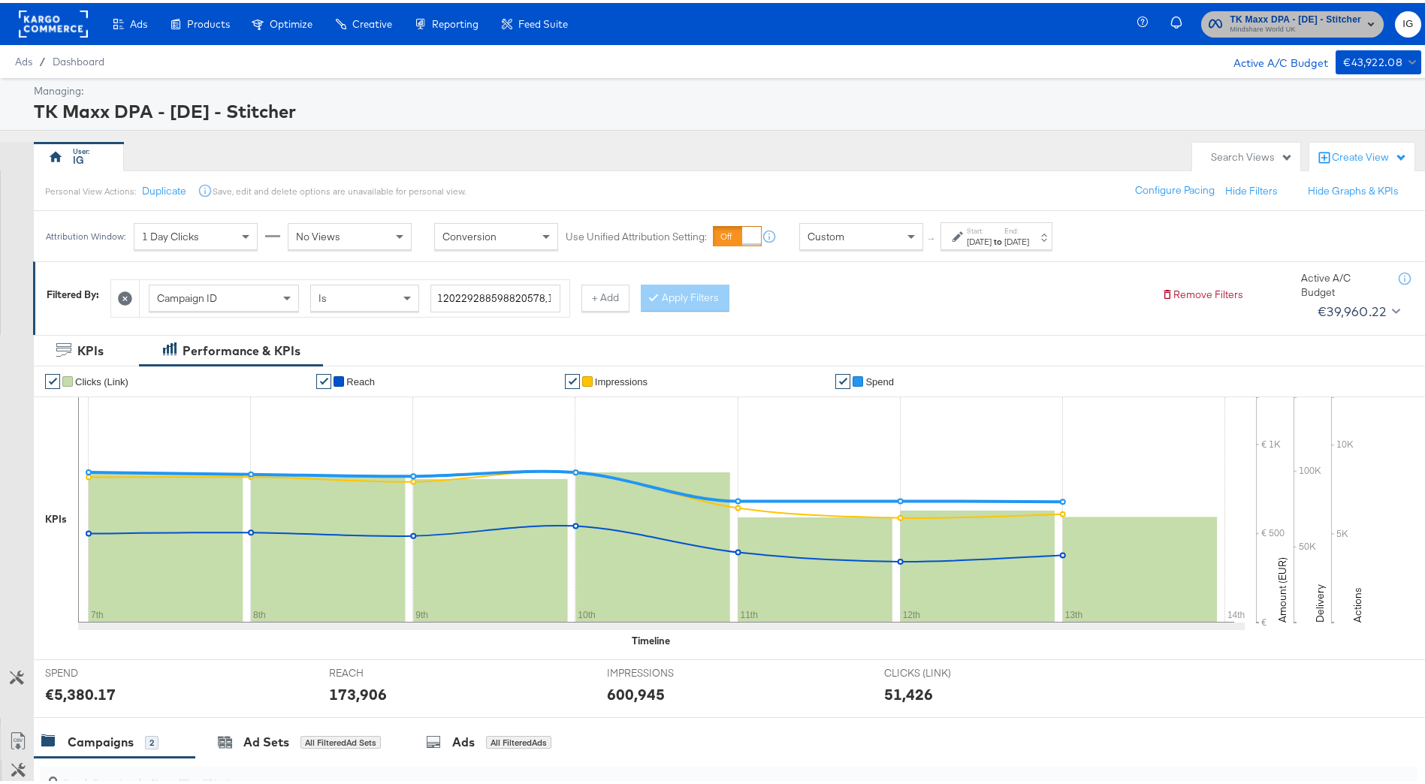
click at [1306, 22] on span "Mindshare World UK" at bounding box center [1295, 27] width 131 height 12
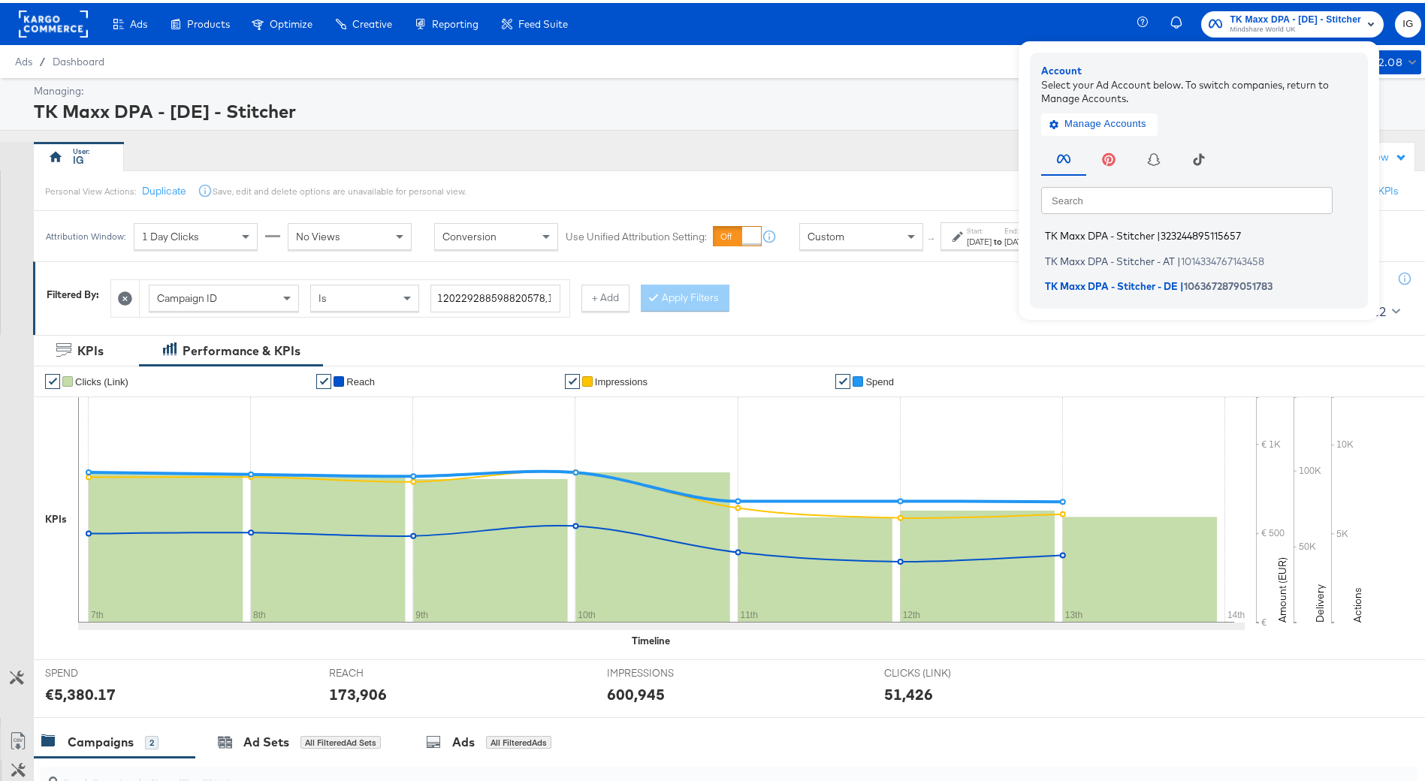
click at [1206, 236] on span "323244895115657" at bounding box center [1201, 233] width 80 height 12
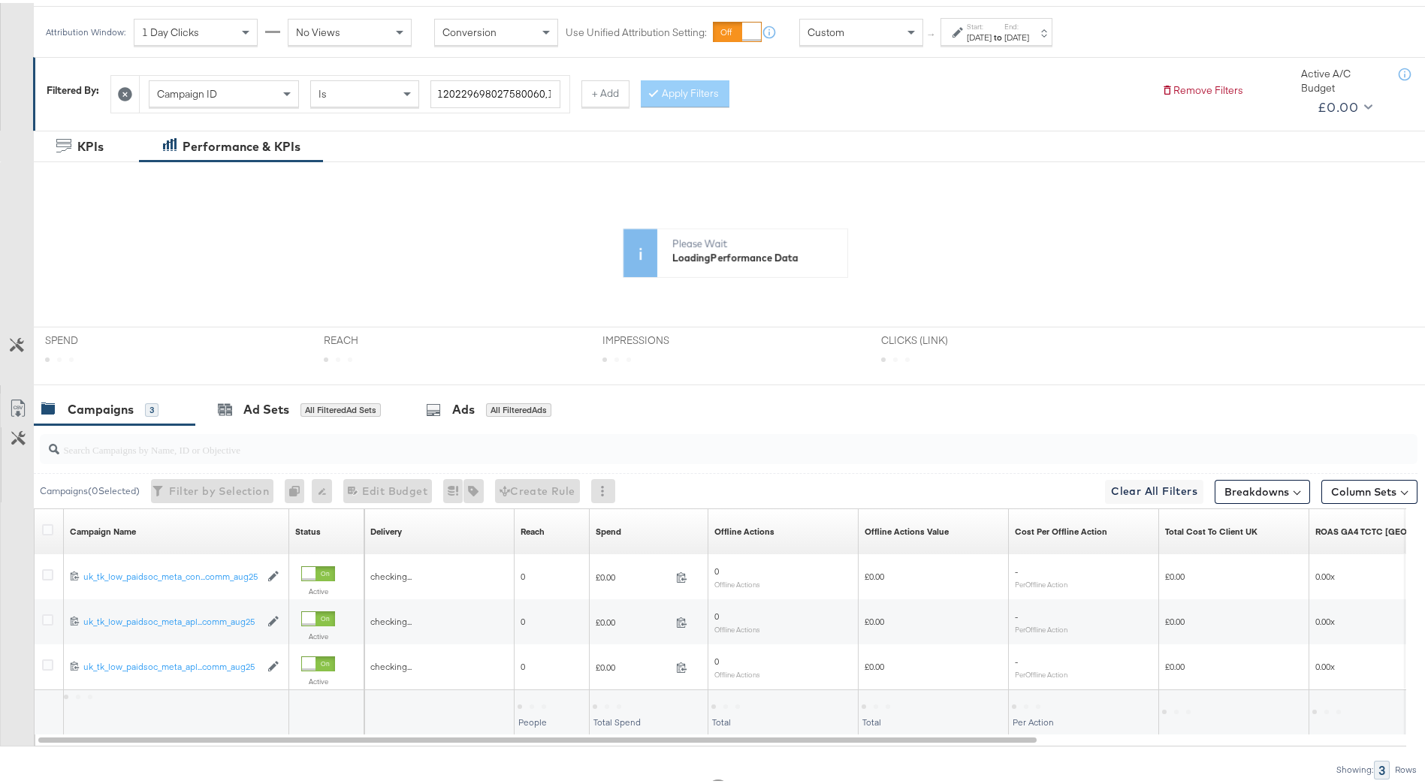
scroll to position [225, 0]
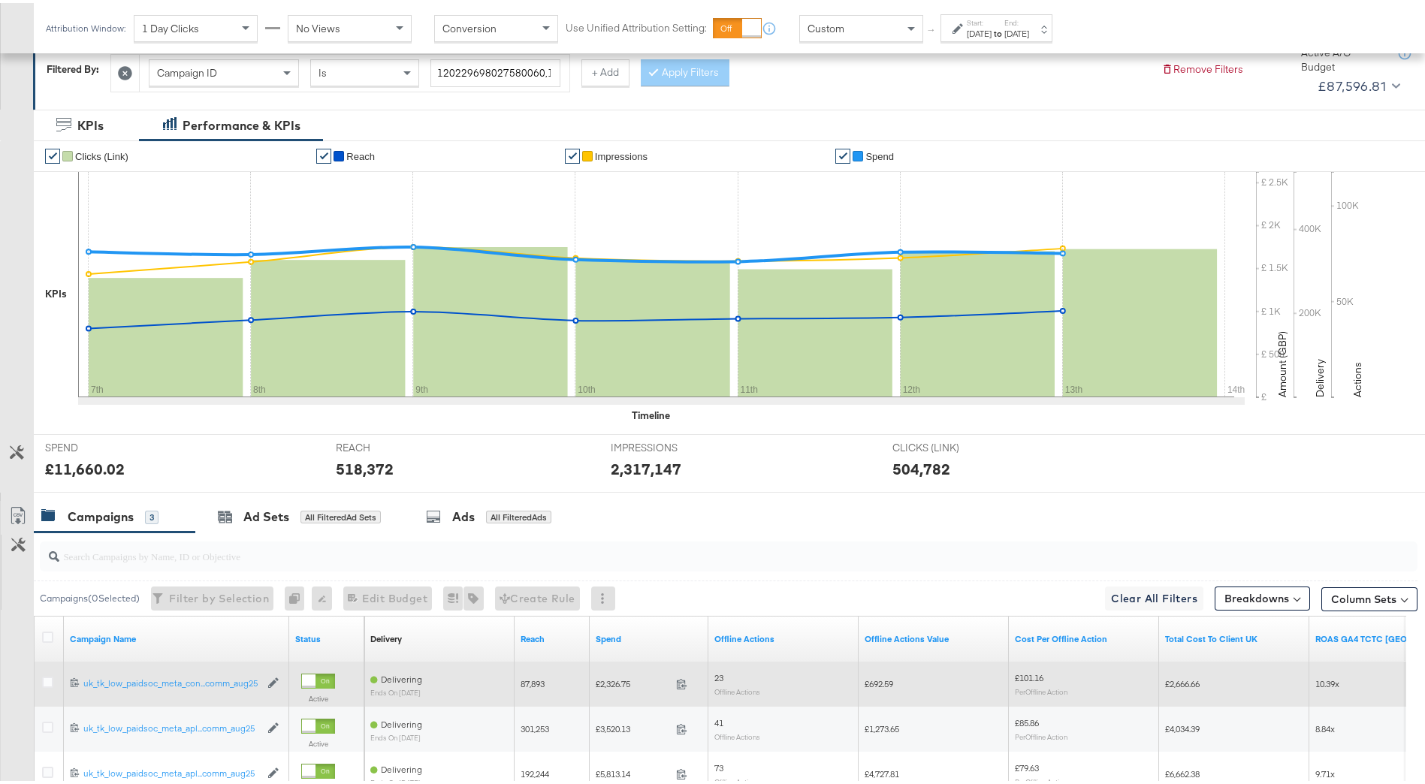
click at [47, 687] on div at bounding box center [50, 681] width 16 height 15
click at [48, 681] on icon at bounding box center [47, 679] width 11 height 11
click at [0, 0] on input "checkbox" at bounding box center [0, 0] width 0 height 0
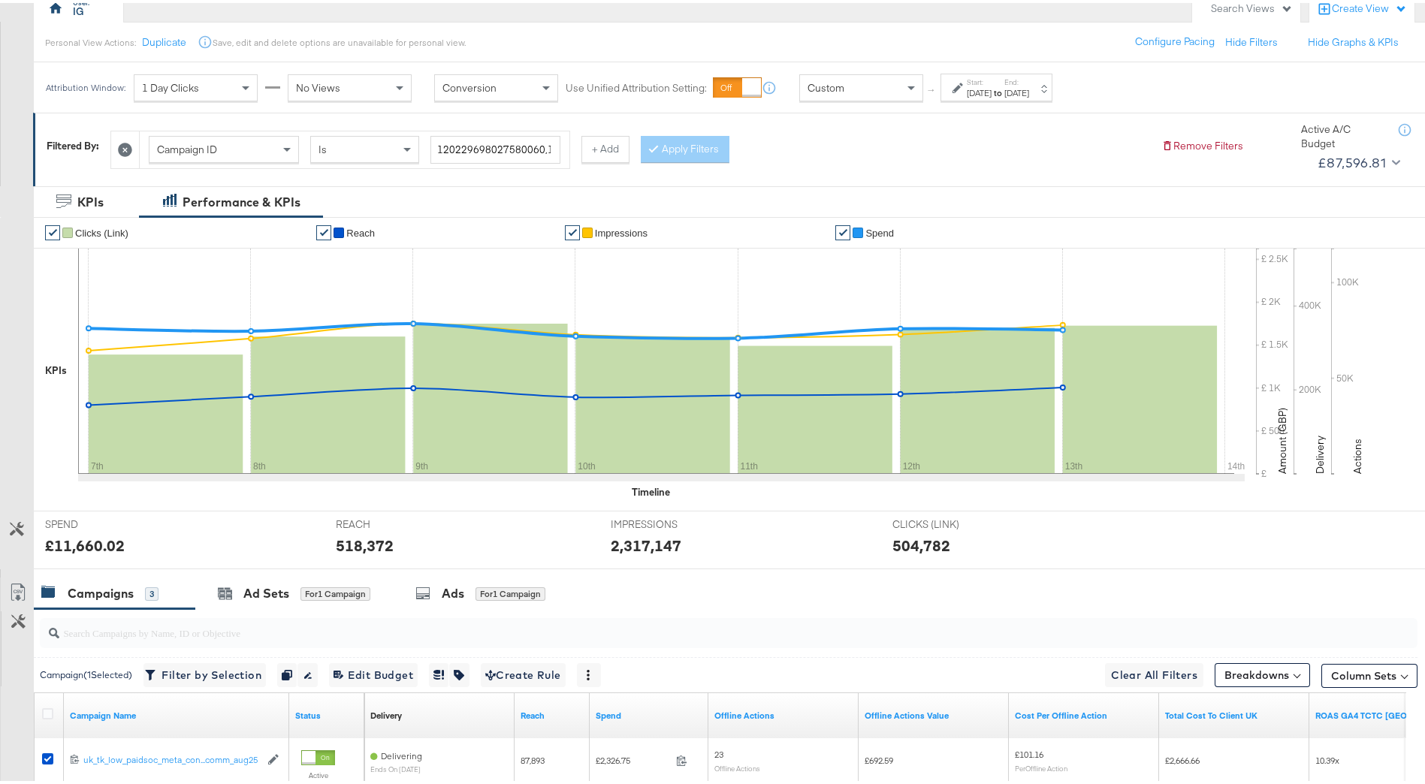
scroll to position [0, 0]
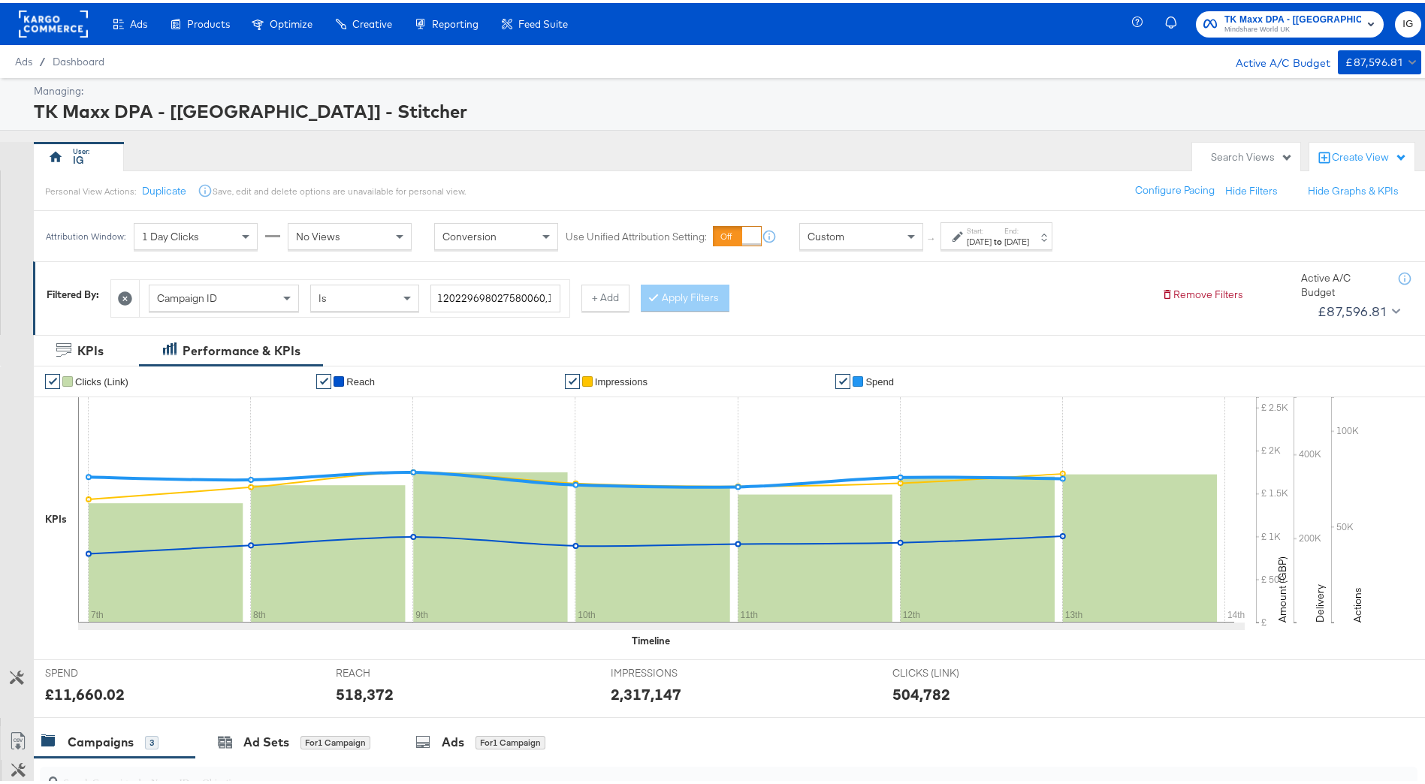
click at [1262, 24] on span "Mindshare World UK" at bounding box center [1292, 27] width 137 height 12
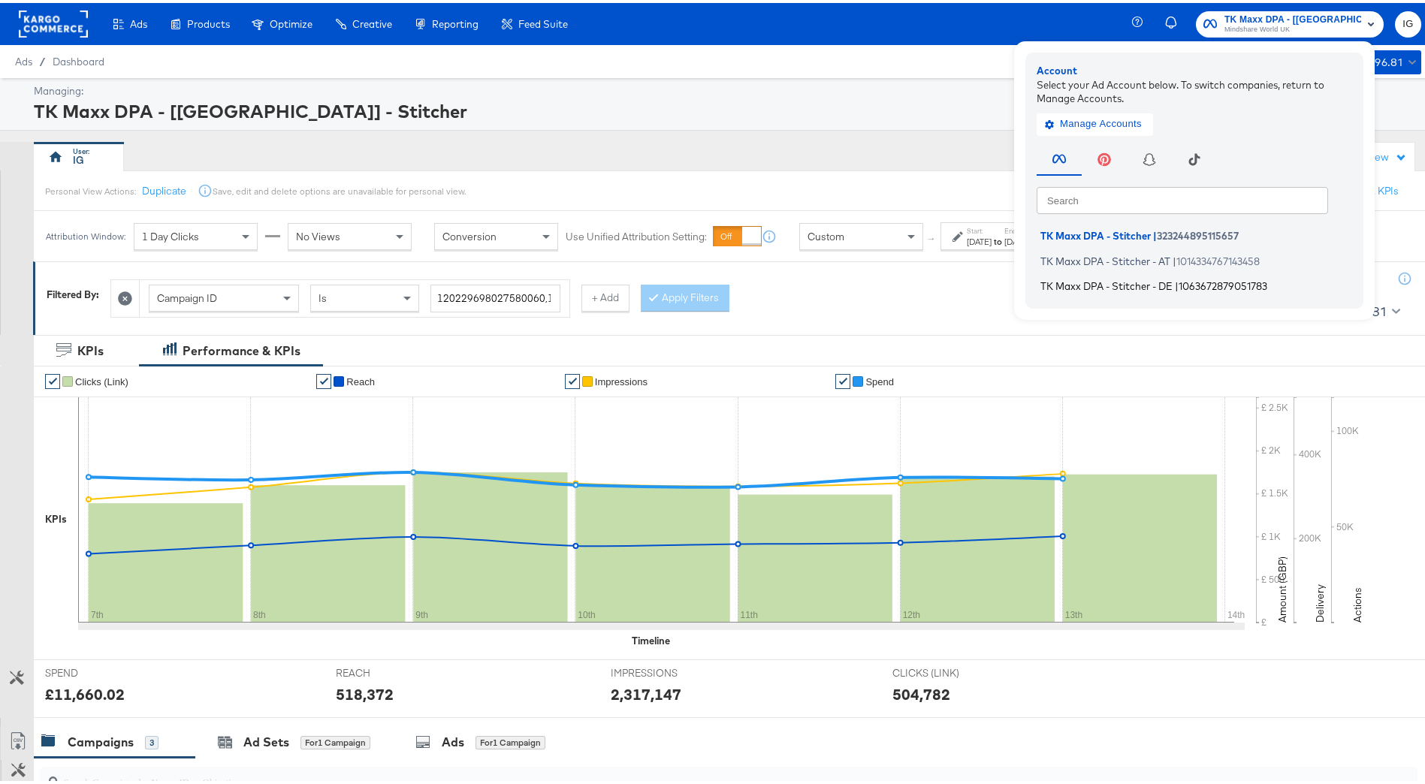
click at [1251, 279] on span "1063672879051783" at bounding box center [1223, 283] width 89 height 12
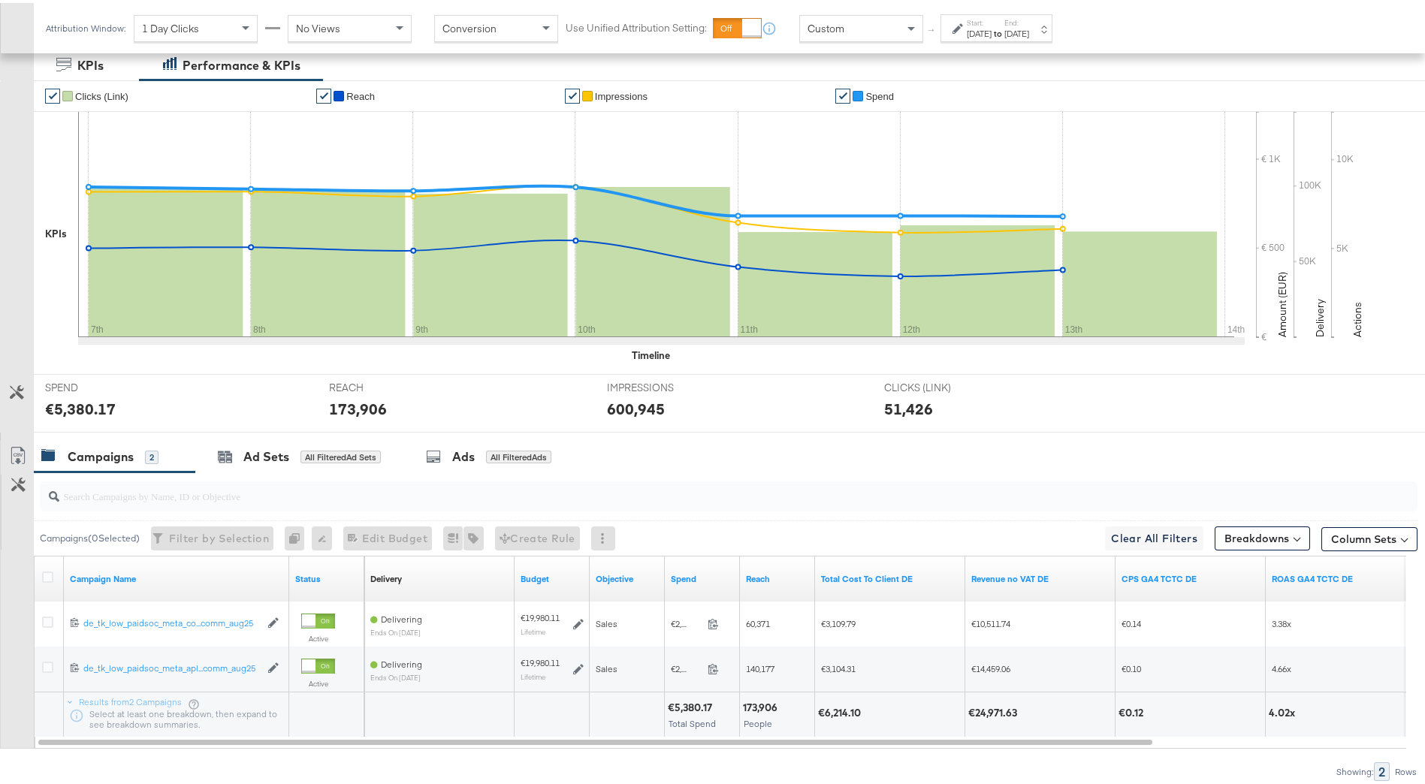
scroll to position [346, 0]
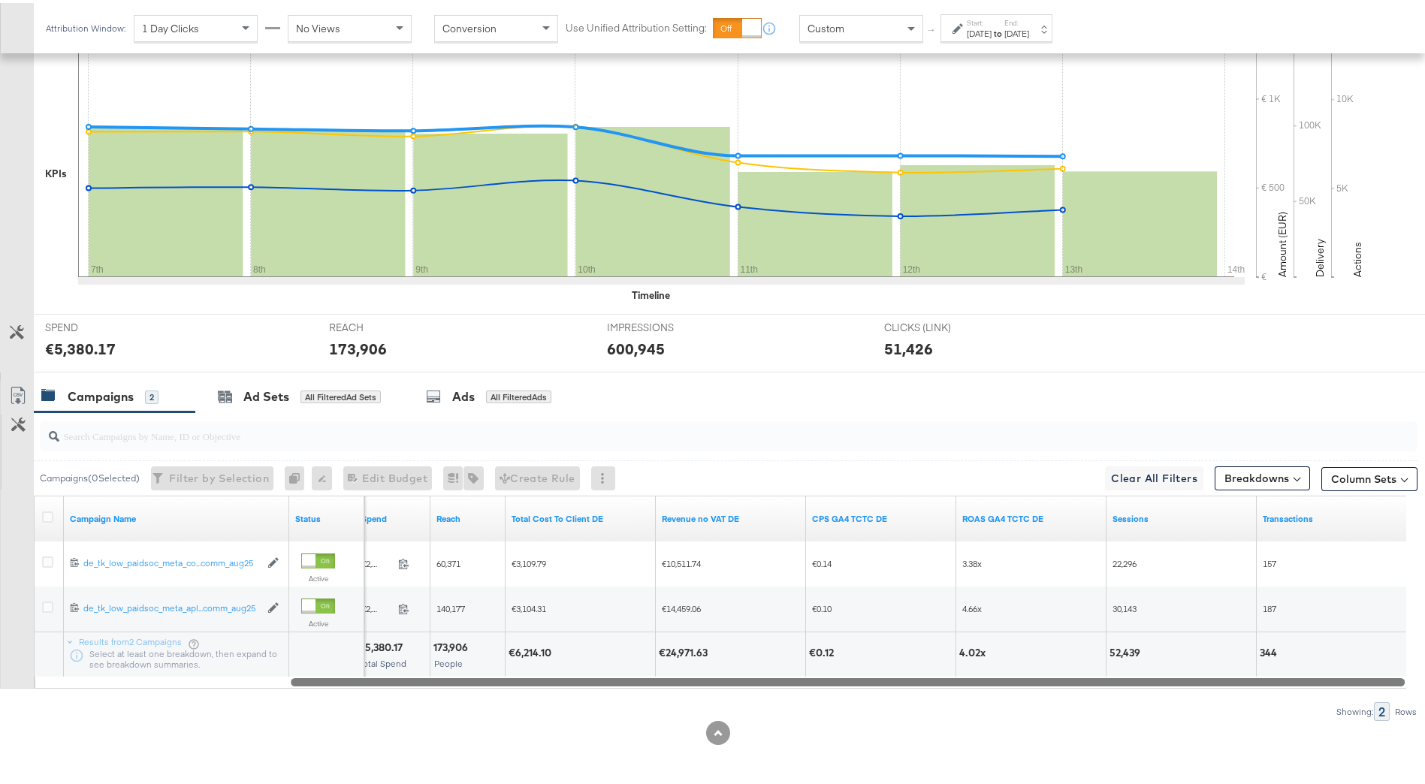
drag, startPoint x: 1101, startPoint y: 680, endPoint x: 1328, endPoint y: 678, distance: 226.9
click at [1351, 686] on div "Campaigns ( 0 Selected) Filter by Selection Filter 0 campaigns 0 Rename 0 campa…" at bounding box center [708, 563] width 1417 height 309
drag, startPoint x: 1257, startPoint y: 652, endPoint x: 1288, endPoint y: 657, distance: 30.5
click at [1288, 657] on div "€5,380.17 Total Spend 173,906 People €6,214.10 €24,971.63 €0.12 4.02x 52,439 344" at bounding box center [738, 651] width 1352 height 45
drag, startPoint x: 1288, startPoint y: 657, endPoint x: 1279, endPoint y: 647, distance: 13.4
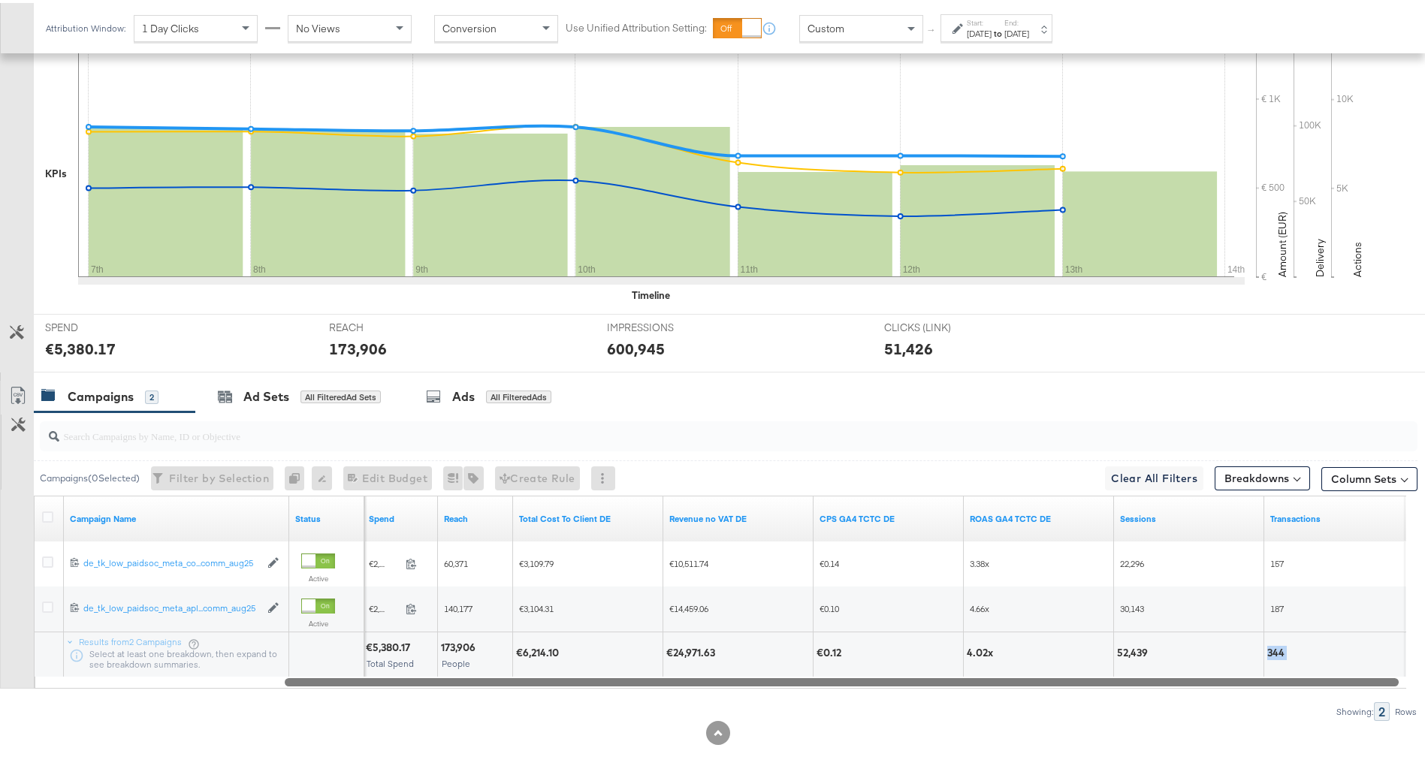
copy div "344"
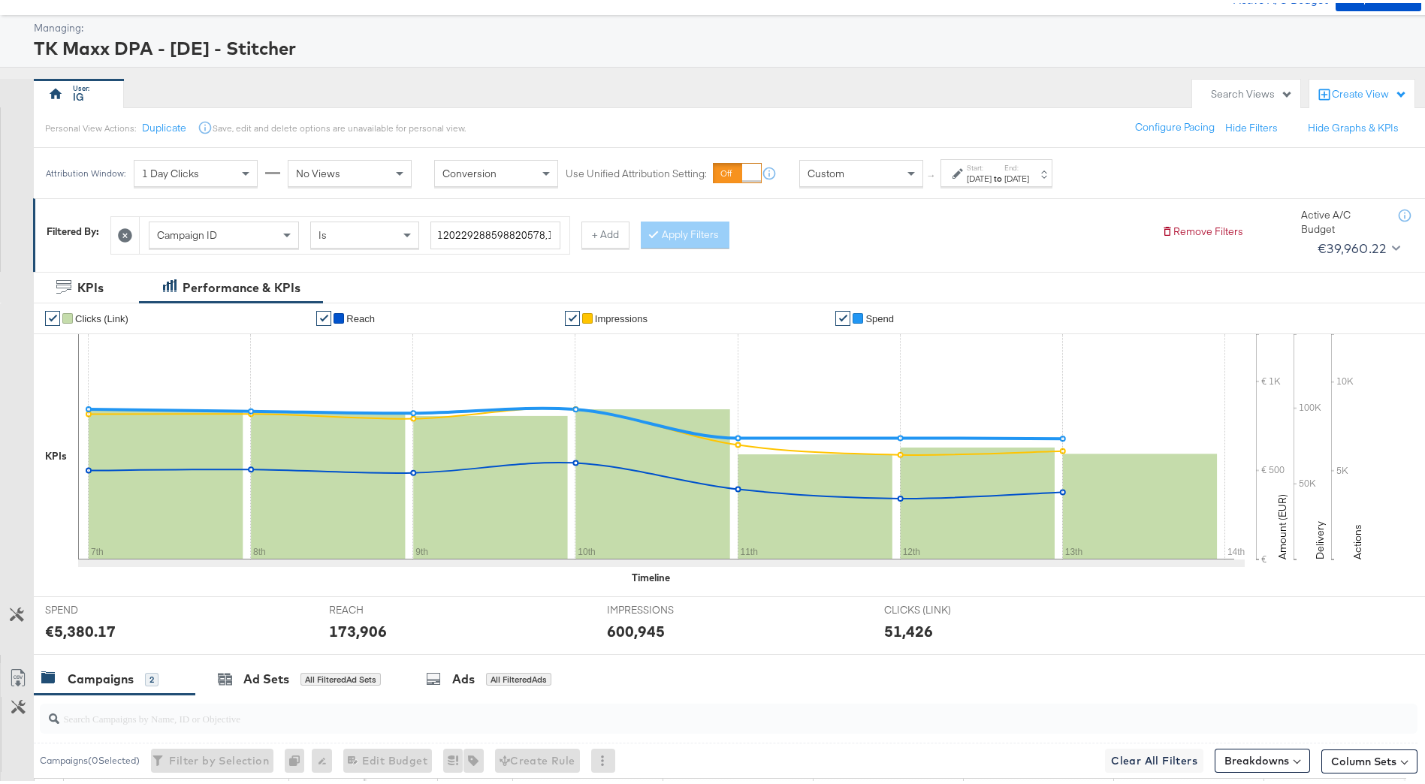
scroll to position [0, 0]
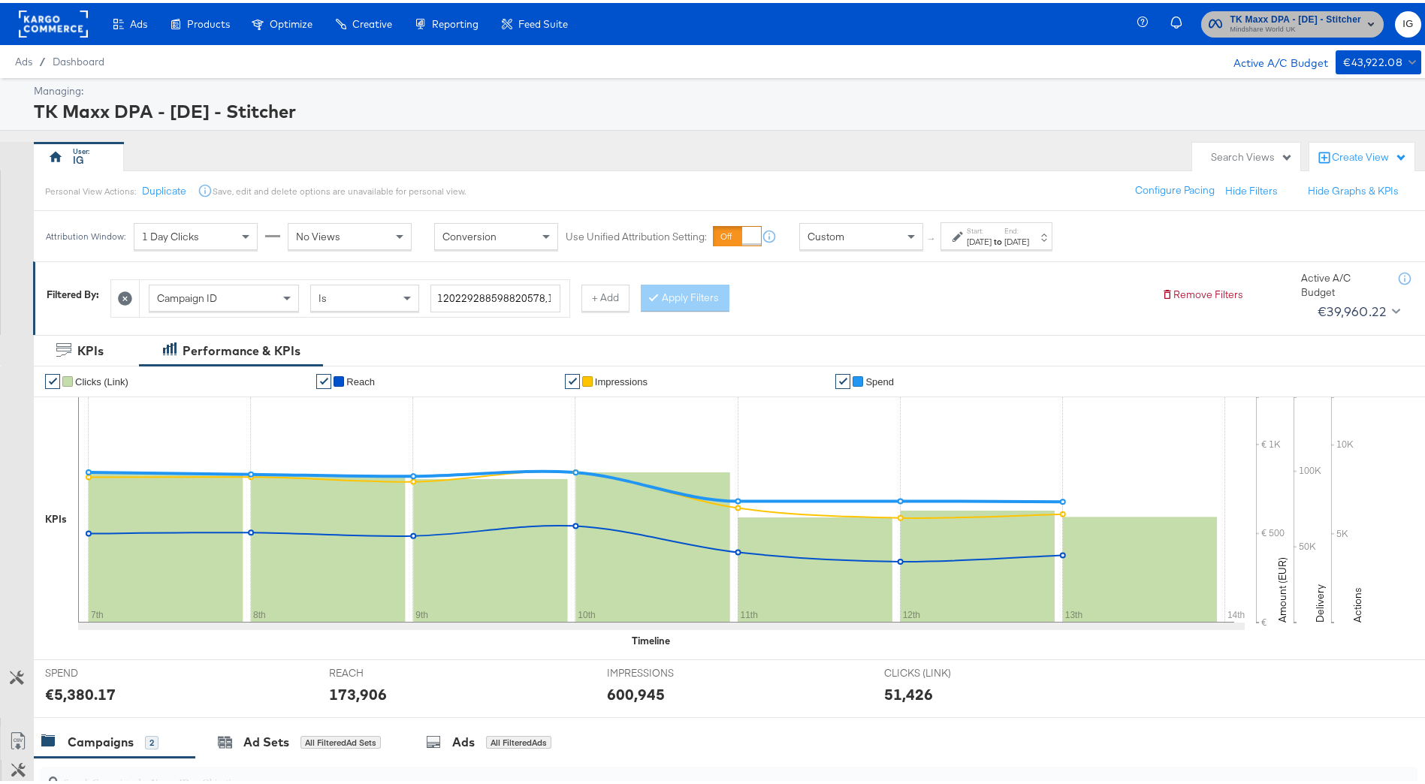
click at [1314, 20] on span "TK Maxx DPA - [DE] - Stitcher" at bounding box center [1295, 17] width 131 height 16
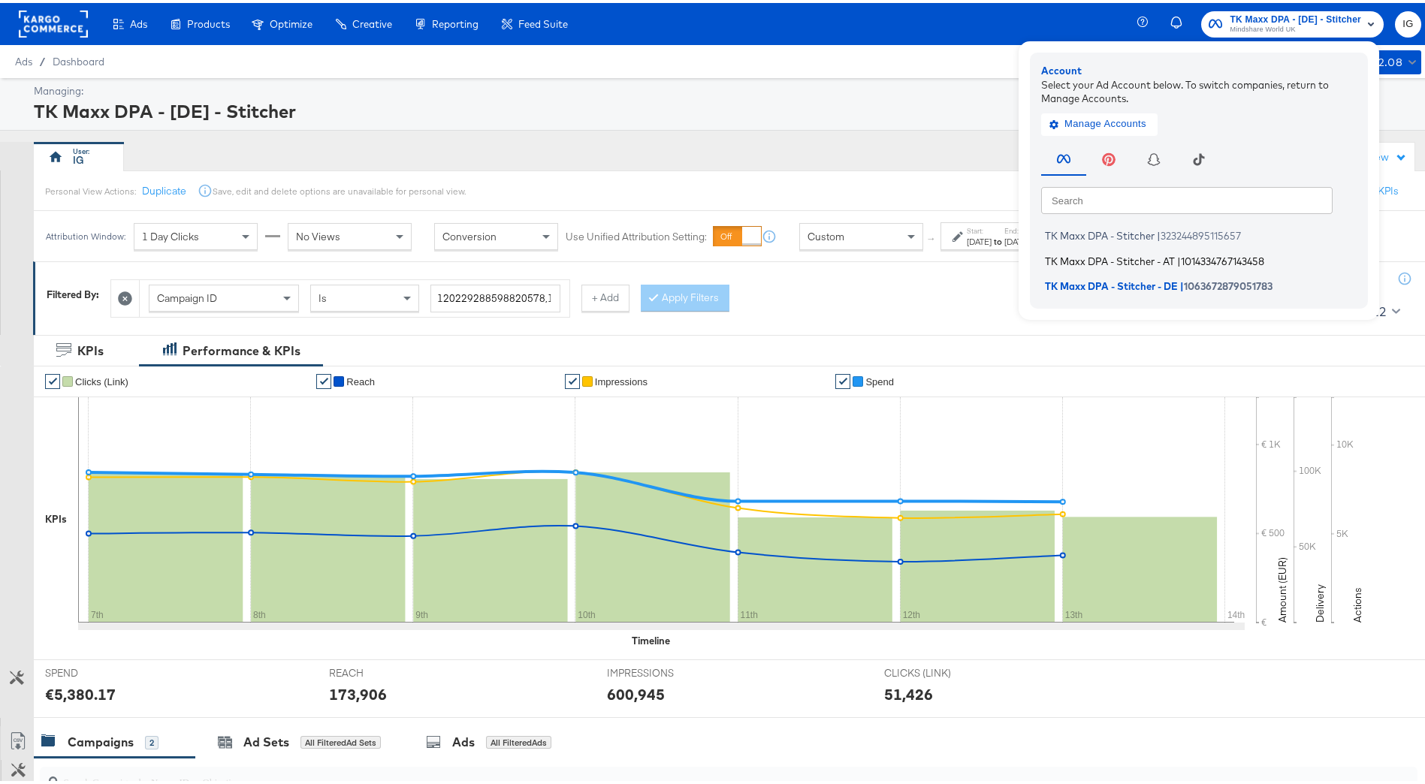
click at [1230, 258] on span "1014334767143458" at bounding box center [1222, 258] width 83 height 12
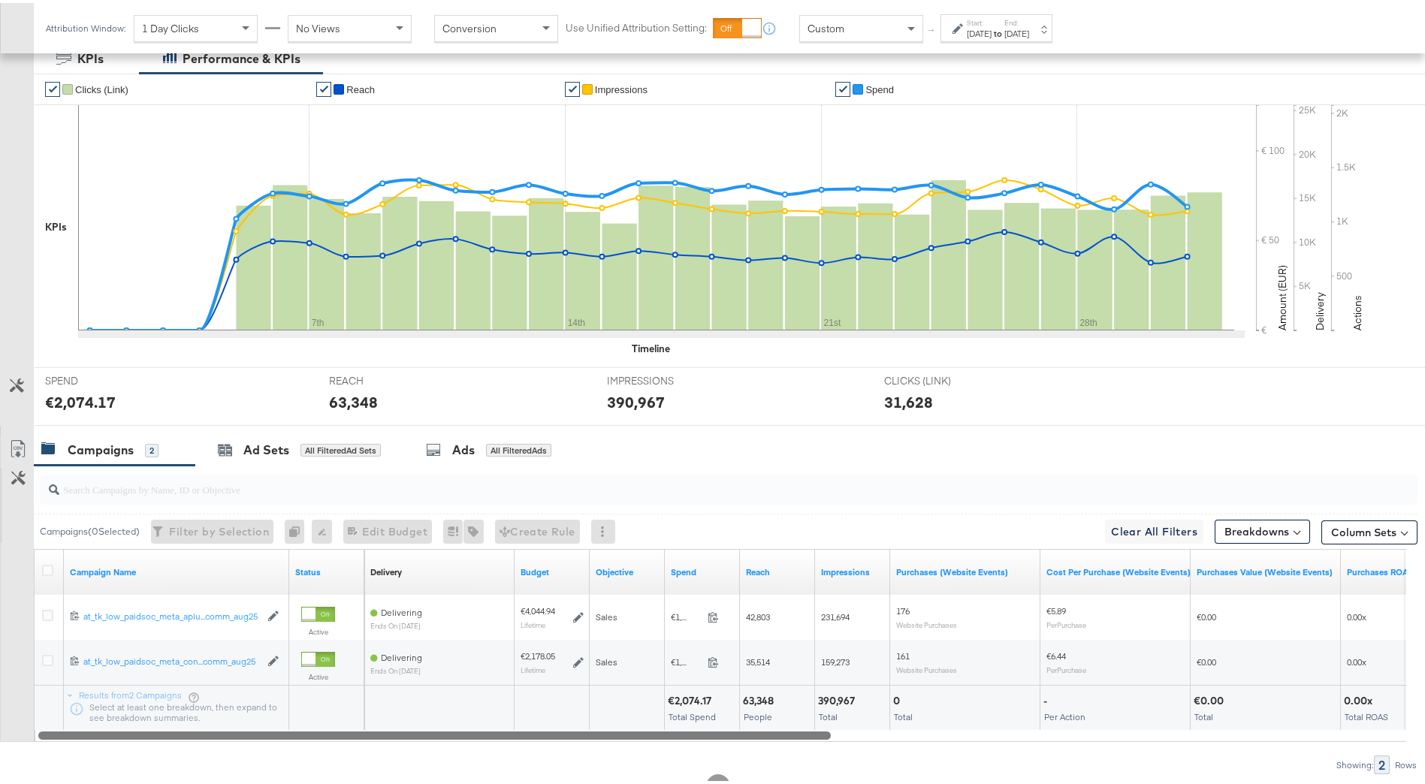
scroll to position [346, 0]
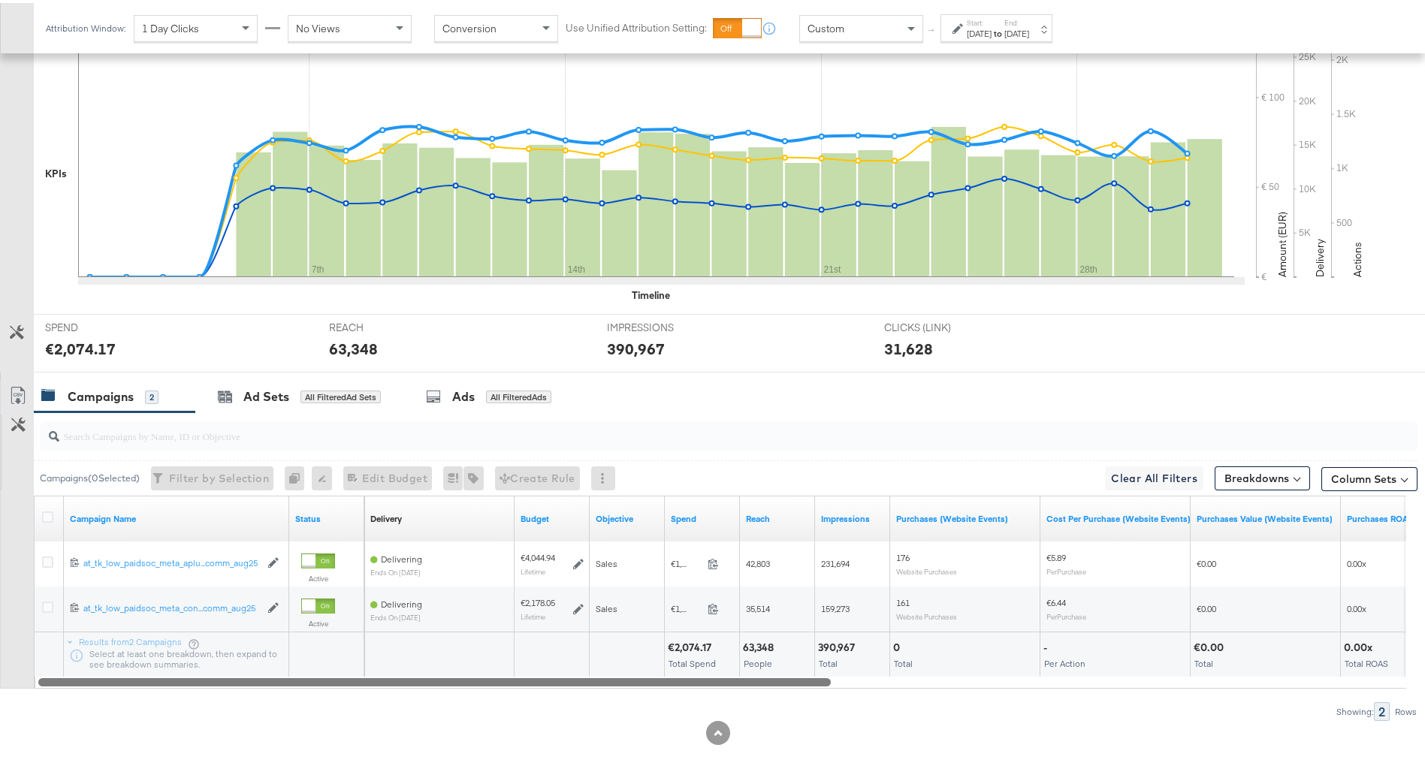
drag, startPoint x: 768, startPoint y: 677, endPoint x: 766, endPoint y: 665, distance: 12.1
click at [729, 706] on div "Campaigns ( 0 Selected) Filter by Selection Filter 0 campaigns 0 Rename 0 campa…" at bounding box center [708, 563] width 1417 height 309
click at [1335, 474] on button "Column Sets" at bounding box center [1369, 476] width 96 height 24
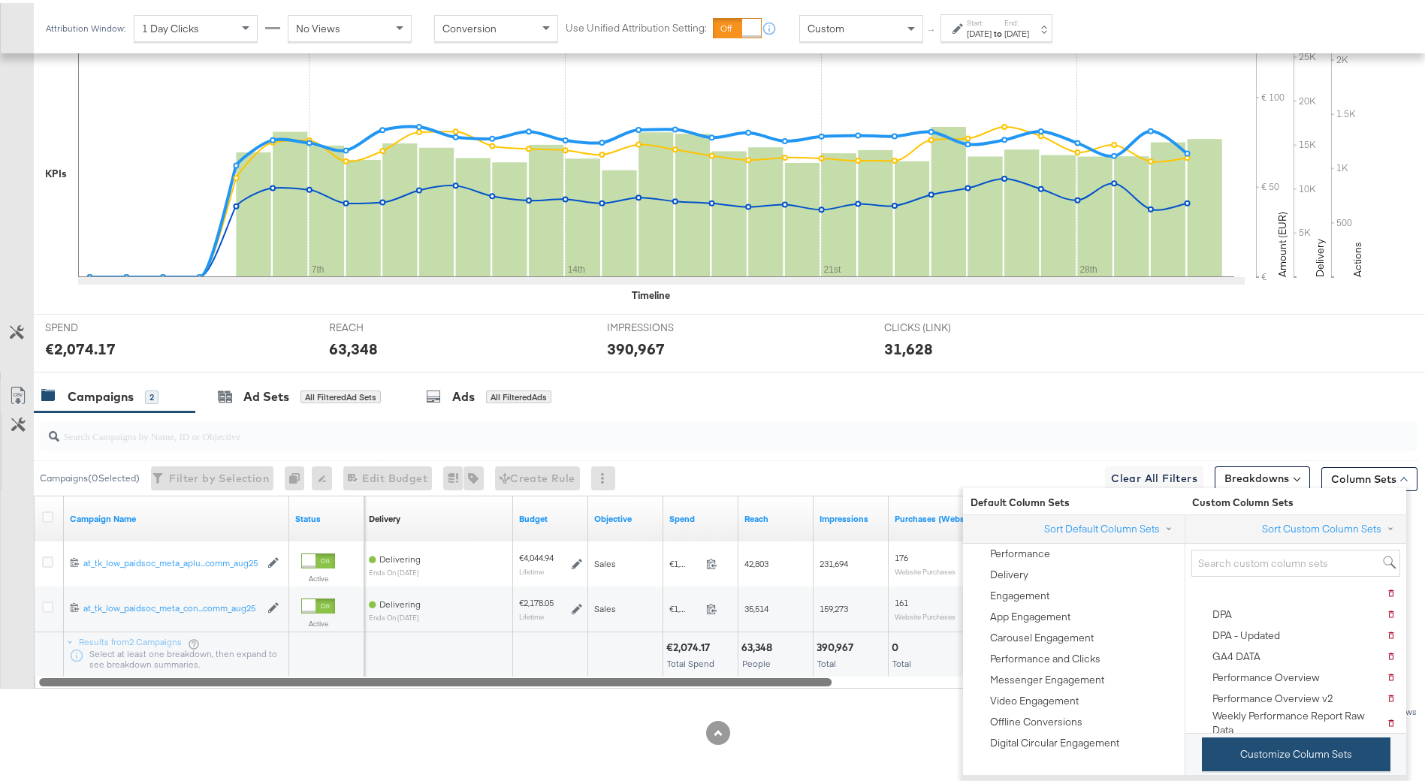
click at [1223, 747] on button "Customize Column Sets" at bounding box center [1296, 752] width 189 height 34
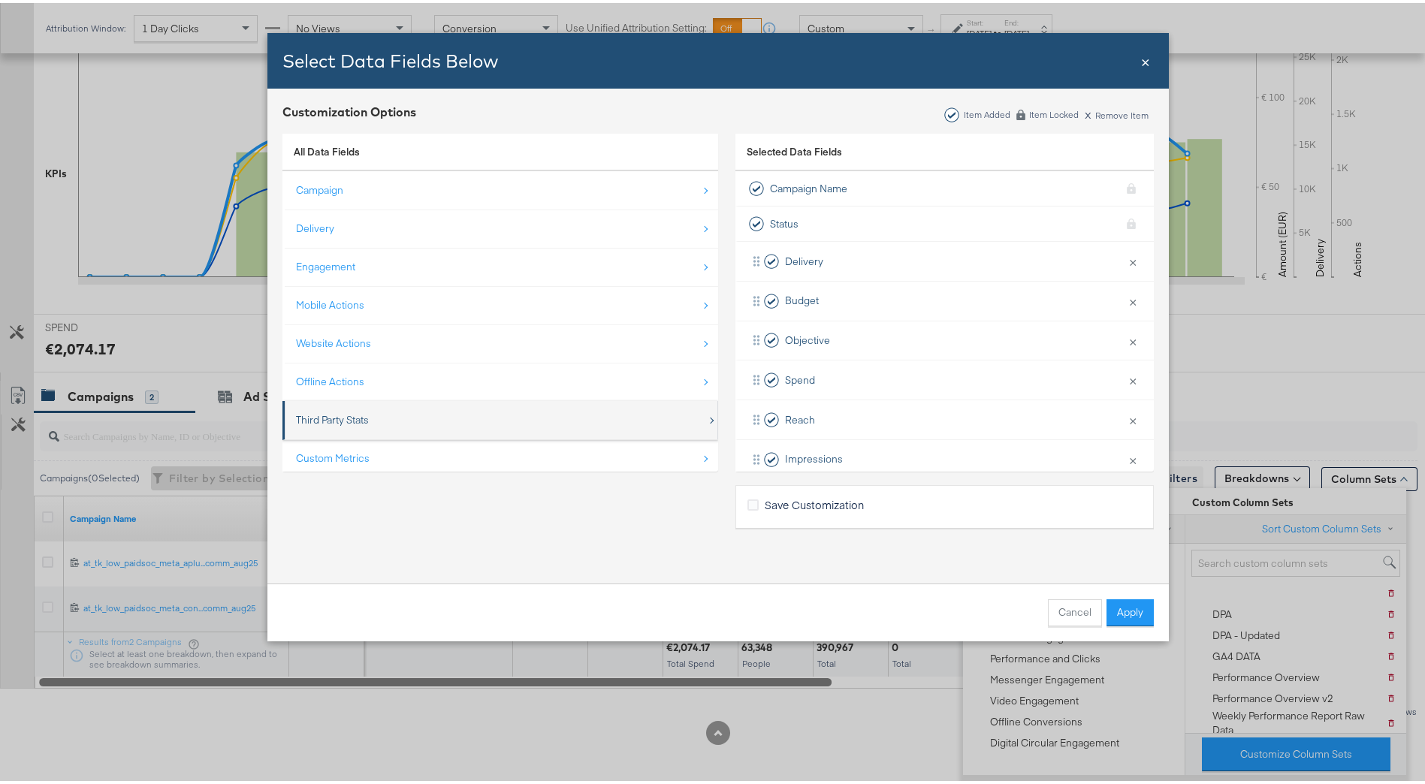
scroll to position [22, 0]
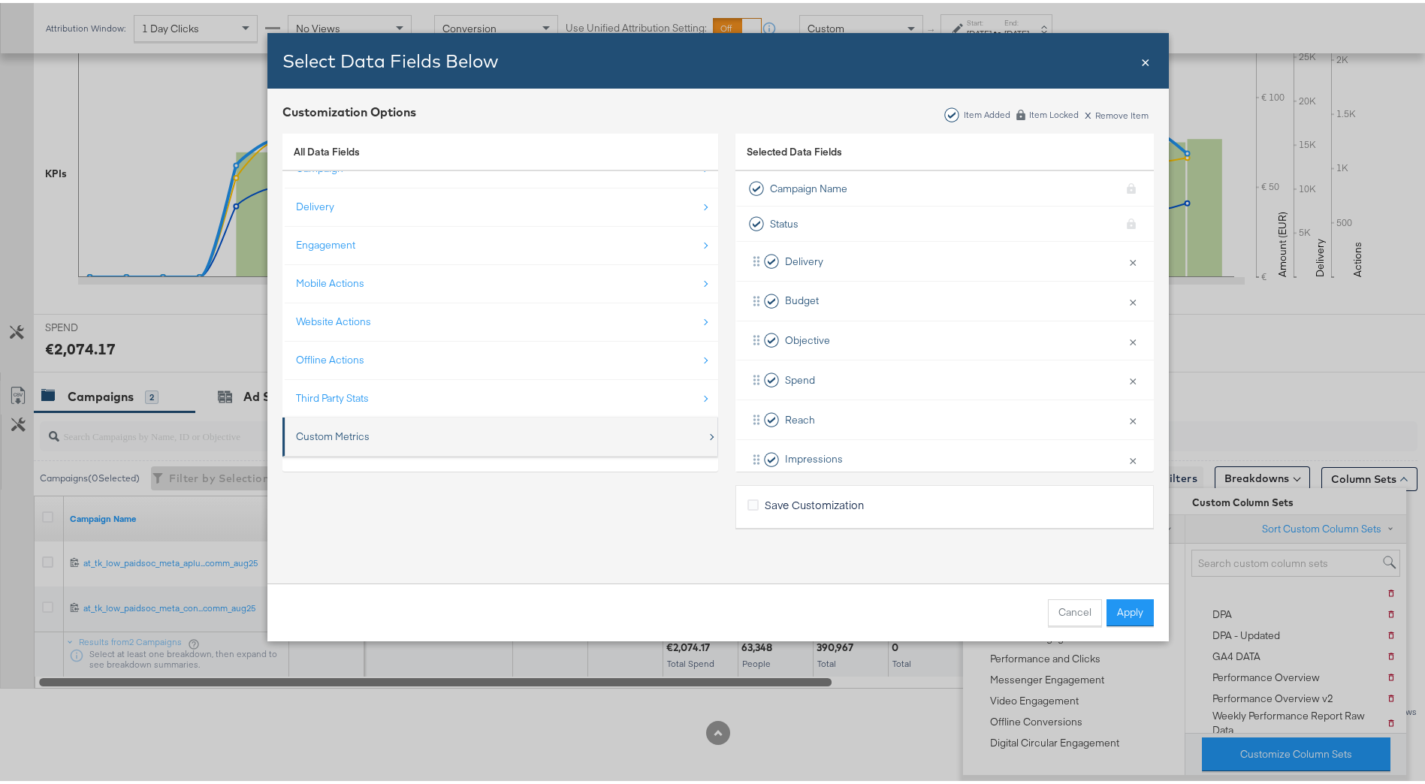
click at [409, 424] on div "Custom Metrics" at bounding box center [501, 433] width 411 height 31
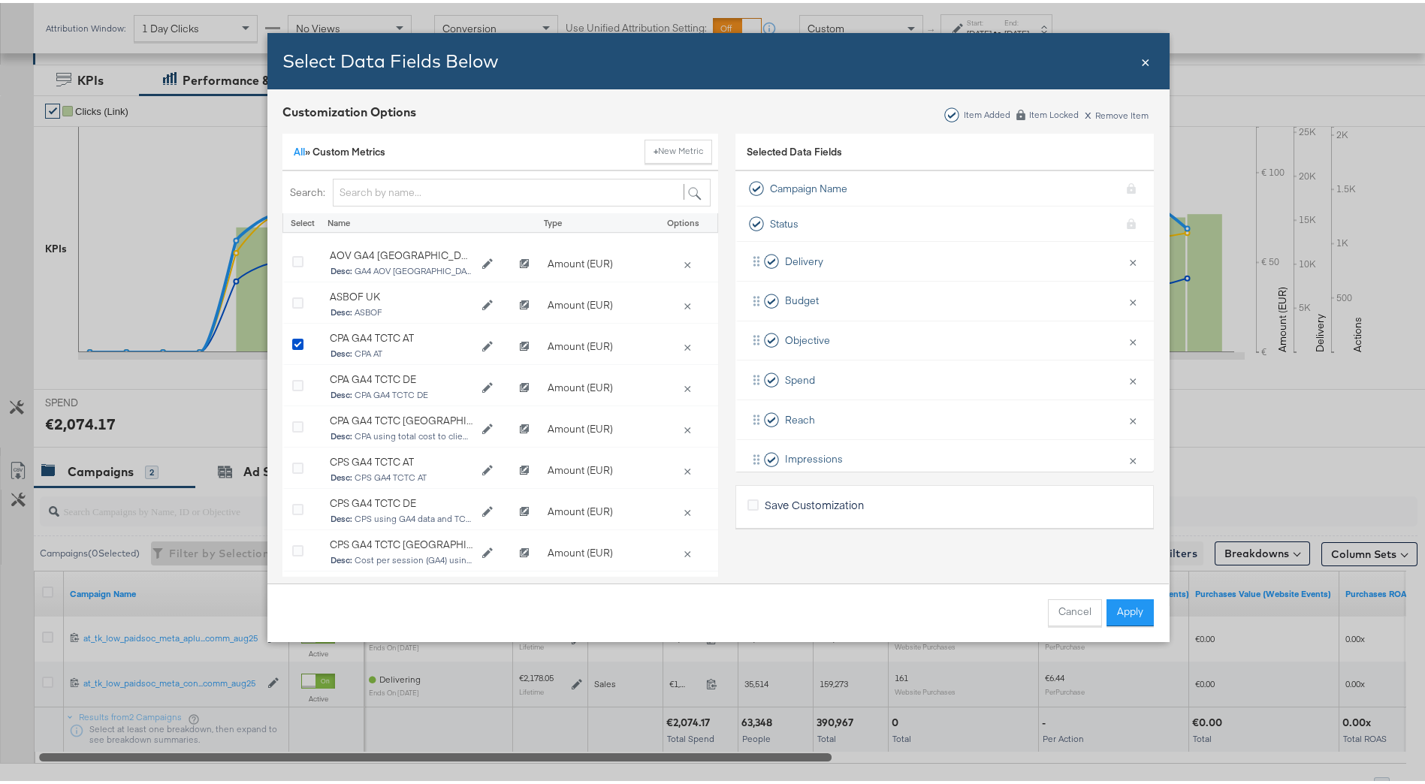
scroll to position [150, 0]
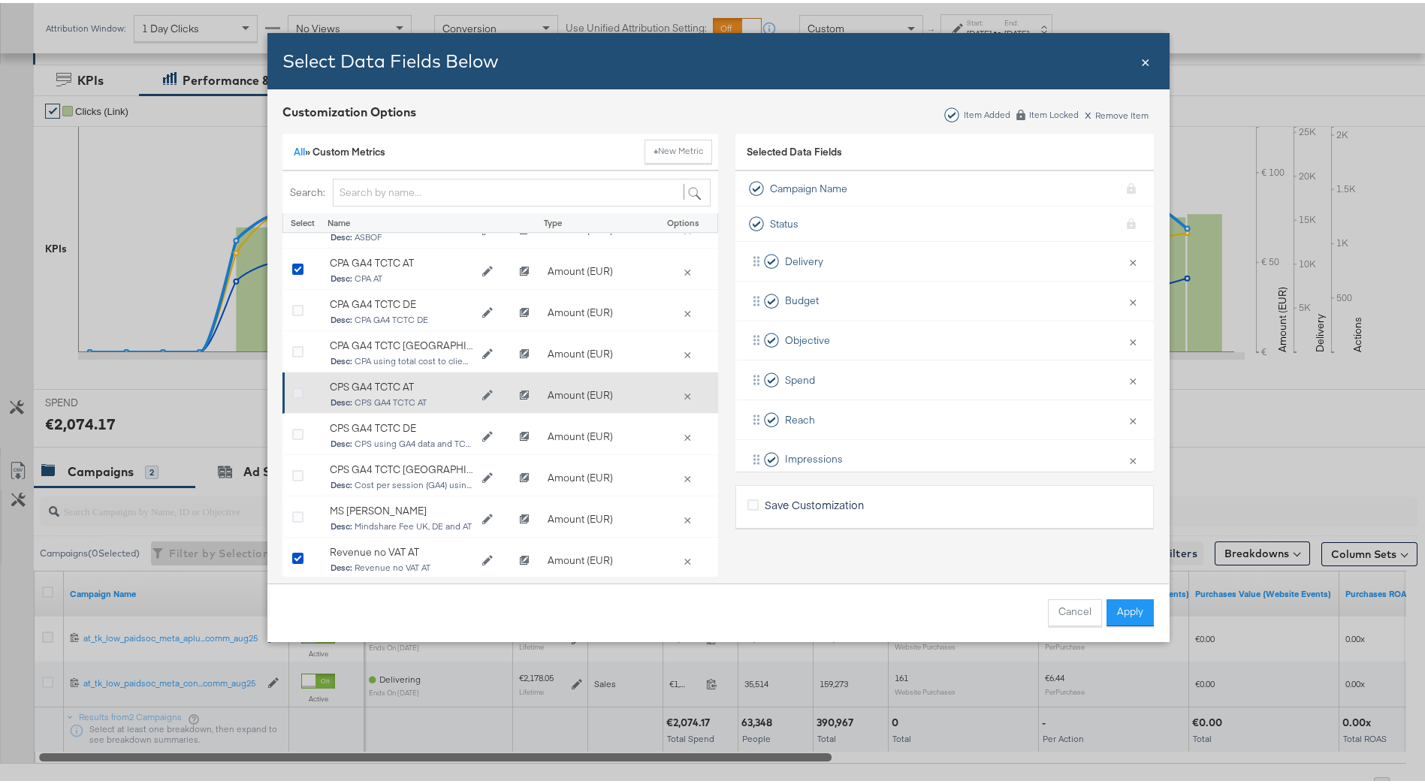
click at [292, 391] on icon "Bulk Add Locations Modal" at bounding box center [297, 390] width 11 height 11
click at [0, 0] on input "Bulk Add Locations Modal" at bounding box center [0, 0] width 0 height 0
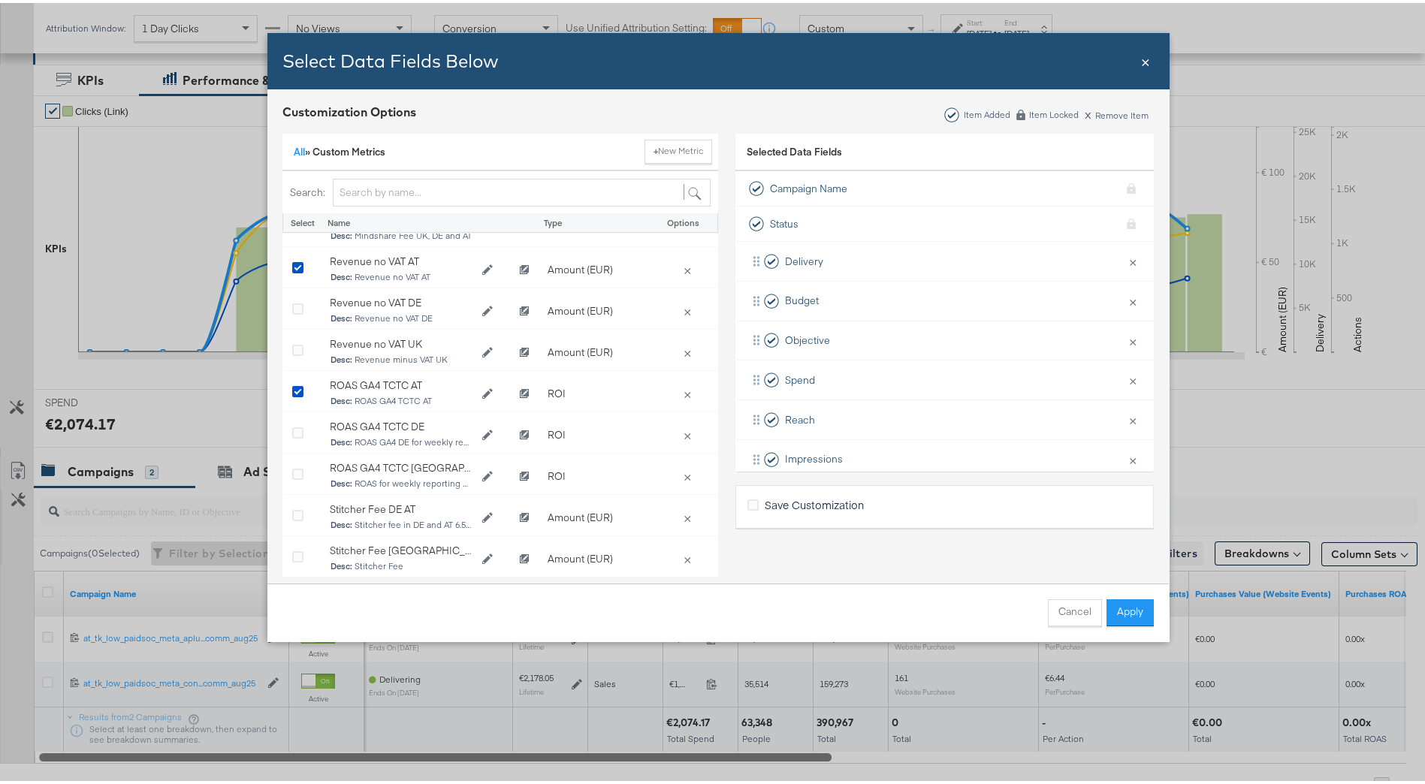
scroll to position [451, 0]
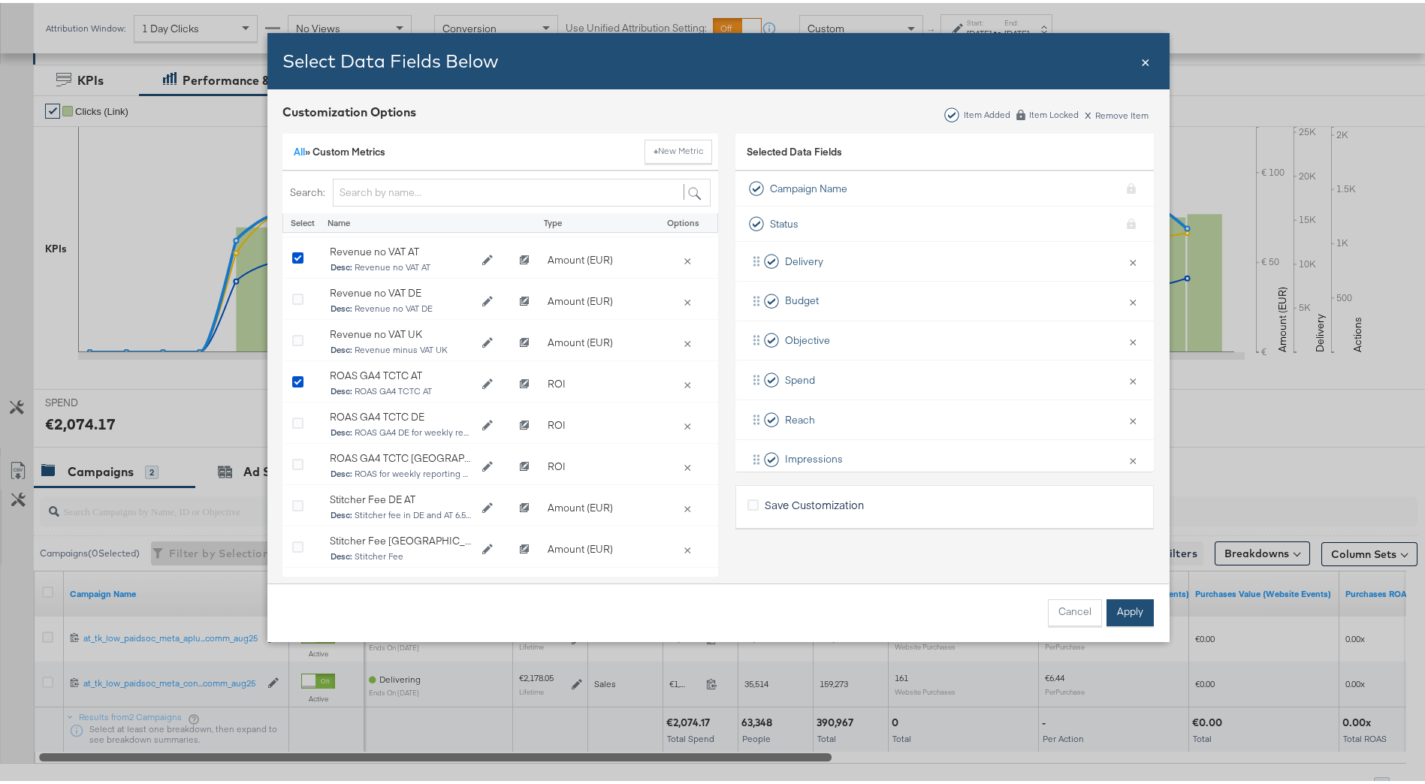
click at [1116, 606] on button "Apply" at bounding box center [1129, 609] width 47 height 27
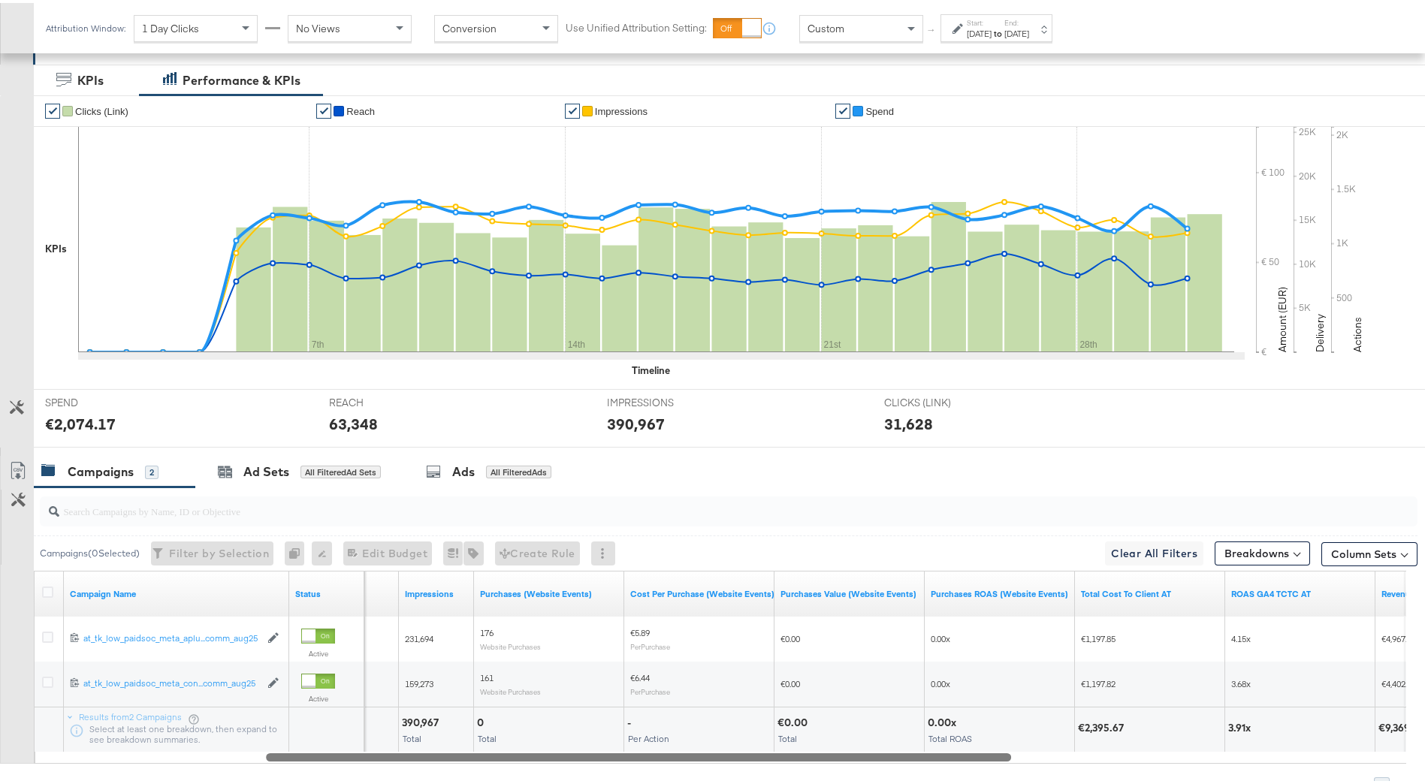
drag, startPoint x: 732, startPoint y: 750, endPoint x: 955, endPoint y: 744, distance: 223.9
click at [955, 744] on div "Campaign Name Status Reach Impressions Purchases (Website Events) Cost Per Purc…" at bounding box center [720, 664] width 1372 height 193
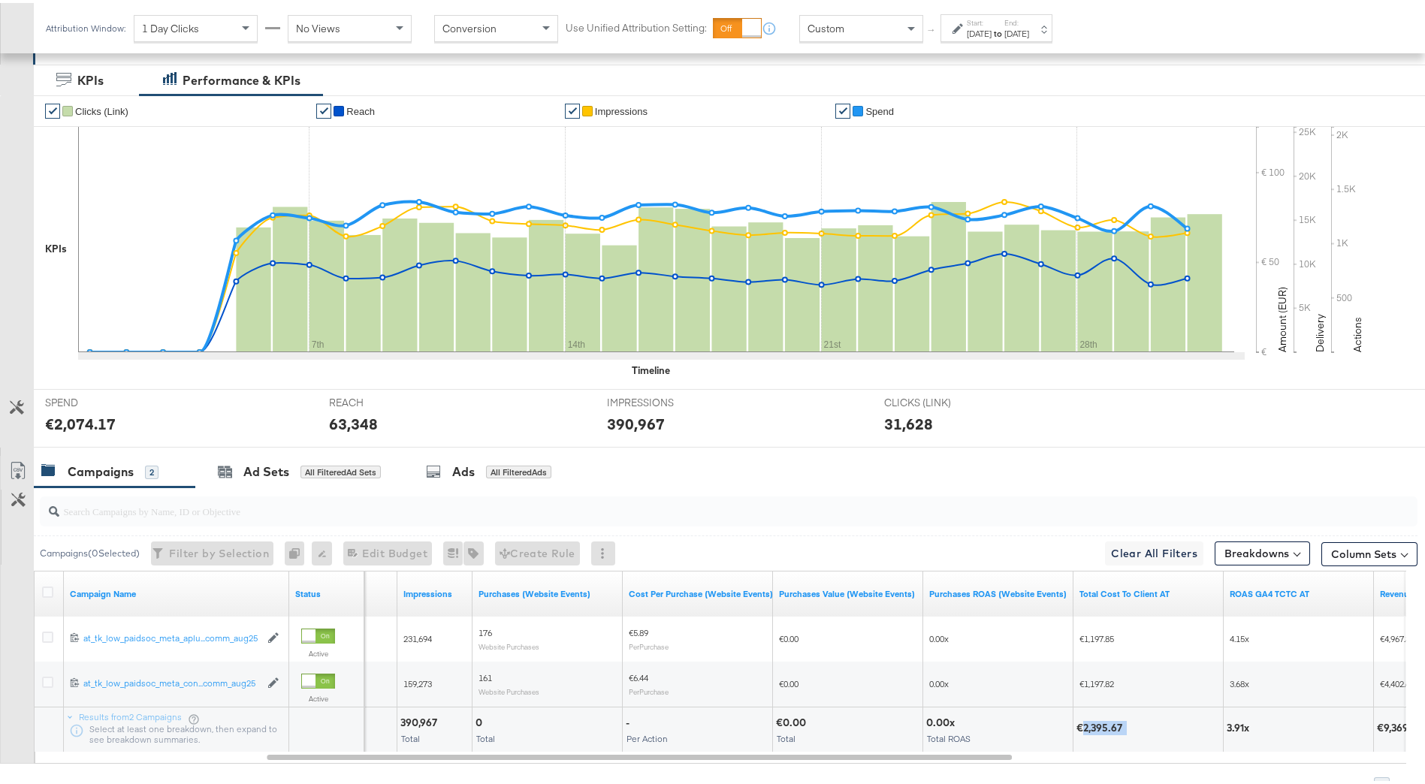
drag, startPoint x: 1085, startPoint y: 727, endPoint x: 1128, endPoint y: 723, distance: 43.8
click at [1128, 723] on div "€2,395.67" at bounding box center [1147, 725] width 143 height 14
drag, startPoint x: 1128, startPoint y: 723, endPoint x: 1109, endPoint y: 723, distance: 18.8
copy div "2,395.67"
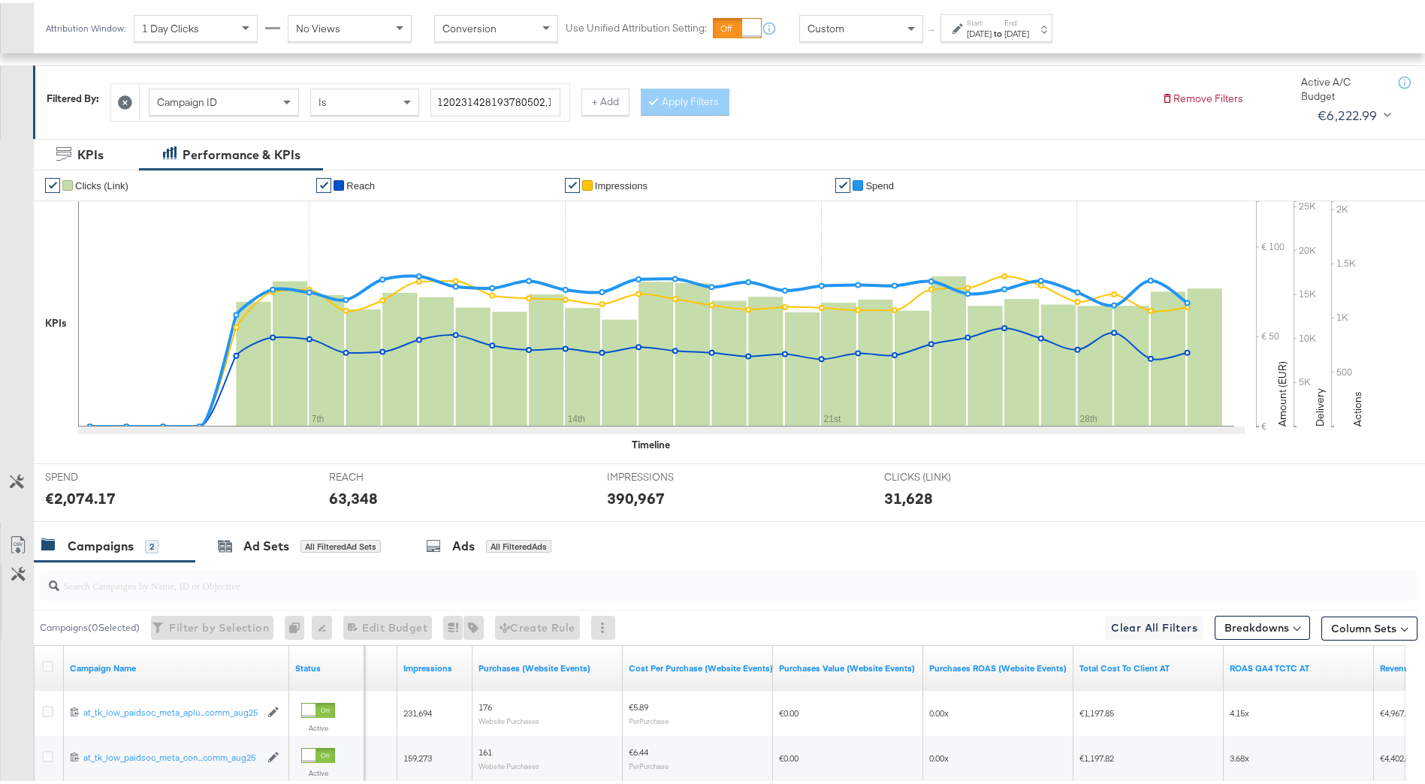
scroll to position [195, 0]
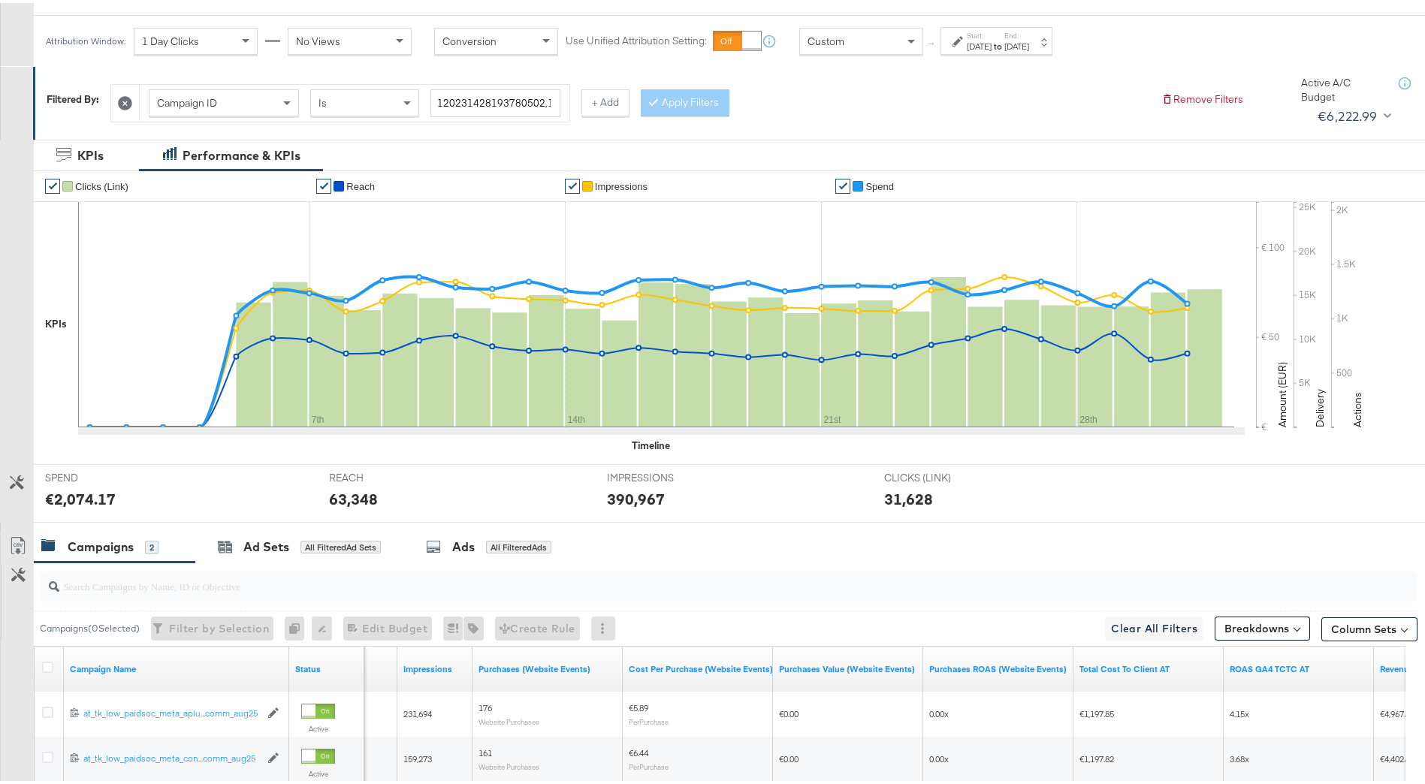
click at [1029, 38] on div "[DATE]" at bounding box center [1016, 44] width 25 height 12
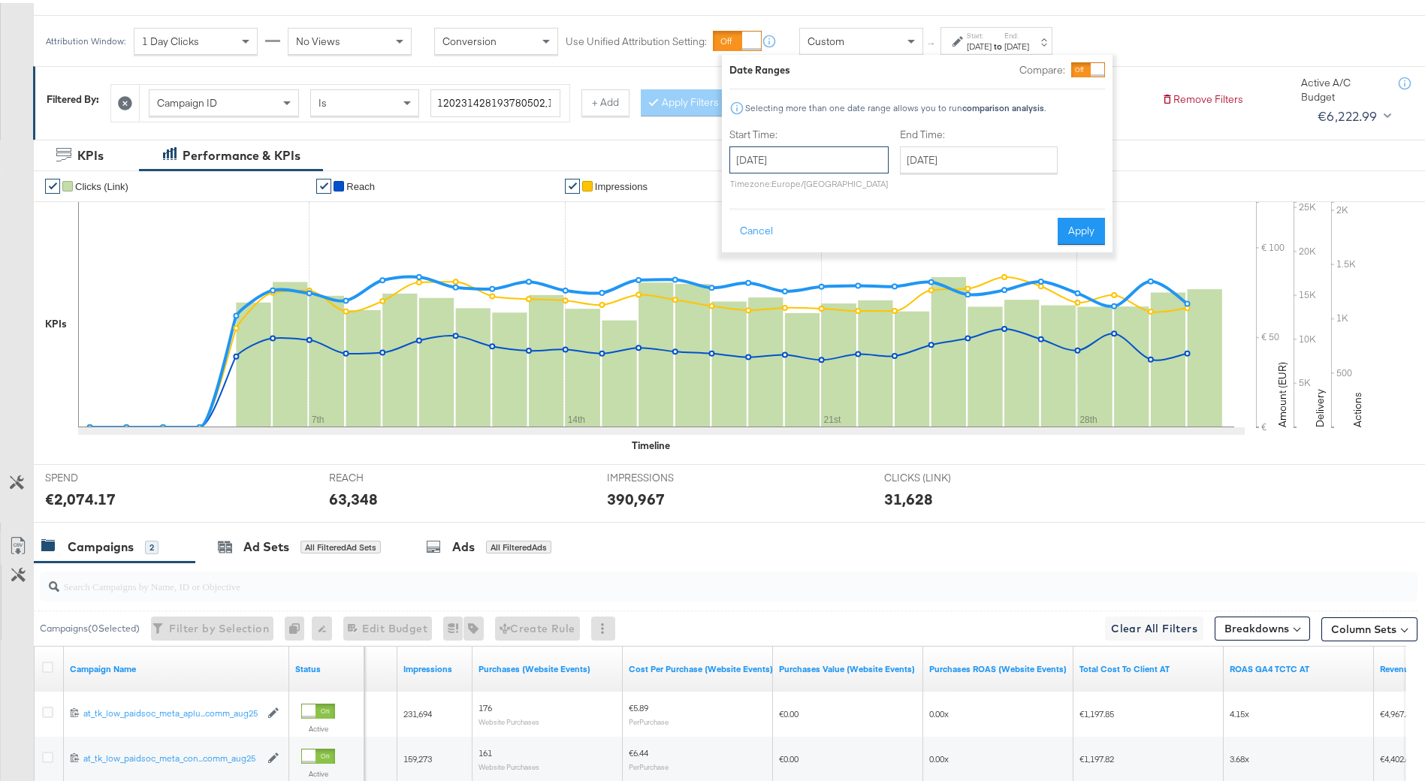
click at [859, 154] on input "August 1st 2025" at bounding box center [808, 156] width 159 height 27
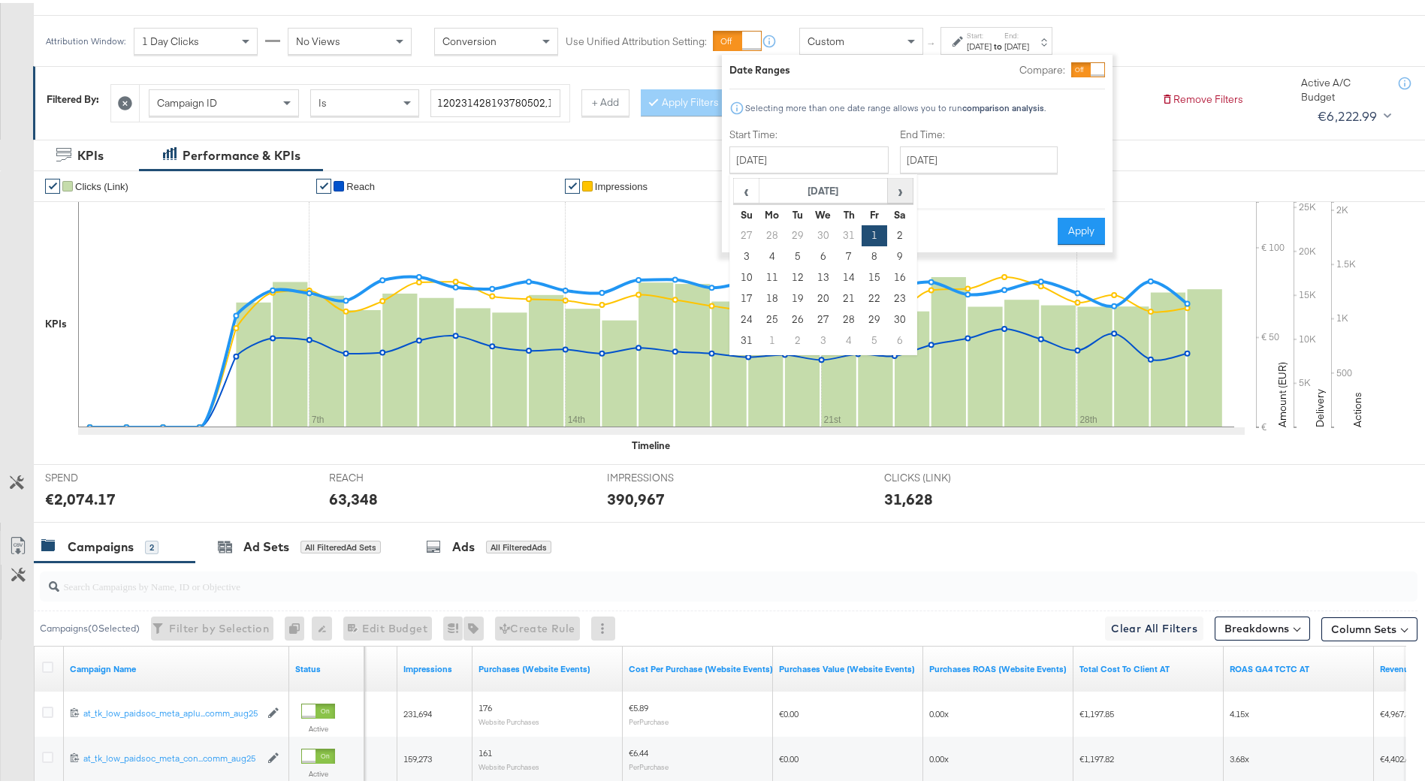
click at [901, 195] on span "›" at bounding box center [900, 188] width 23 height 23
click at [746, 254] on td "7" at bounding box center [747, 253] width 26 height 21
type input "[DATE]"
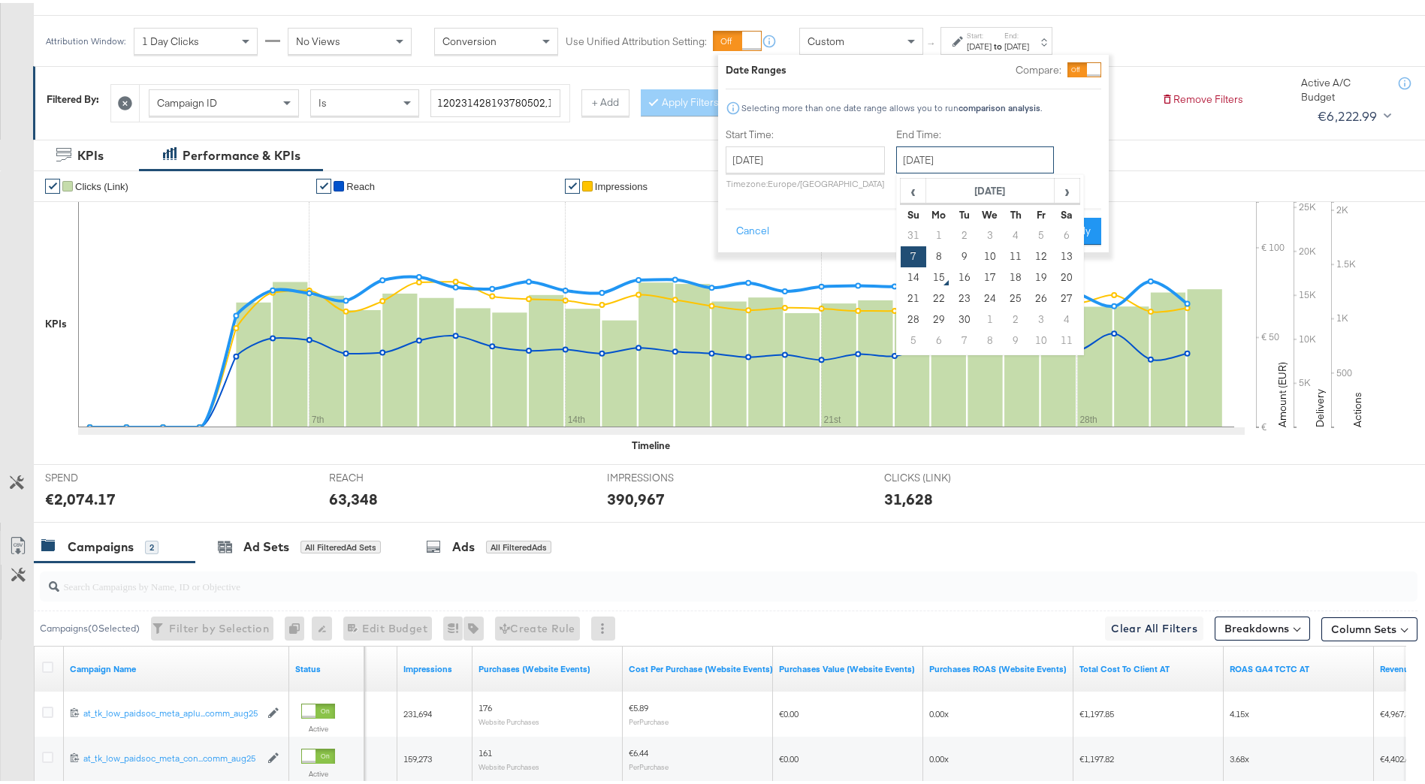
click at [928, 162] on input "[DATE]" at bounding box center [975, 156] width 158 height 27
click at [1061, 253] on td "13" at bounding box center [1067, 253] width 26 height 21
type input "[DATE]"
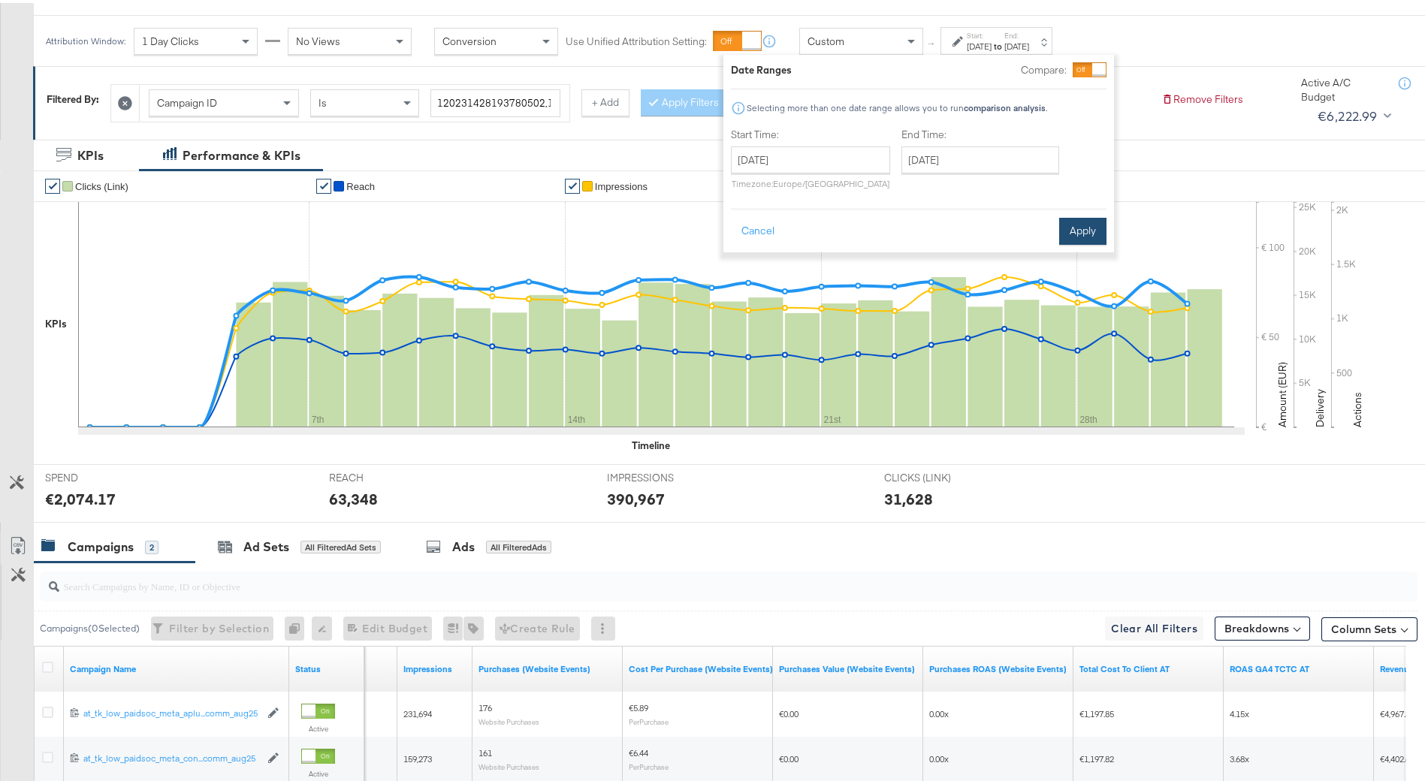
click at [1085, 232] on button "Apply" at bounding box center [1082, 228] width 47 height 27
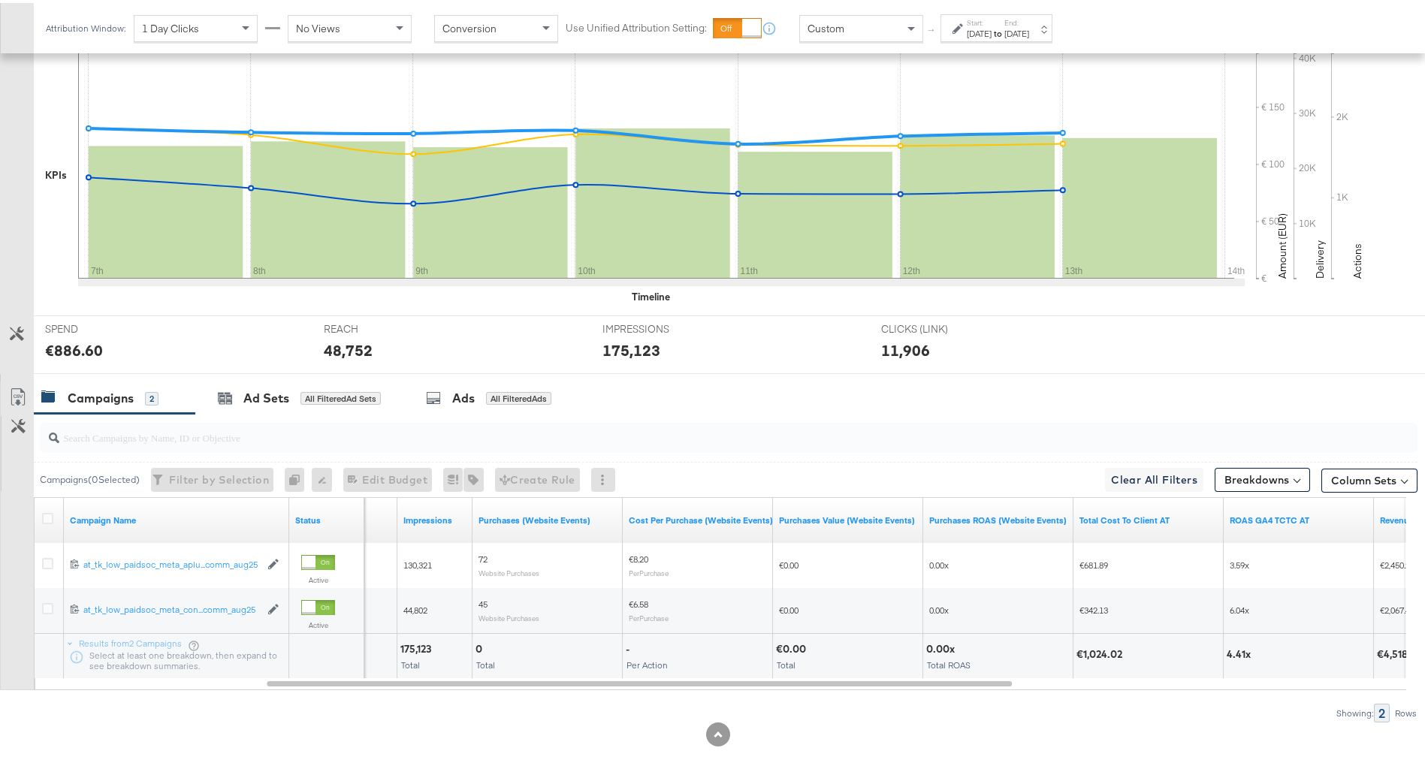
scroll to position [346, 0]
drag, startPoint x: 1083, startPoint y: 653, endPoint x: 1113, endPoint y: 655, distance: 30.1
click at [1113, 655] on div "€1,024.02" at bounding box center [1101, 650] width 50 height 14
click at [1106, 655] on div "€1,024.02" at bounding box center [1101, 650] width 50 height 14
drag, startPoint x: 1085, startPoint y: 649, endPoint x: 1128, endPoint y: 651, distance: 42.1
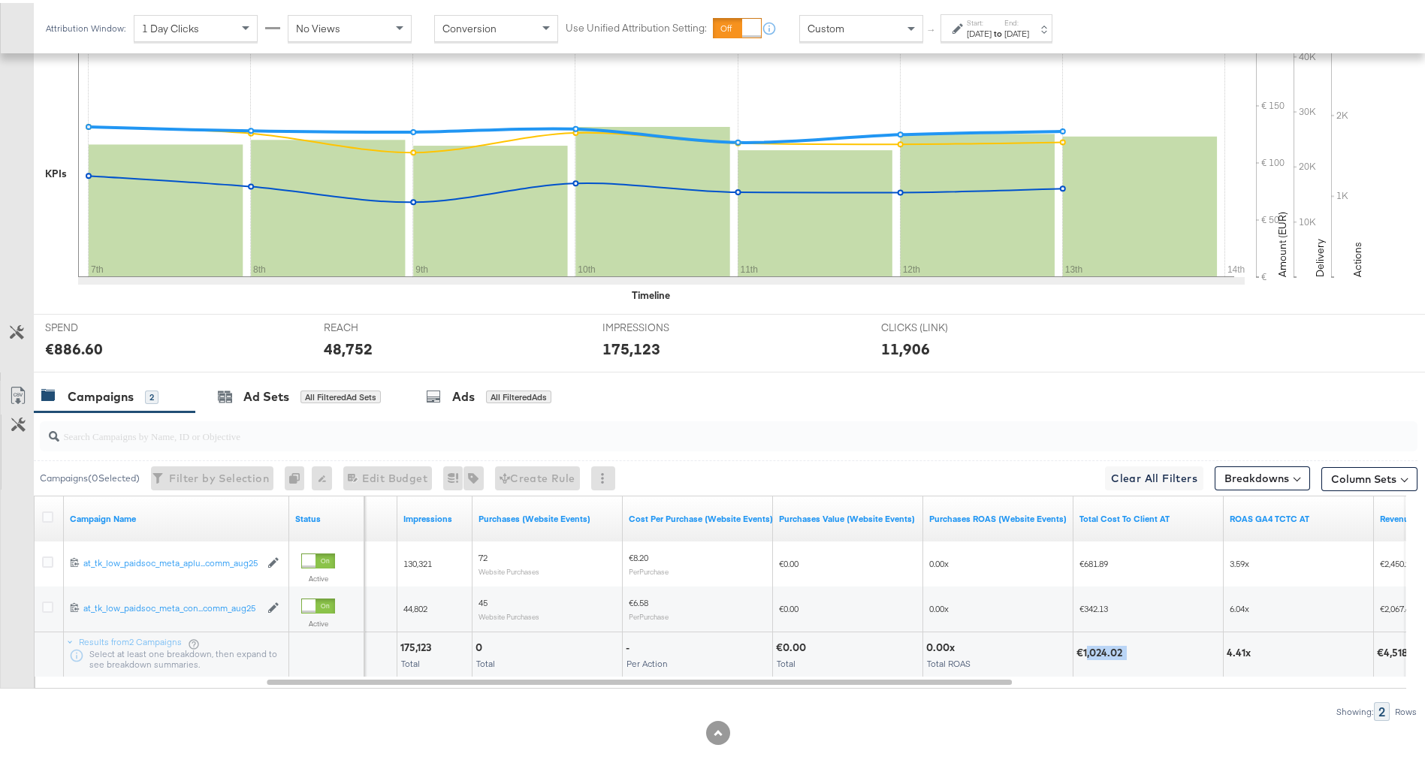
click at [1128, 651] on div "€1,024.02" at bounding box center [1147, 650] width 143 height 14
drag, startPoint x: 1128, startPoint y: 651, endPoint x: 1088, endPoint y: 651, distance: 39.8
click at [1088, 651] on div "€1,024.02" at bounding box center [1101, 650] width 50 height 14
drag, startPoint x: 1082, startPoint y: 648, endPoint x: 1131, endPoint y: 649, distance: 49.6
click at [1131, 649] on div "€1,024.02" at bounding box center [1147, 650] width 143 height 14
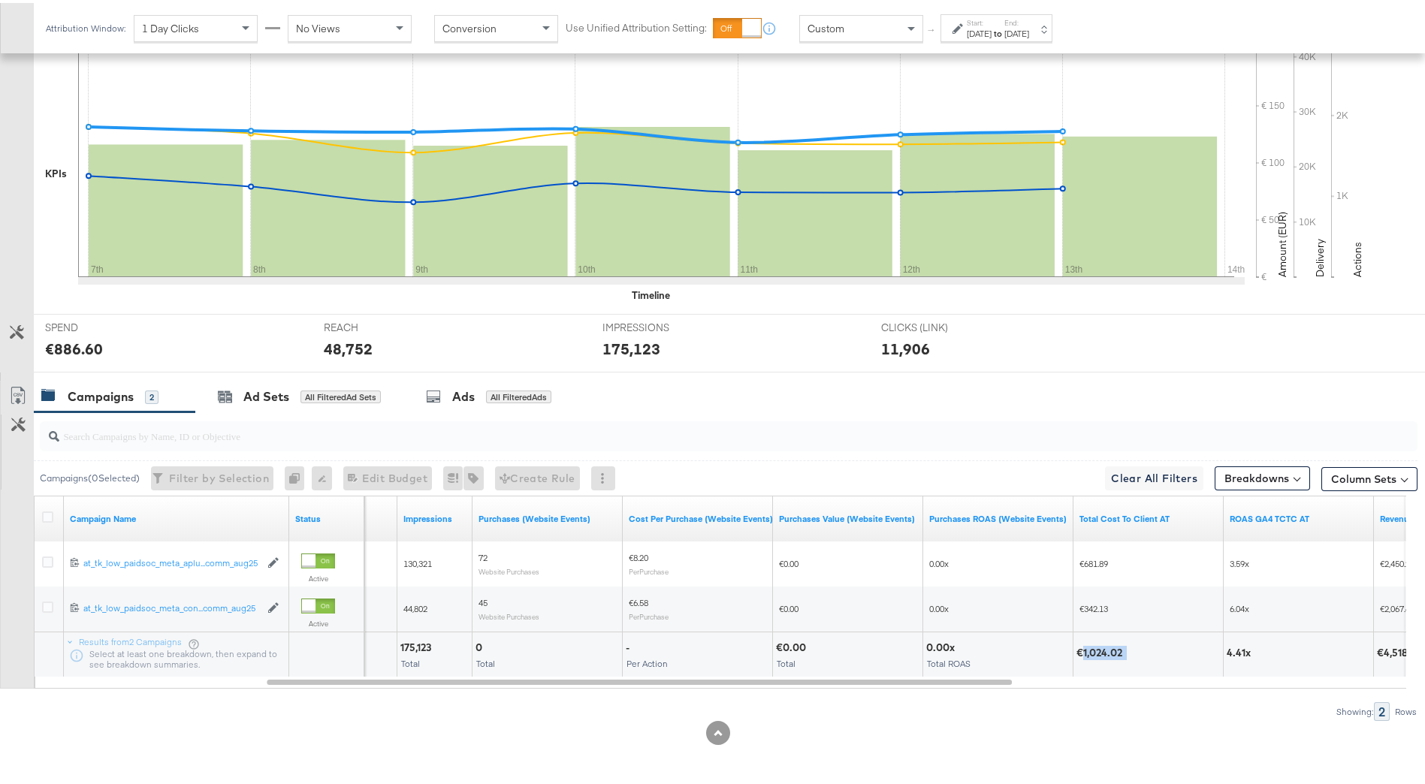
drag, startPoint x: 1131, startPoint y: 649, endPoint x: 1106, endPoint y: 649, distance: 24.8
copy div "1,024.02"
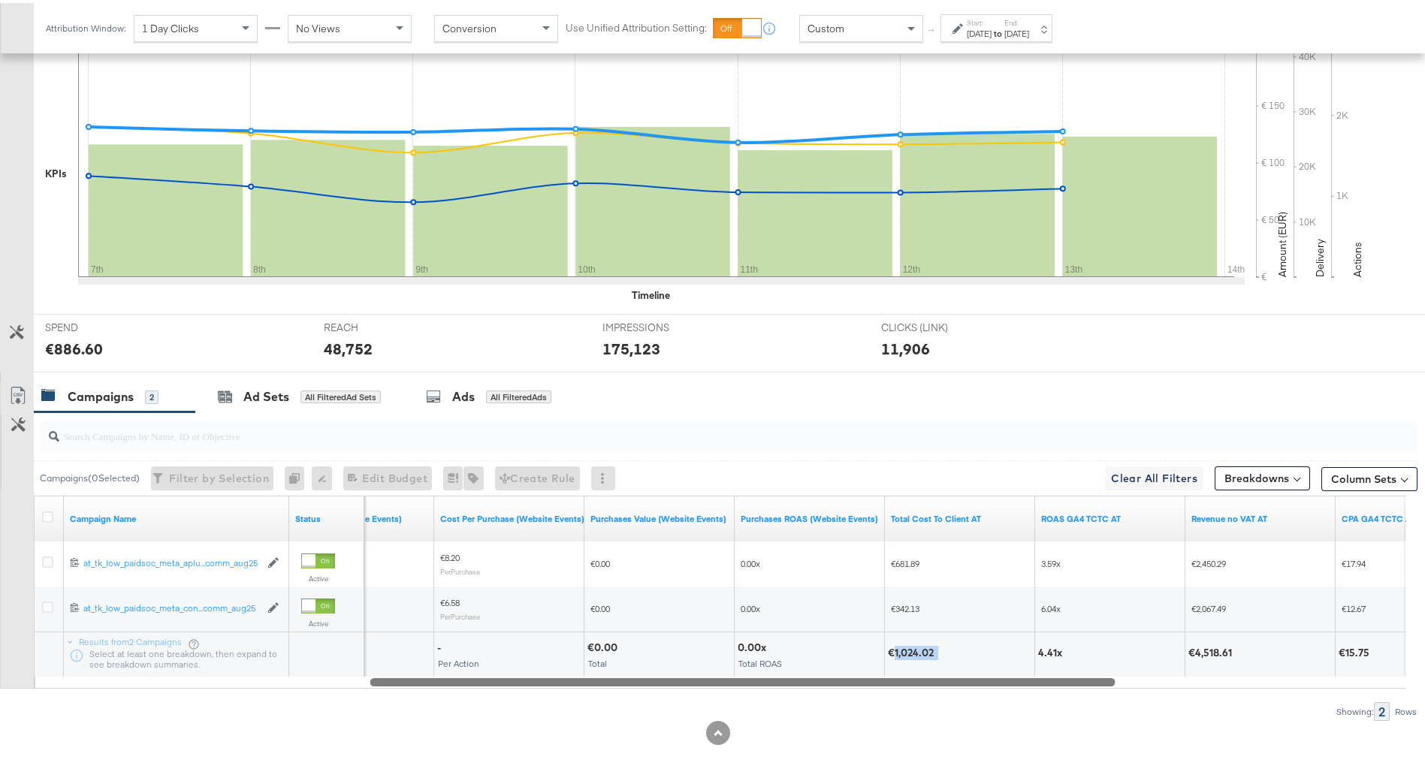
drag, startPoint x: 921, startPoint y: 681, endPoint x: 1028, endPoint y: 690, distance: 107.8
click at [1027, 691] on div "Campaigns ( 0 Selected) Filter by Selection Filter 0 campaigns 0 Rename 0 campa…" at bounding box center [708, 563] width 1417 height 309
drag, startPoint x: 1190, startPoint y: 651, endPoint x: 1233, endPoint y: 650, distance: 42.8
click at [1233, 650] on div "€4,518.61" at bounding box center [1209, 650] width 48 height 14
copy div "4,518.61"
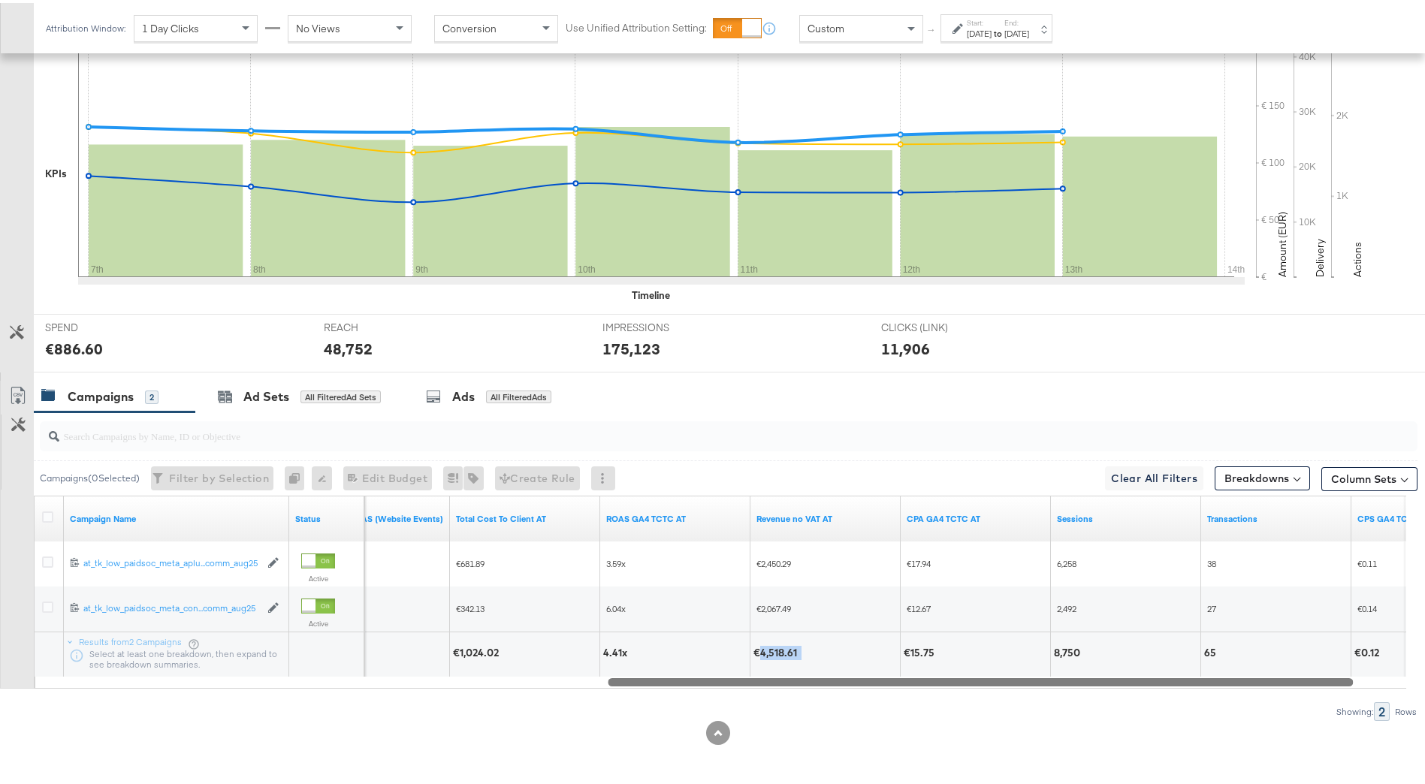
drag, startPoint x: 919, startPoint y: 675, endPoint x: 1157, endPoint y: 676, distance: 238.1
click at [1157, 676] on div at bounding box center [980, 678] width 745 height 13
drag, startPoint x: 1052, startPoint y: 657, endPoint x: 1091, endPoint y: 657, distance: 39.8
click at [1091, 657] on div "8,750" at bounding box center [1122, 651] width 149 height 45
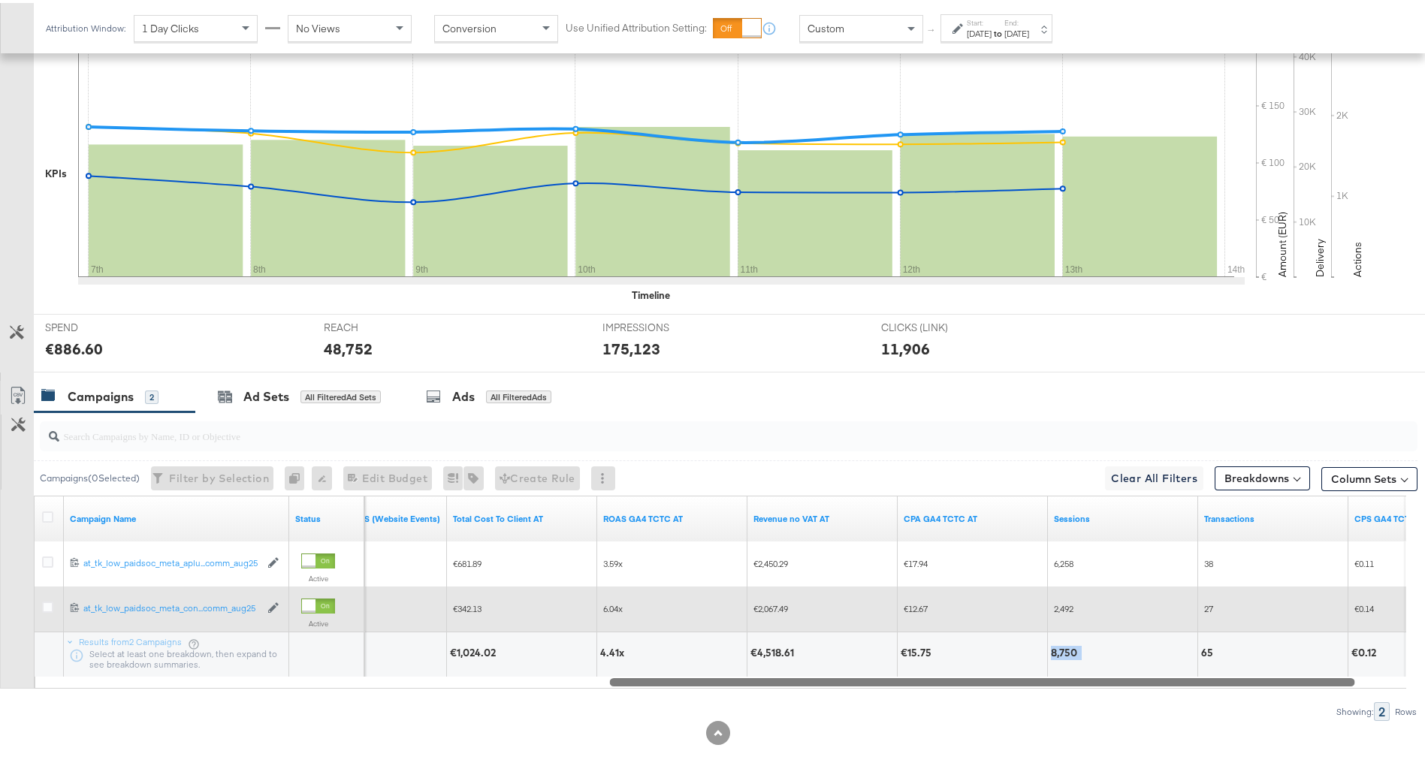
copy div "8,750"
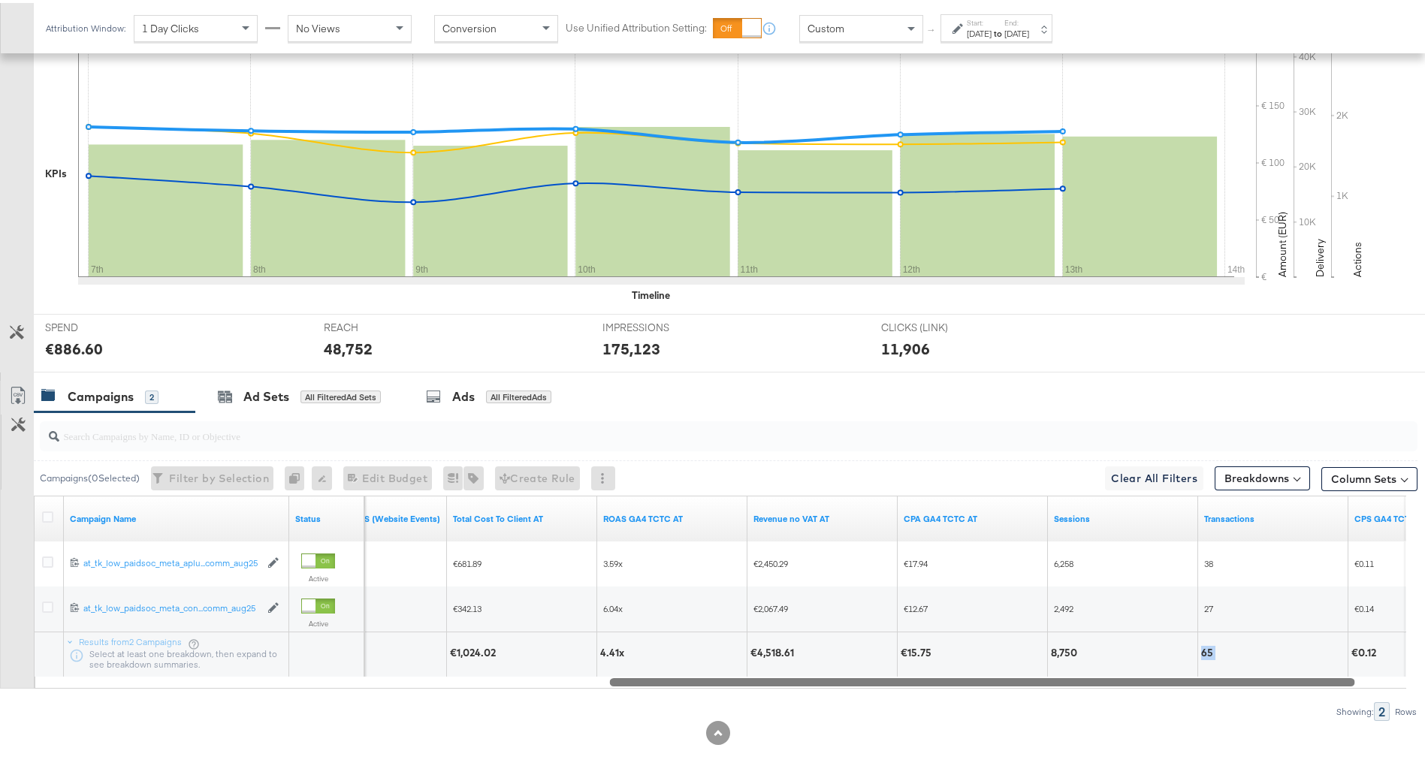
drag, startPoint x: 1215, startPoint y: 651, endPoint x: 1196, endPoint y: 653, distance: 19.7
click at [1196, 653] on div "0.00x Total ROAS €1,024.02 4.41x €4,518.61 €15.75 8,750 65 €0.12" at bounding box center [409, 651] width 2178 height 45
copy div "65"
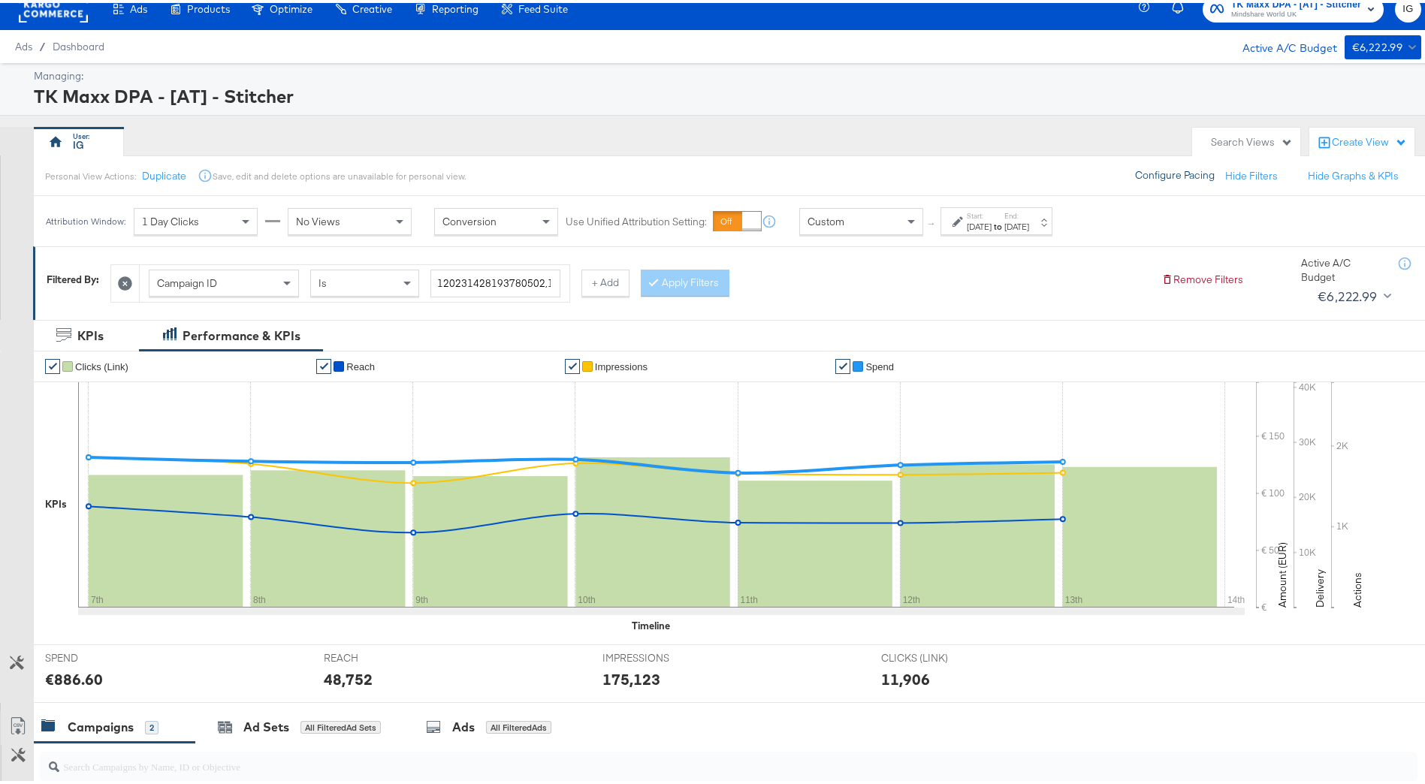
scroll to position [0, 0]
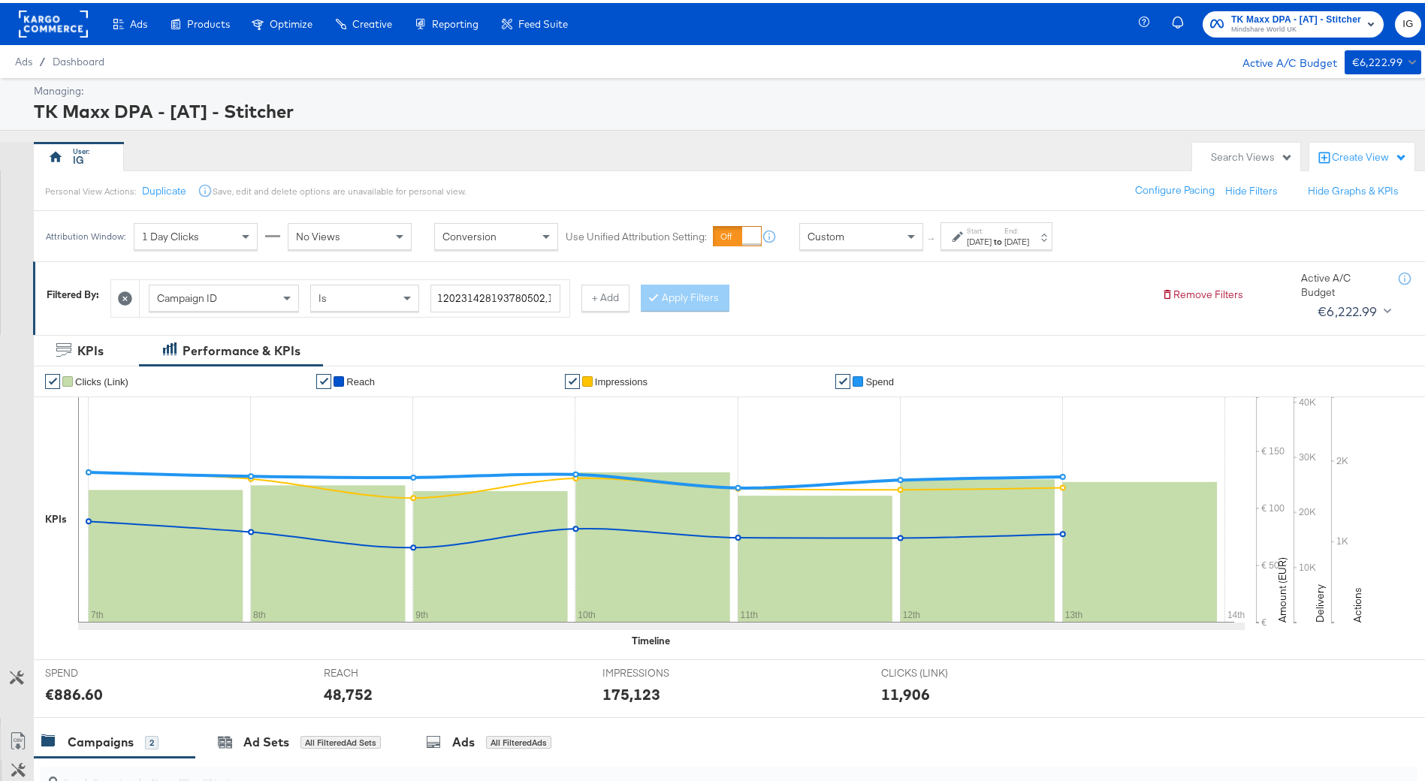
click at [1299, 17] on span "TK Maxx DPA - [AT] - Stitcher" at bounding box center [1296, 17] width 130 height 16
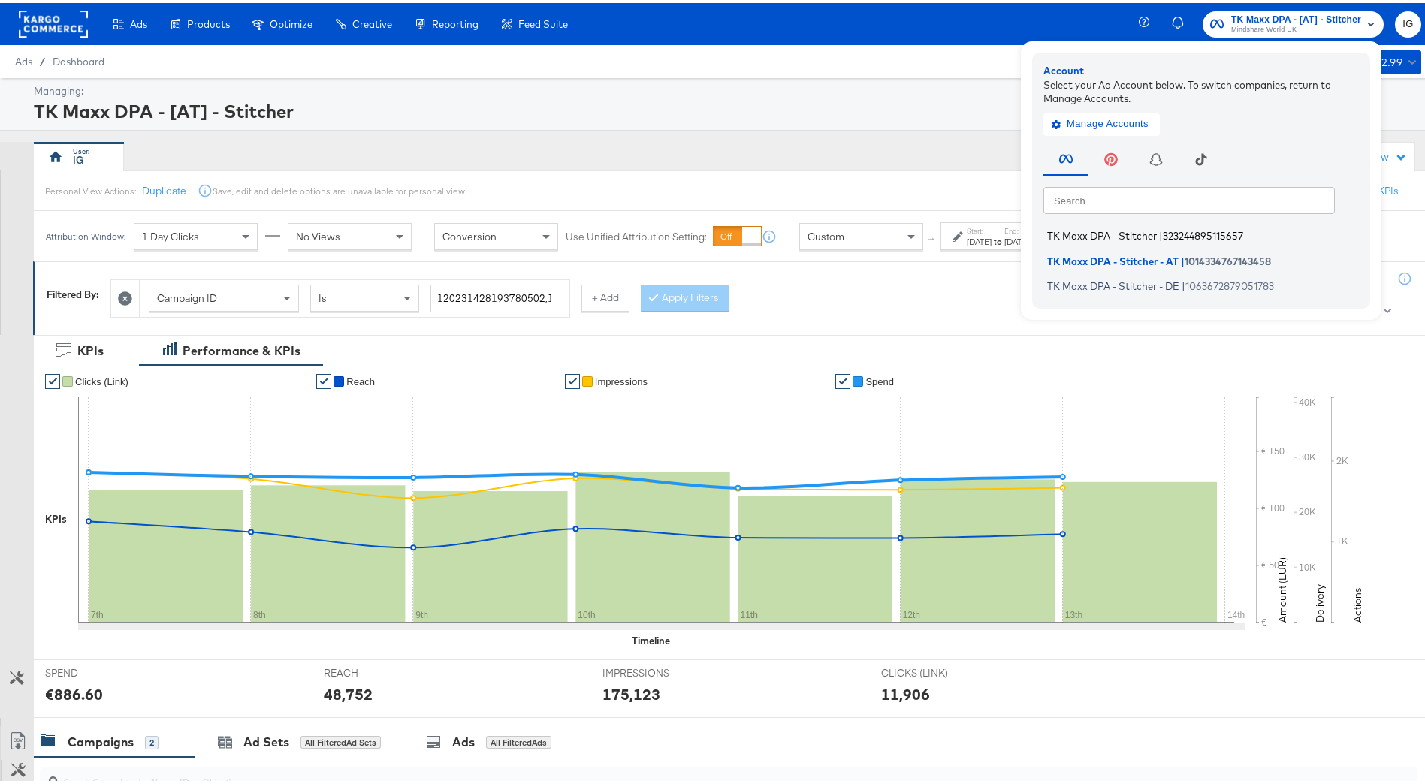
click at [1209, 232] on span "323244895115657" at bounding box center [1203, 233] width 80 height 12
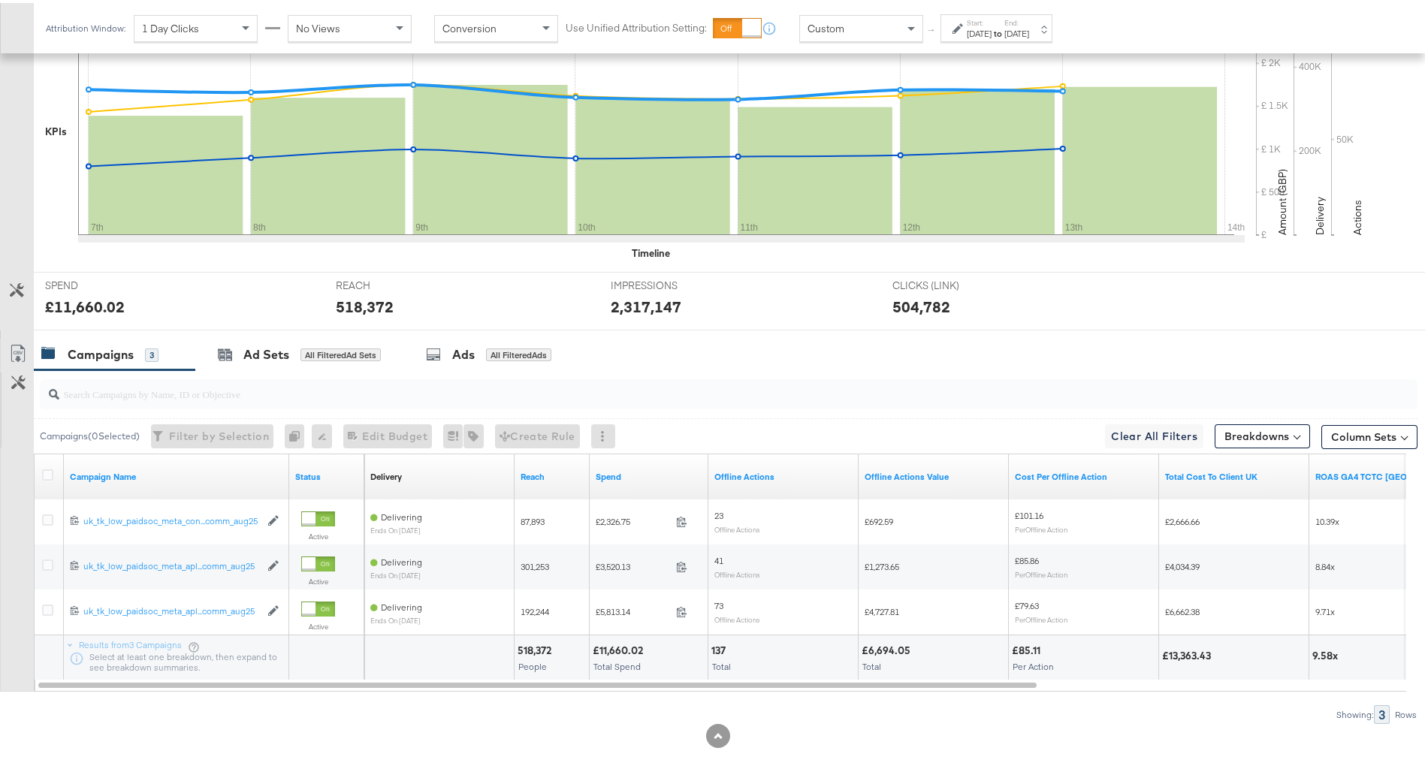
scroll to position [391, 0]
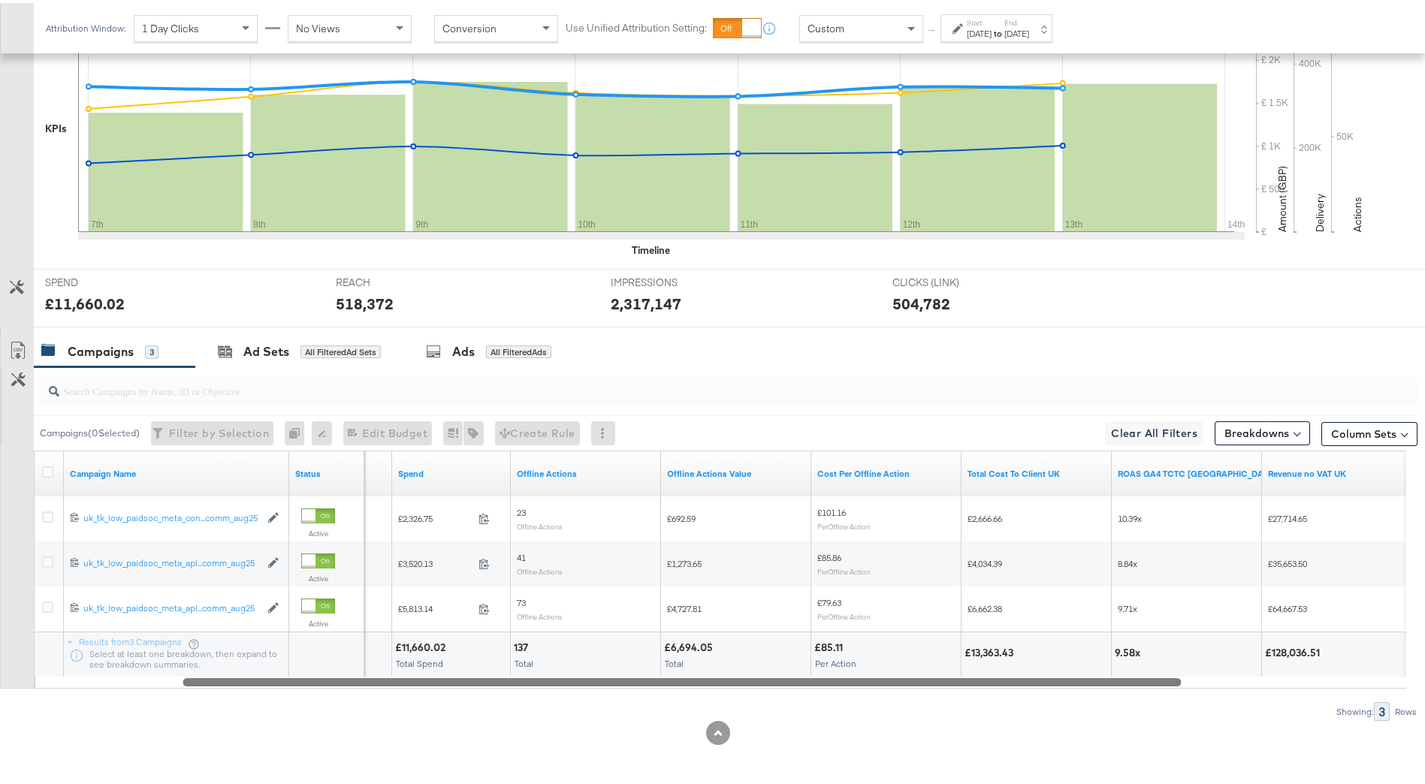
drag, startPoint x: 972, startPoint y: 682, endPoint x: 1043, endPoint y: 675, distance: 70.9
click at [1097, 689] on div "Campaigns ( 0 Selected) Filter by Selection Filter 0 campaigns 0 Rename 0 campa…" at bounding box center [708, 541] width 1417 height 354
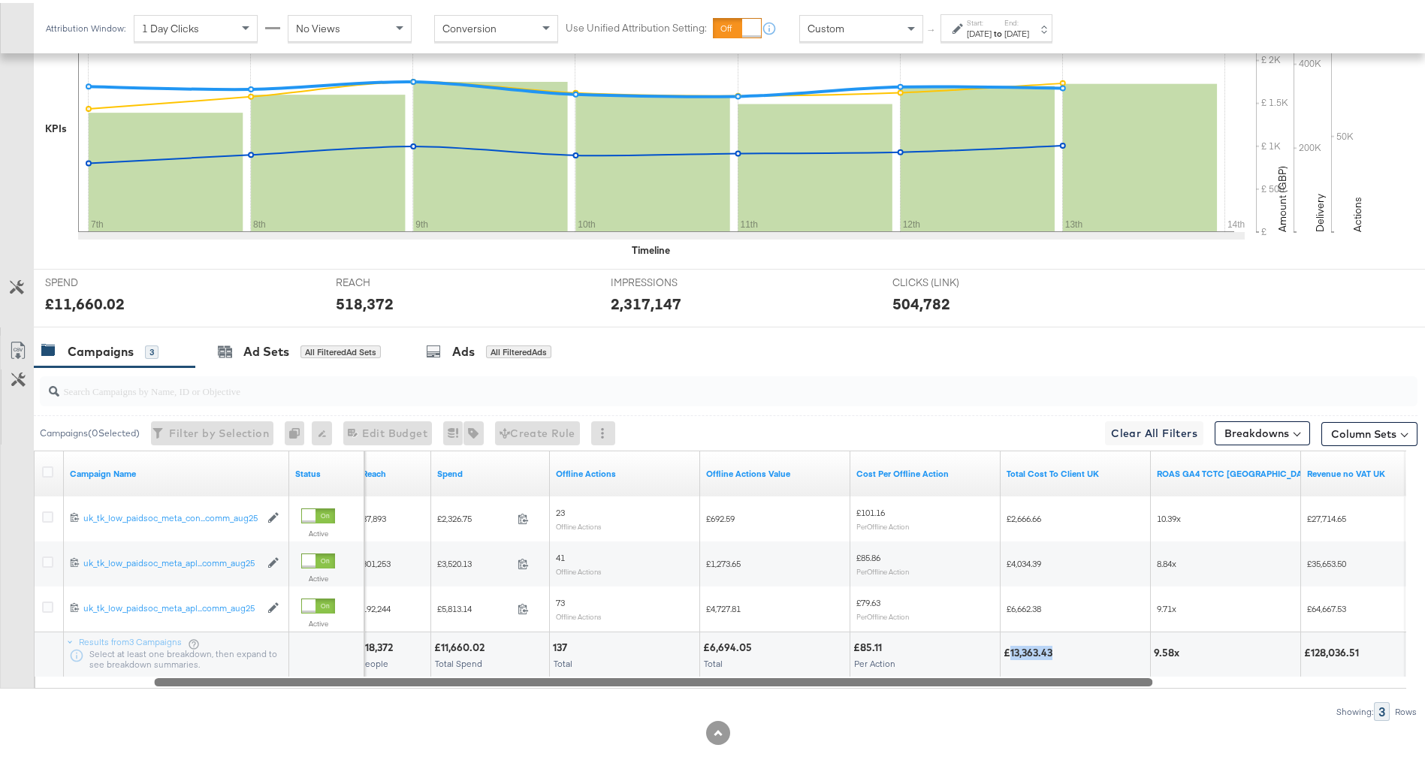
drag, startPoint x: 1007, startPoint y: 654, endPoint x: 1053, endPoint y: 657, distance: 45.9
click at [1053, 657] on div "£13,363.43" at bounding box center [1030, 650] width 53 height 14
drag, startPoint x: 1053, startPoint y: 657, endPoint x: 1048, endPoint y: 651, distance: 8.0
copy div "13,363.43"
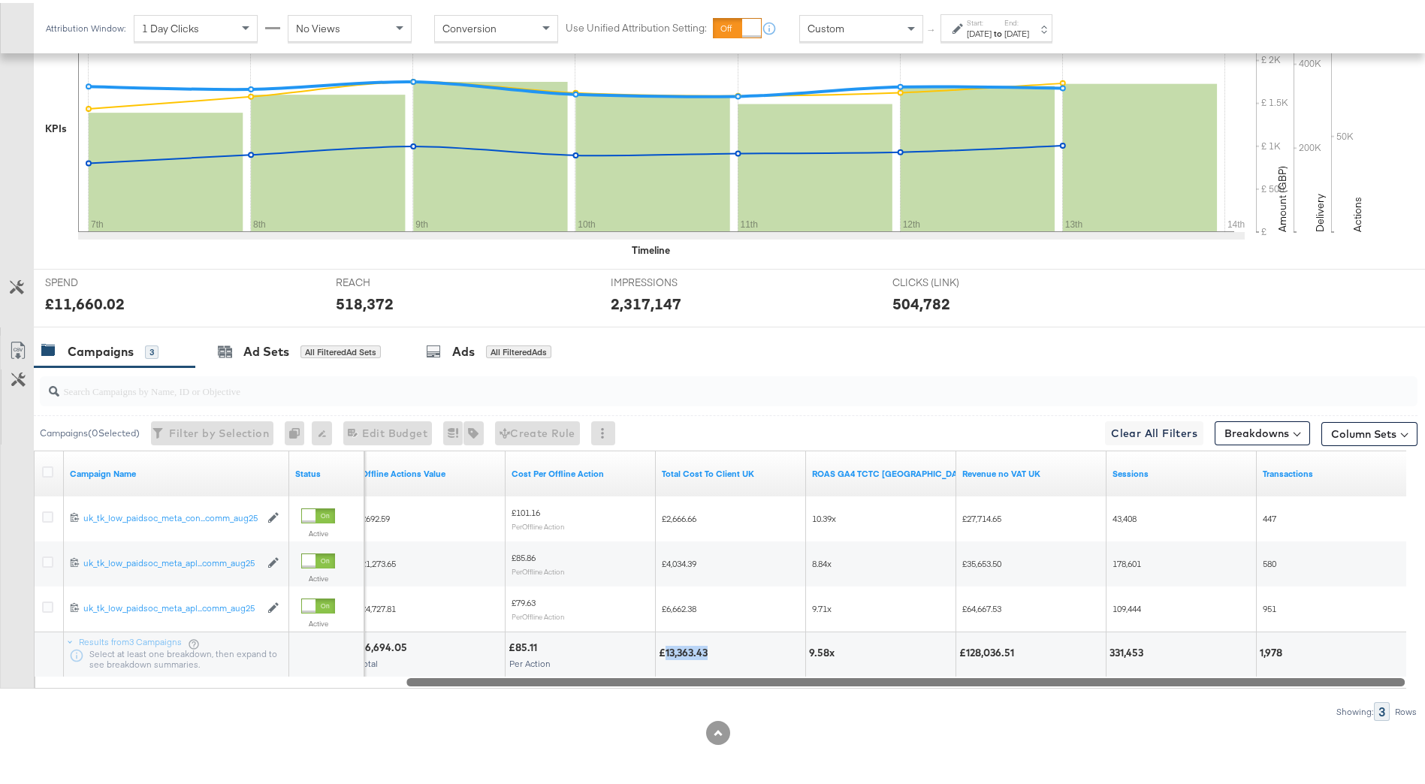
drag, startPoint x: 560, startPoint y: 677, endPoint x: 832, endPoint y: 681, distance: 272.7
click at [832, 681] on div at bounding box center [905, 678] width 998 height 13
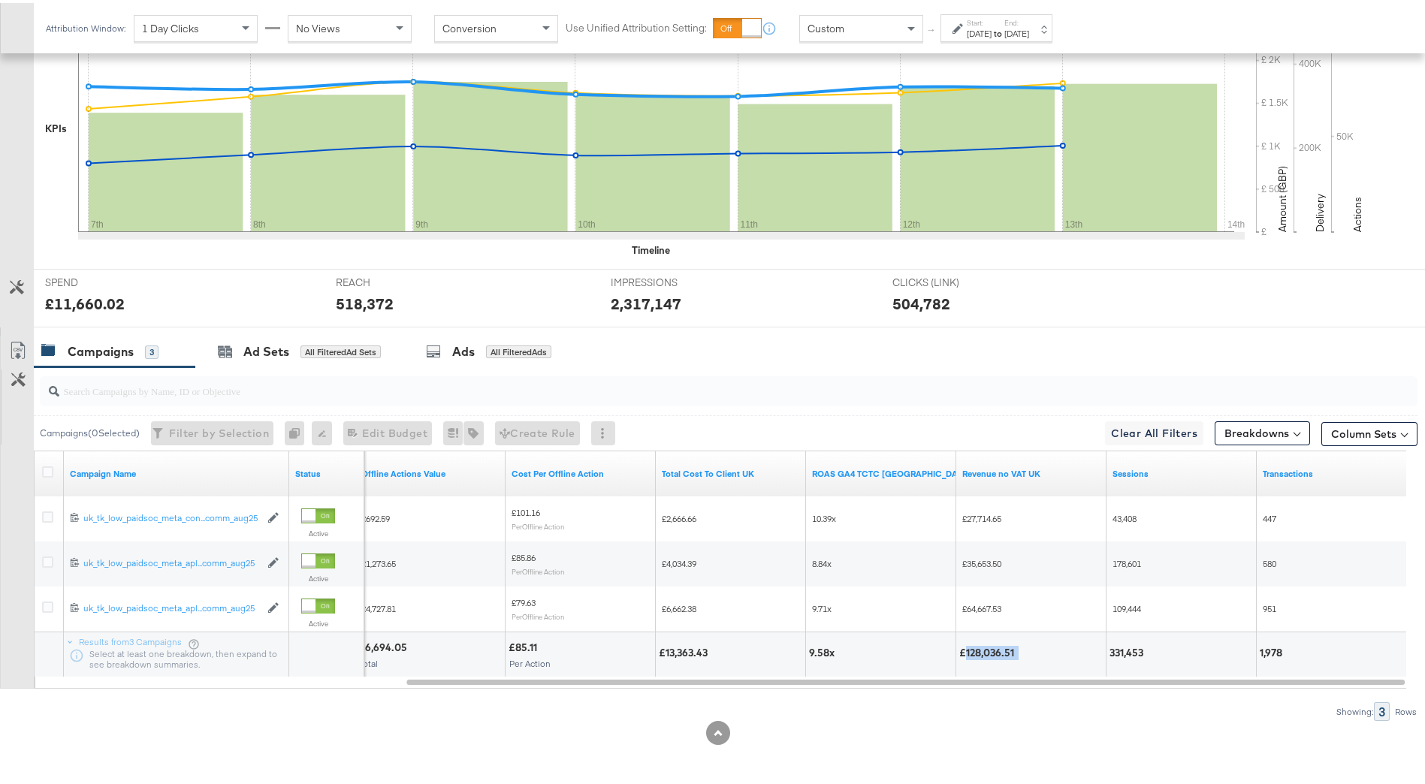
drag, startPoint x: 965, startPoint y: 652, endPoint x: 1023, endPoint y: 651, distance: 58.6
click at [1023, 651] on div "£128,036.51" at bounding box center [1030, 650] width 143 height 14
drag, startPoint x: 1023, startPoint y: 651, endPoint x: 995, endPoint y: 645, distance: 28.6
copy div "128,036.51"
drag, startPoint x: 1321, startPoint y: 644, endPoint x: 1257, endPoint y: 645, distance: 63.1
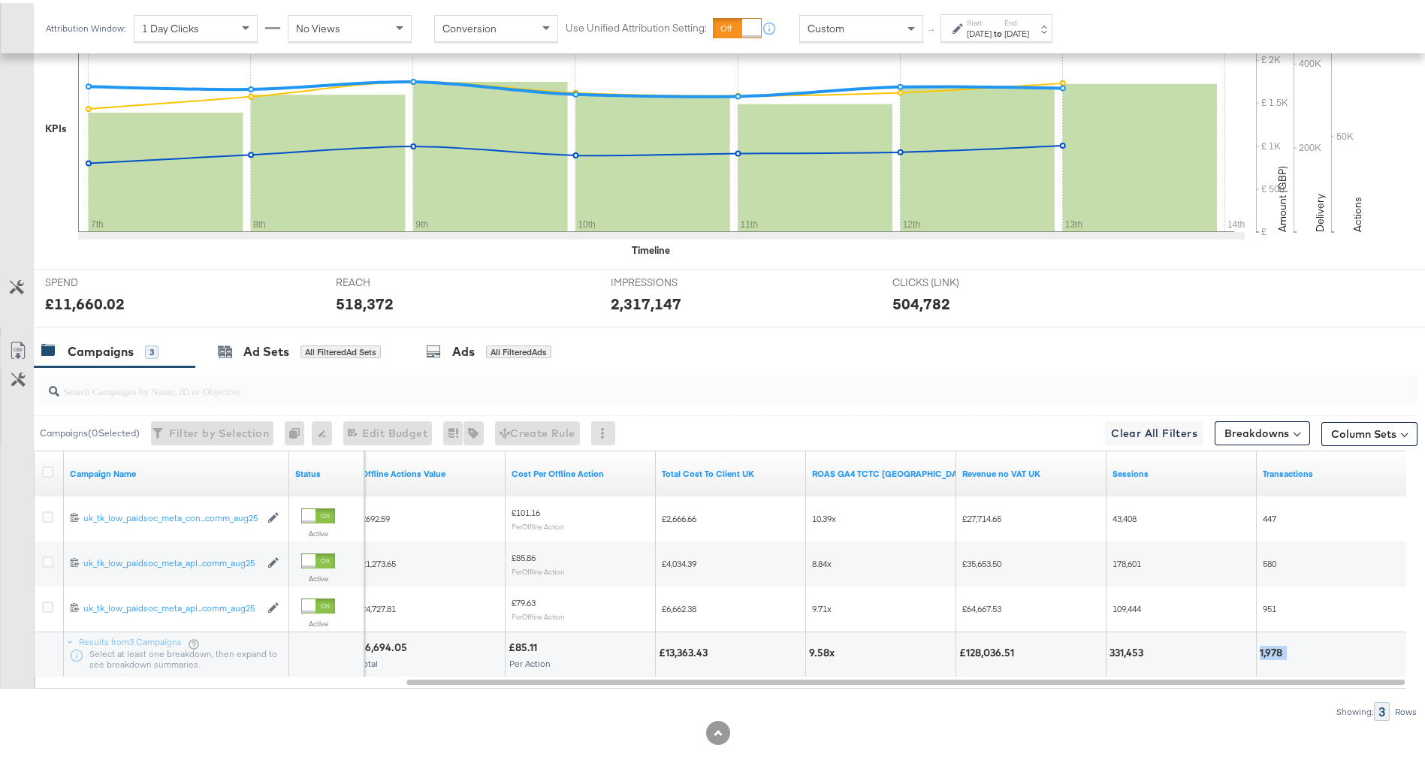
click at [1257, 645] on div "1,978" at bounding box center [1331, 651] width 149 height 45
drag, startPoint x: 1257, startPoint y: 645, endPoint x: 1268, endPoint y: 645, distance: 10.5
copy div "1,978"
click at [992, 27] on div "[DATE]" at bounding box center [979, 31] width 25 height 12
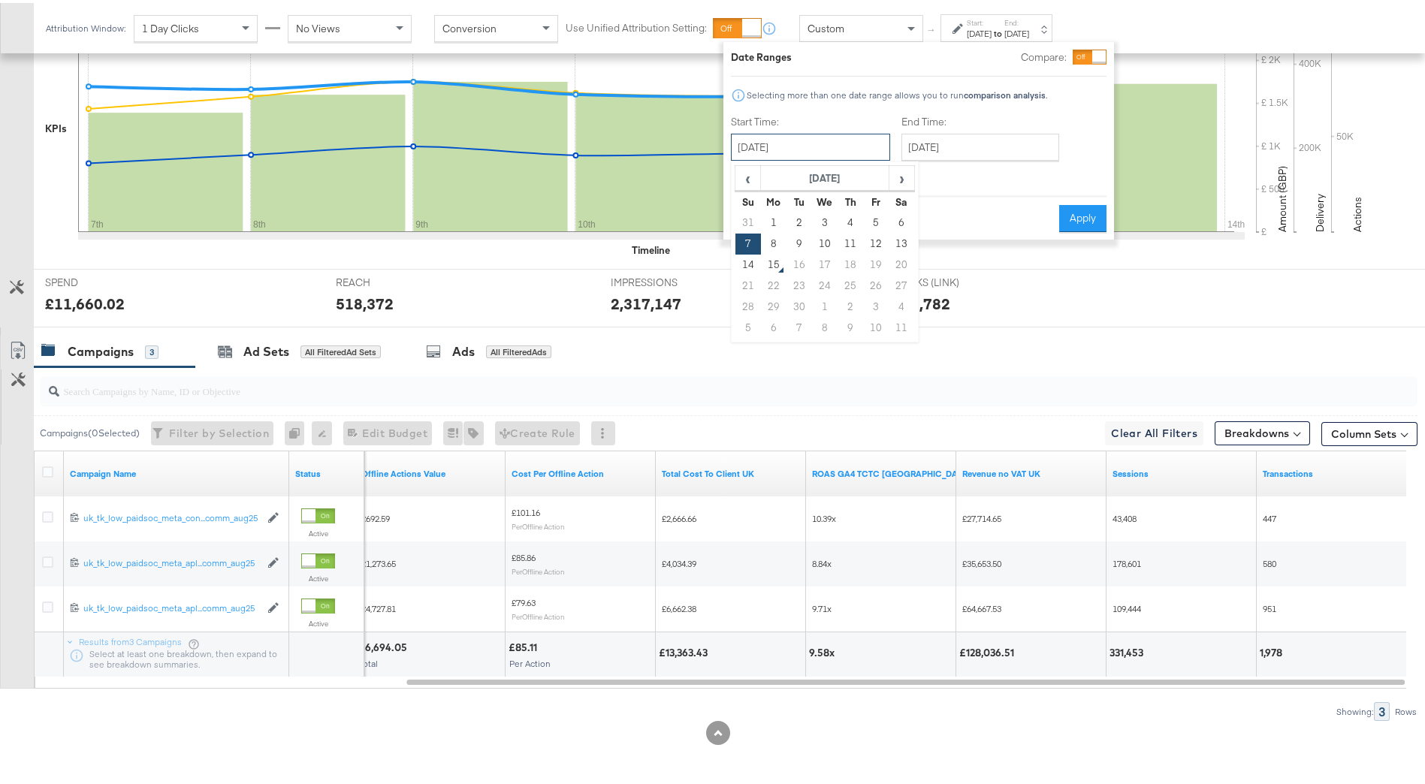
click at [779, 154] on input "[DATE]" at bounding box center [810, 144] width 159 height 27
click at [747, 183] on span "‹" at bounding box center [747, 175] width 23 height 23
drag, startPoint x: 750, startPoint y: 321, endPoint x: 804, endPoint y: 261, distance: 80.3
click at [752, 321] on td "31" at bounding box center [748, 325] width 26 height 21
type input "[DATE]"
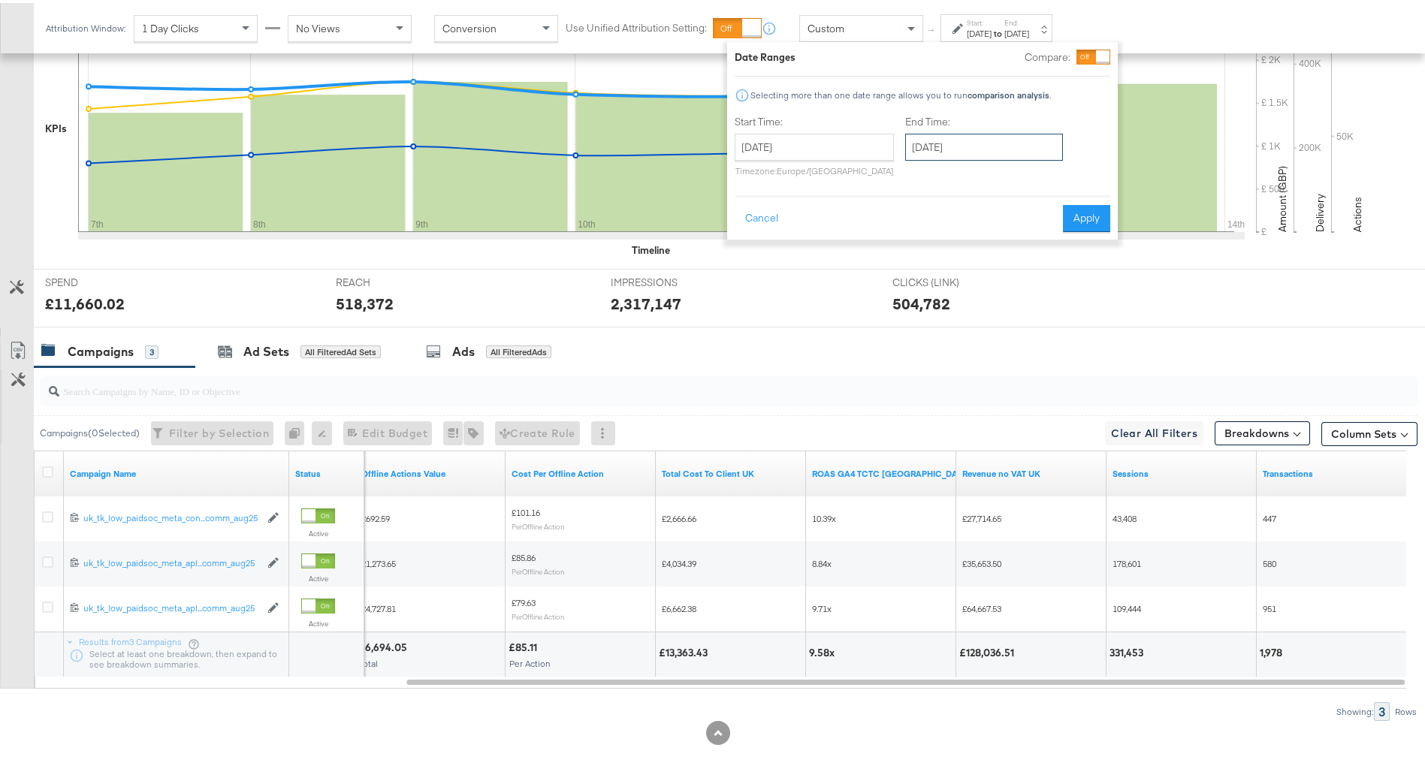
click at [962, 143] on input "[DATE]" at bounding box center [984, 144] width 158 height 27
click at [1109, 136] on div "Start Time: [DATE] ‹ [DATE] › Su Mo Tu We Th Fr Sa 27 28 29 30 31 1 2 3 4 5 6 7…" at bounding box center [923, 146] width 376 height 68
click at [1100, 220] on button "Apply" at bounding box center [1086, 215] width 47 height 27
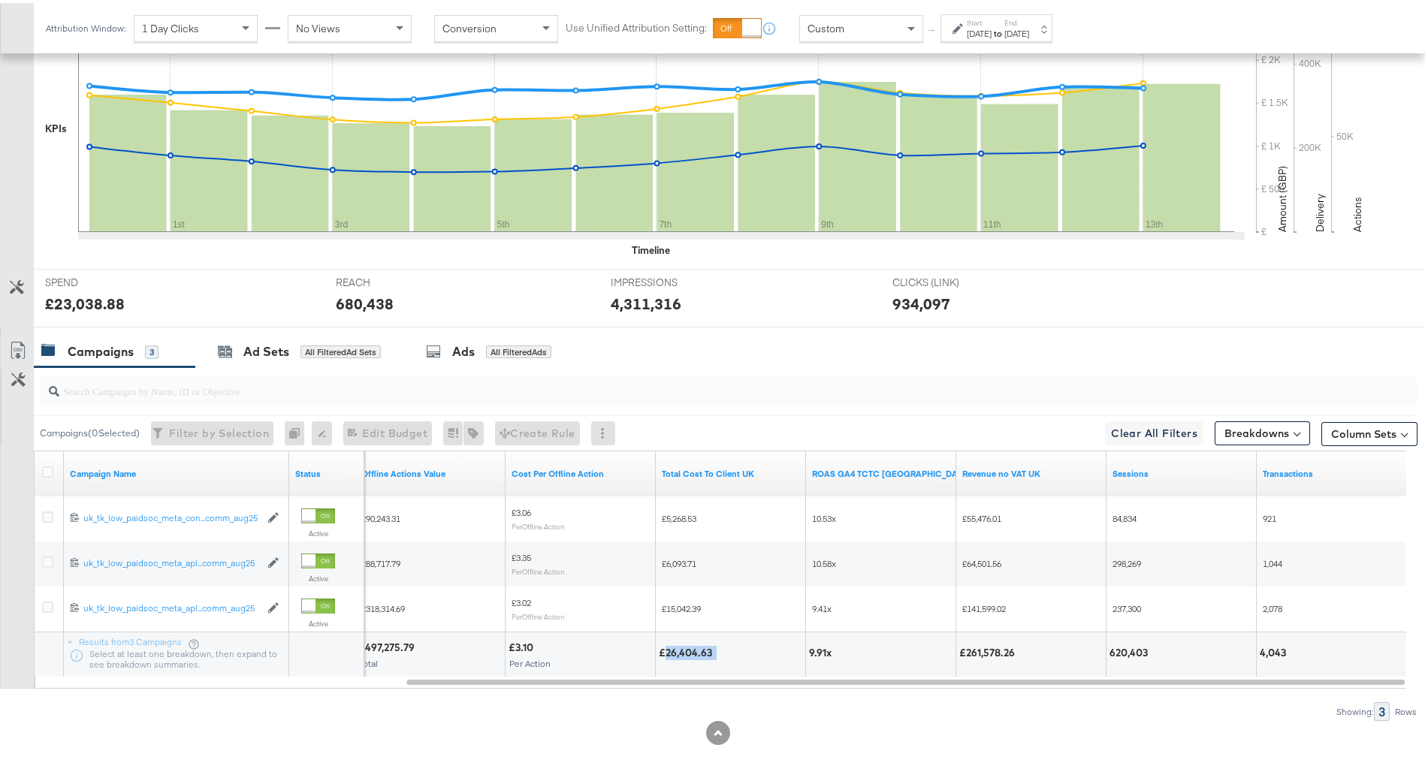
drag, startPoint x: 665, startPoint y: 648, endPoint x: 717, endPoint y: 651, distance: 51.9
click at [717, 651] on div "£26,404.63" at bounding box center [730, 650] width 143 height 14
drag, startPoint x: 717, startPoint y: 651, endPoint x: 704, endPoint y: 647, distance: 13.3
copy div "26,404.63"
drag, startPoint x: 965, startPoint y: 648, endPoint x: 1014, endPoint y: 647, distance: 49.6
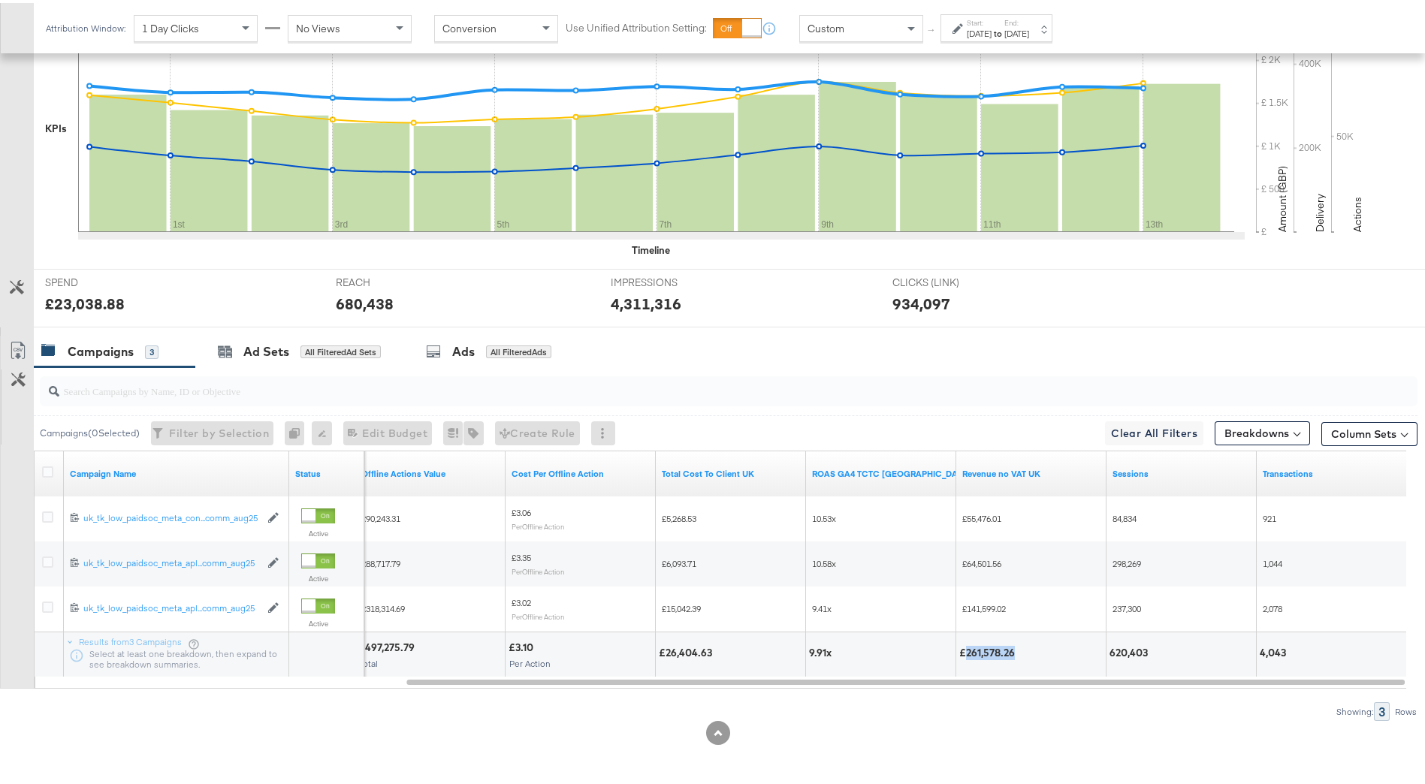
click at [1014, 647] on div "£261,578.26" at bounding box center [989, 650] width 60 height 14
drag, startPoint x: 1014, startPoint y: 647, endPoint x: 992, endPoint y: 646, distance: 22.5
copy div "261,578.26"
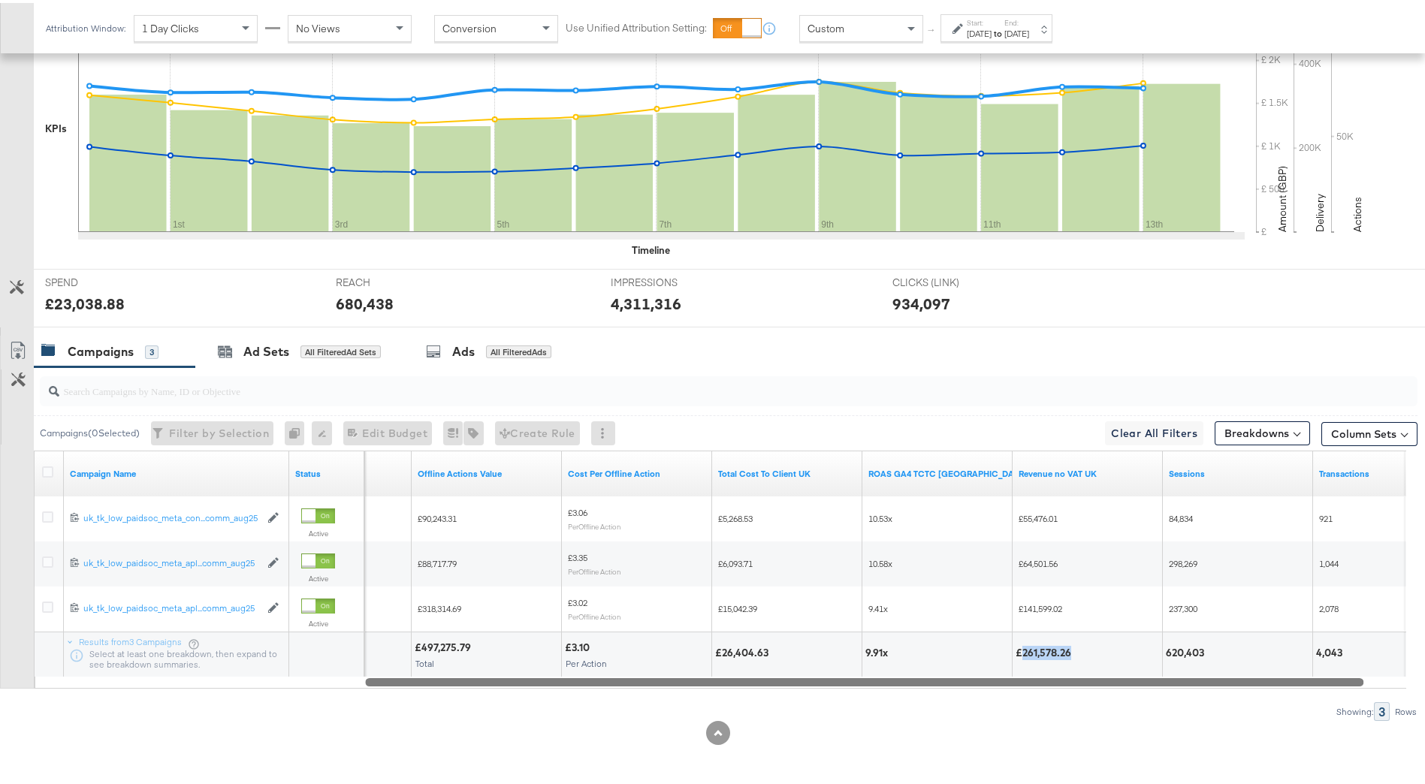
drag, startPoint x: 970, startPoint y: 678, endPoint x: 950, endPoint y: 663, distance: 24.6
click at [928, 667] on div "Campaign Name Status Offline Actions Offline Actions Value Cost Per Offline Act…" at bounding box center [720, 567] width 1372 height 238
drag, startPoint x: 1208, startPoint y: 651, endPoint x: 1166, endPoint y: 659, distance: 42.9
click at [1166, 659] on div "620,403" at bounding box center [1237, 651] width 149 height 45
drag, startPoint x: 1166, startPoint y: 659, endPoint x: 1170, endPoint y: 648, distance: 11.4
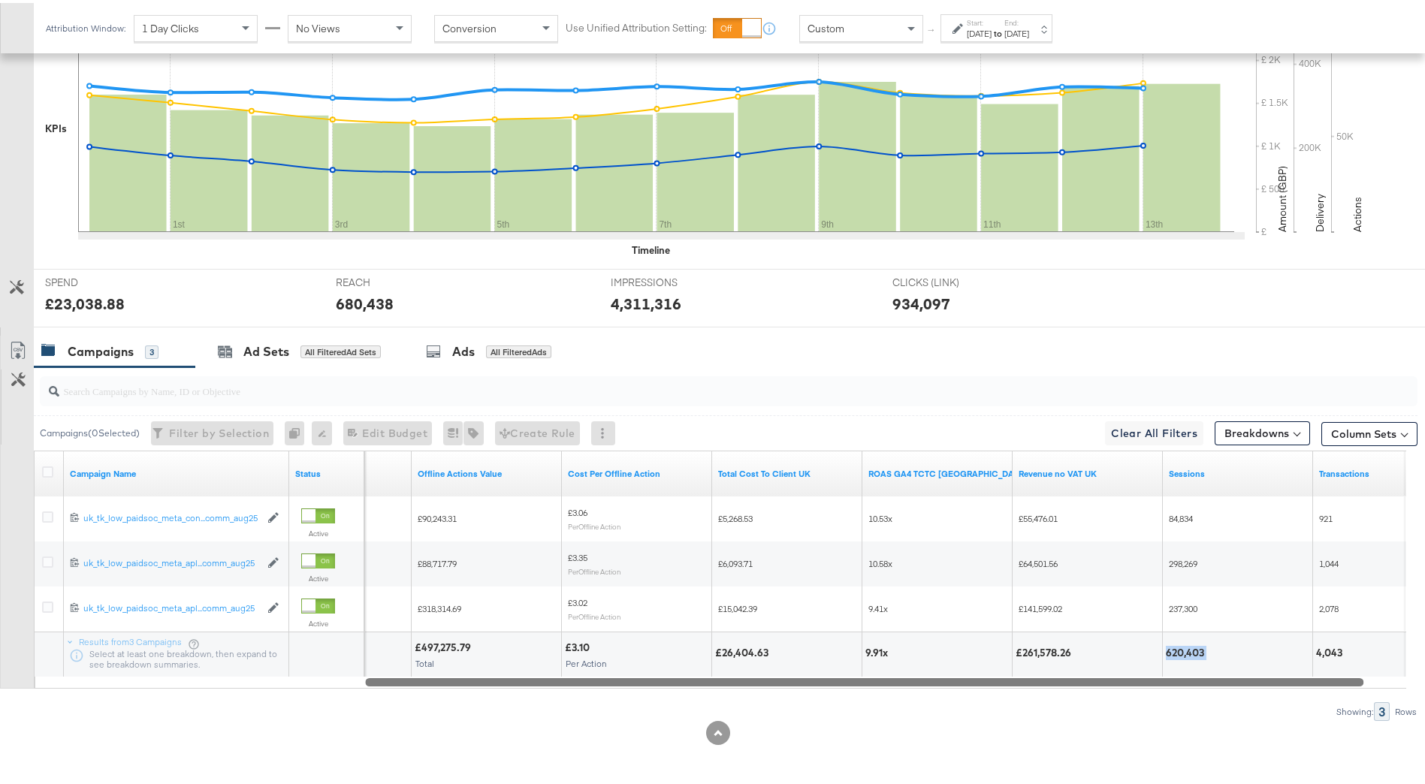
copy div "620,403"
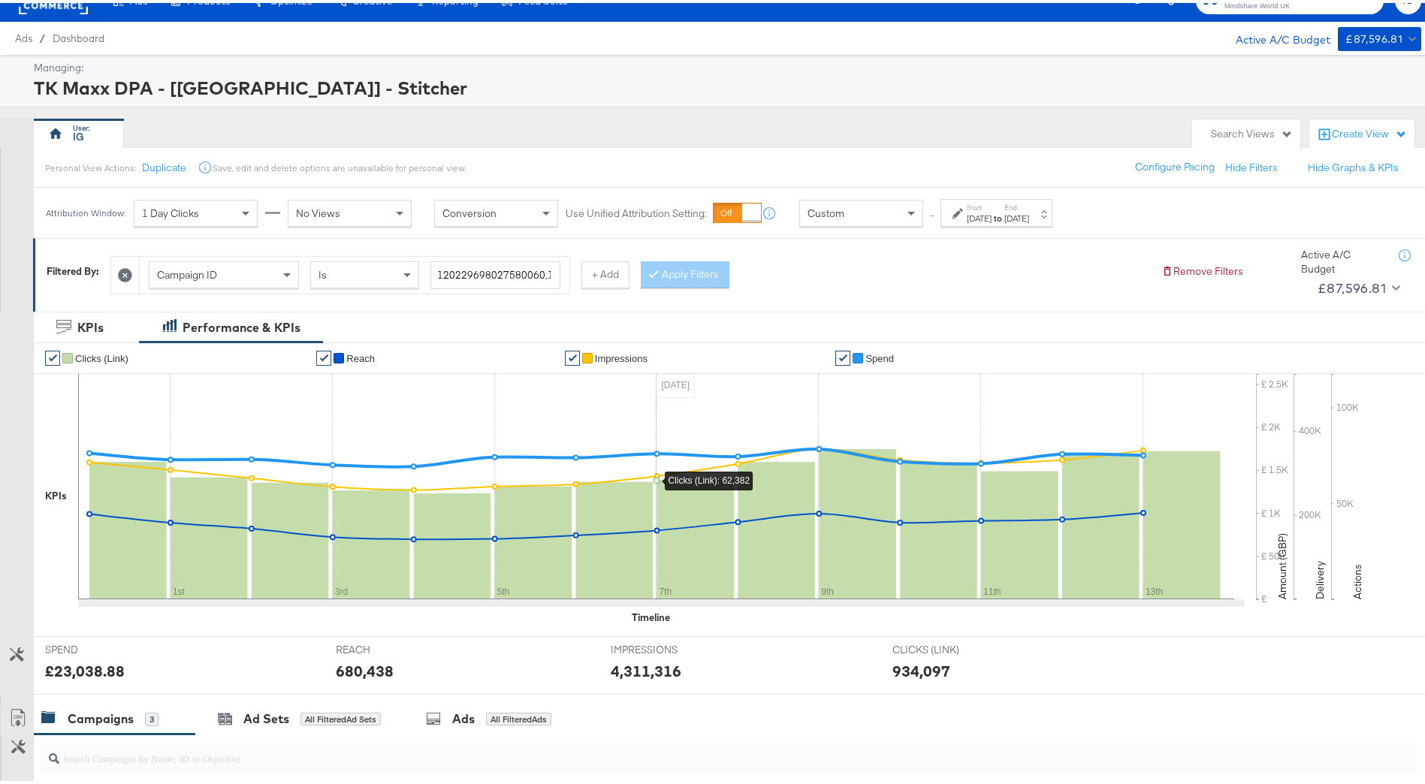
scroll to position [0, 0]
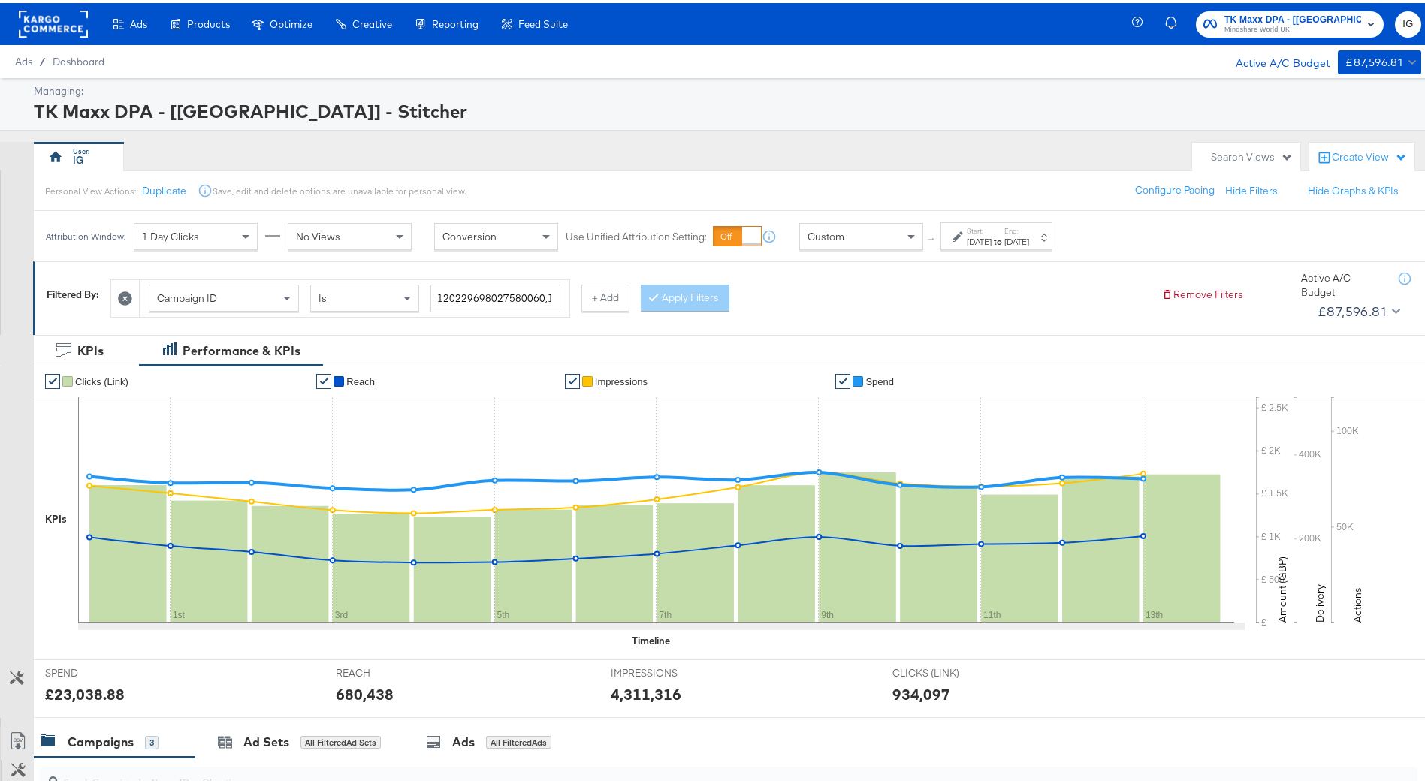
click at [1265, 16] on span "TK Maxx DPA - [UK] - Stitcher" at bounding box center [1292, 17] width 137 height 16
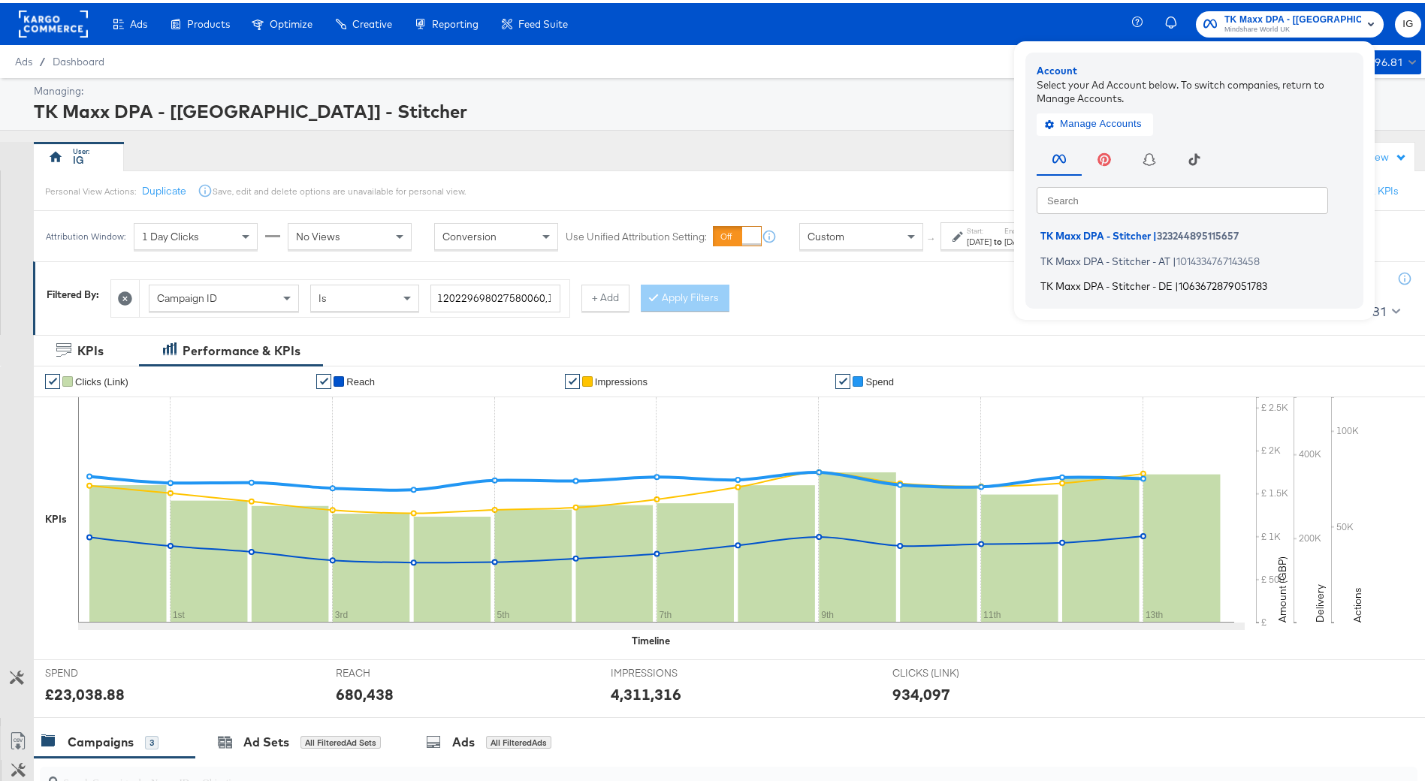
click at [1177, 278] on li "TK Maxx DPA - Stitcher - DE | 1063672879051783" at bounding box center [1198, 284] width 323 height 22
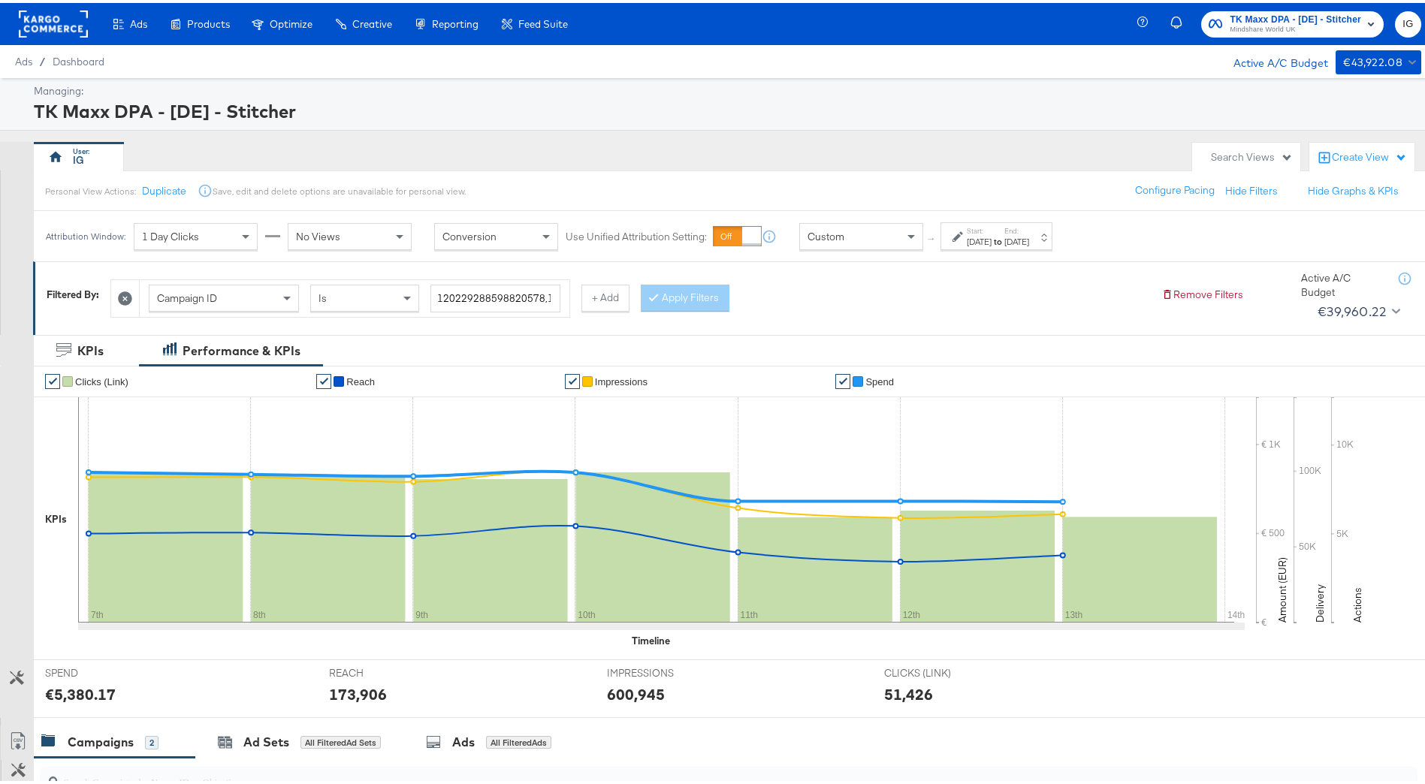
click at [992, 228] on label "Start:" at bounding box center [979, 228] width 25 height 10
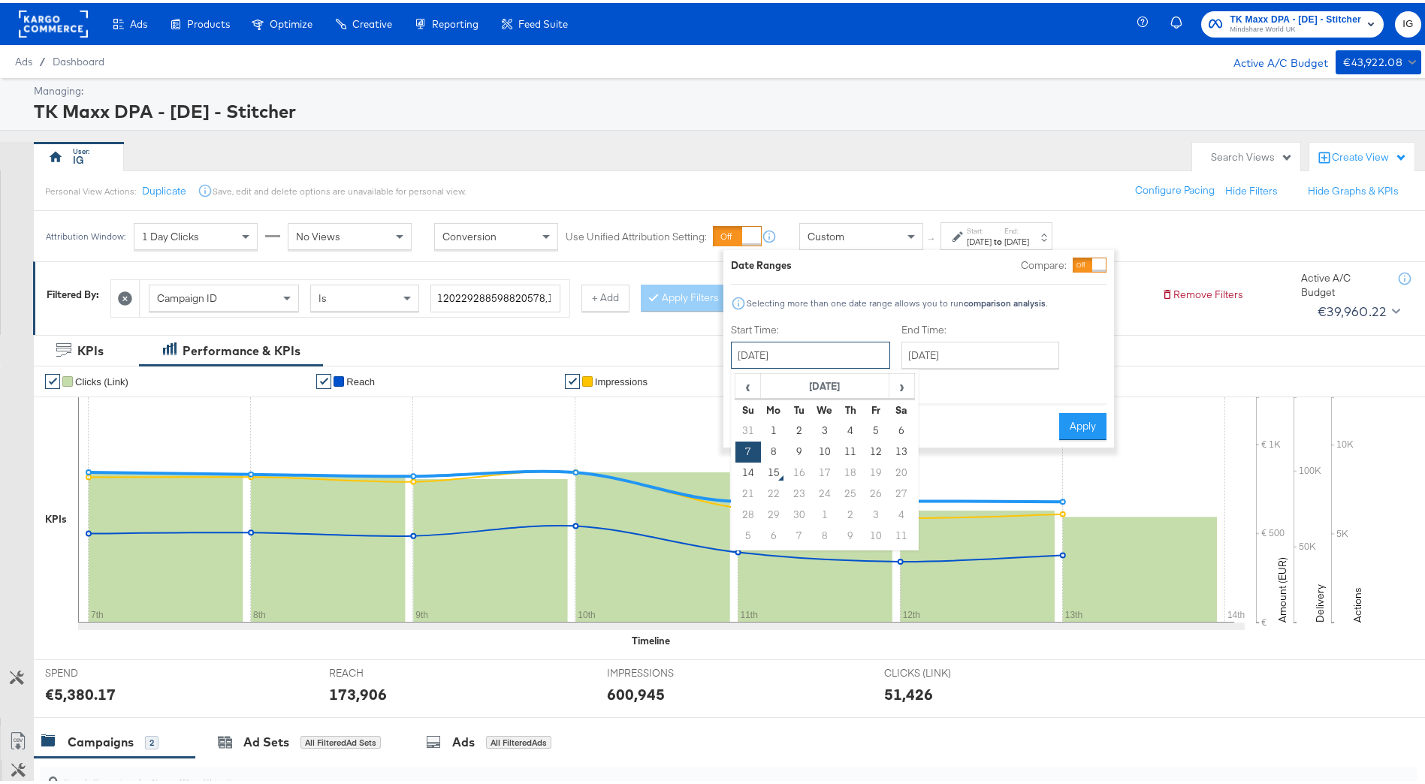
click at [850, 355] on input "[DATE]" at bounding box center [810, 352] width 159 height 27
click at [745, 394] on span "‹" at bounding box center [747, 383] width 23 height 23
click at [744, 527] on td "31" at bounding box center [748, 533] width 26 height 21
type input "[DATE]"
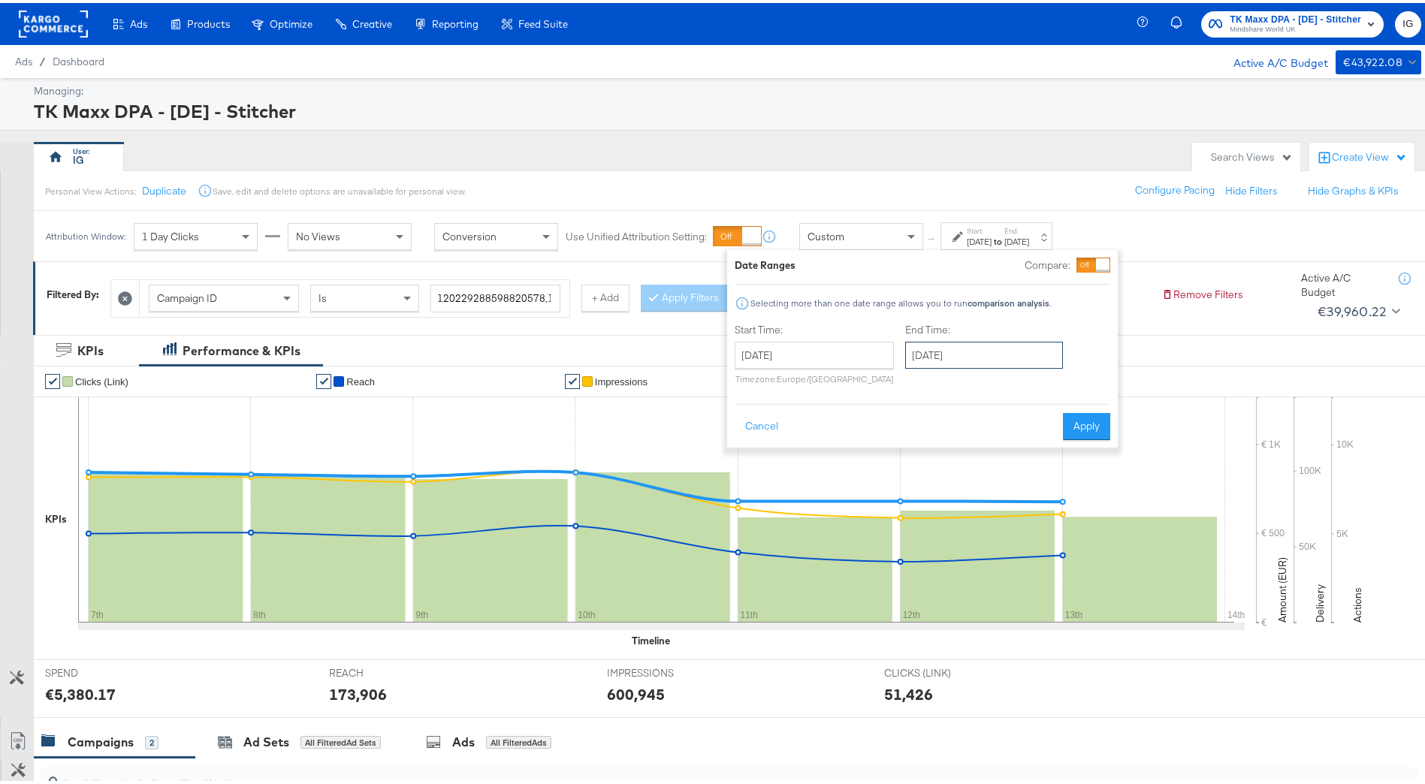
click at [948, 344] on input "[DATE]" at bounding box center [984, 352] width 158 height 27
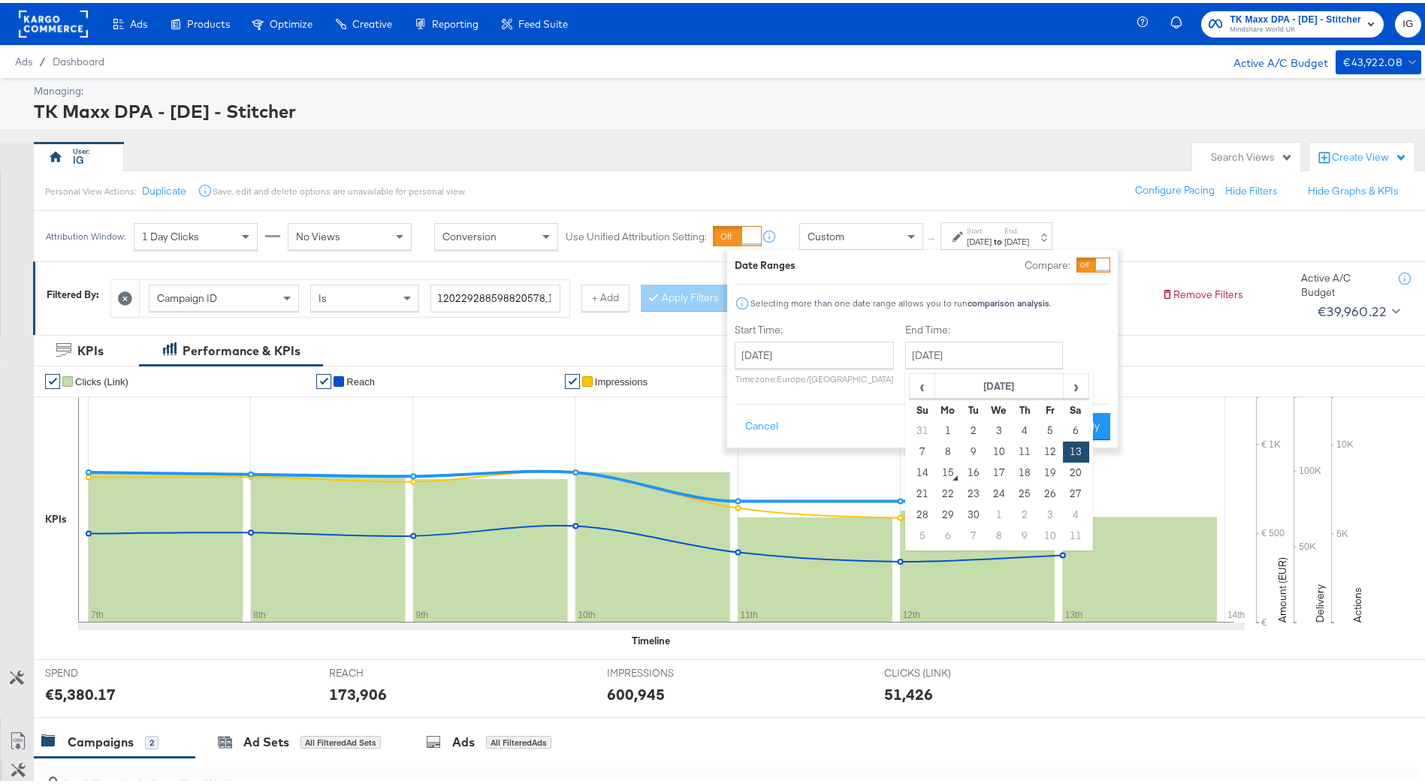
click at [1086, 328] on div "Start Time: [DATE] ‹ [DATE] › Su Mo Tu We Th Fr Sa 27 28 29 30 31 1 2 3 4 5 6 7…" at bounding box center [923, 354] width 376 height 68
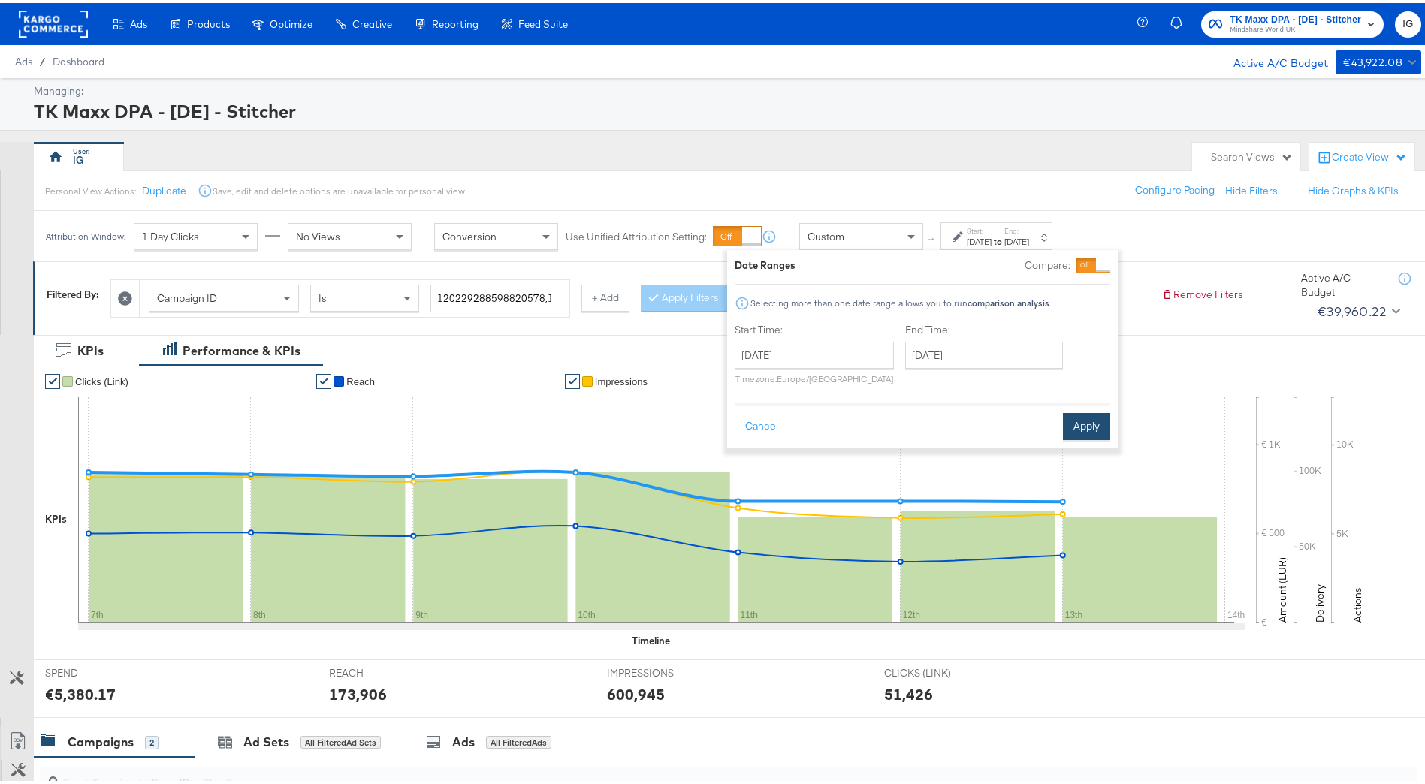
click at [1100, 420] on button "Apply" at bounding box center [1086, 423] width 47 height 27
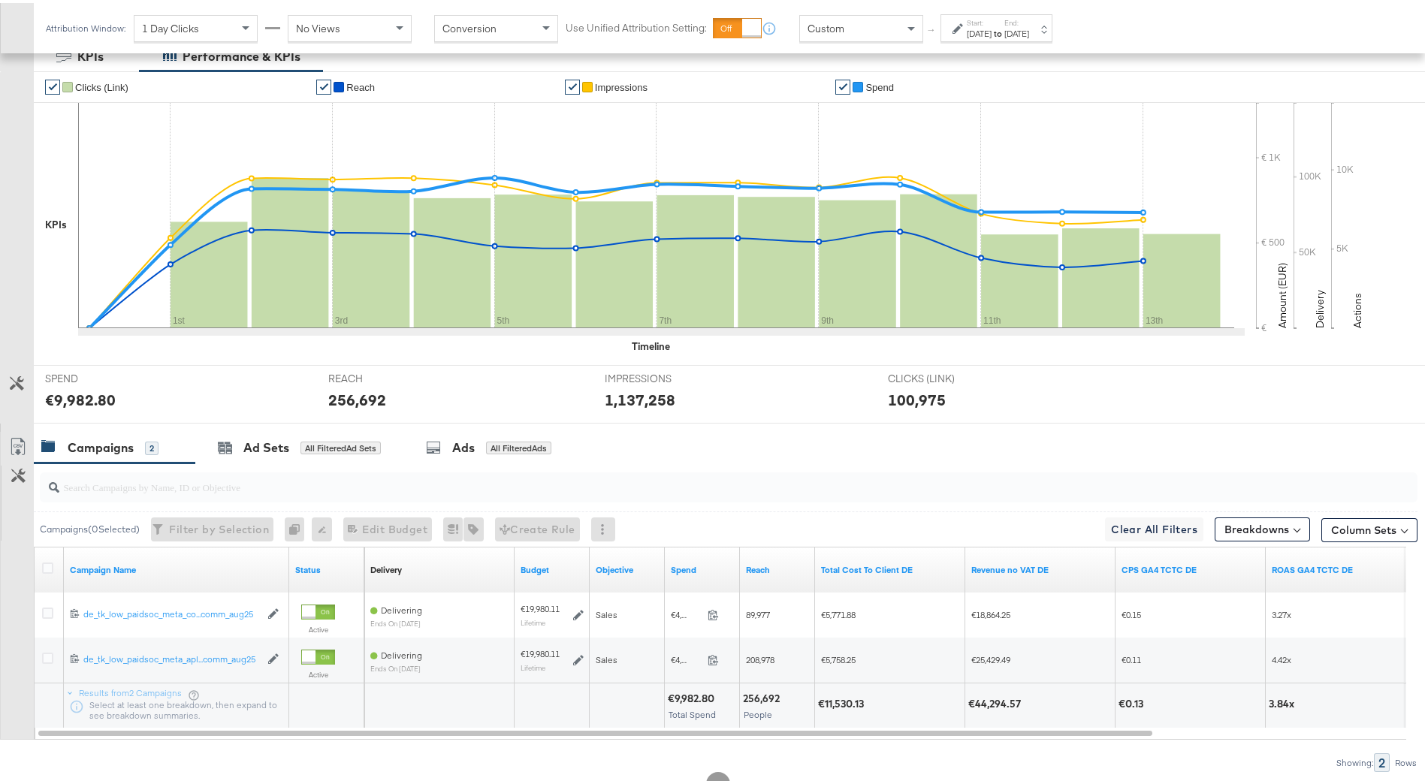
scroll to position [300, 0]
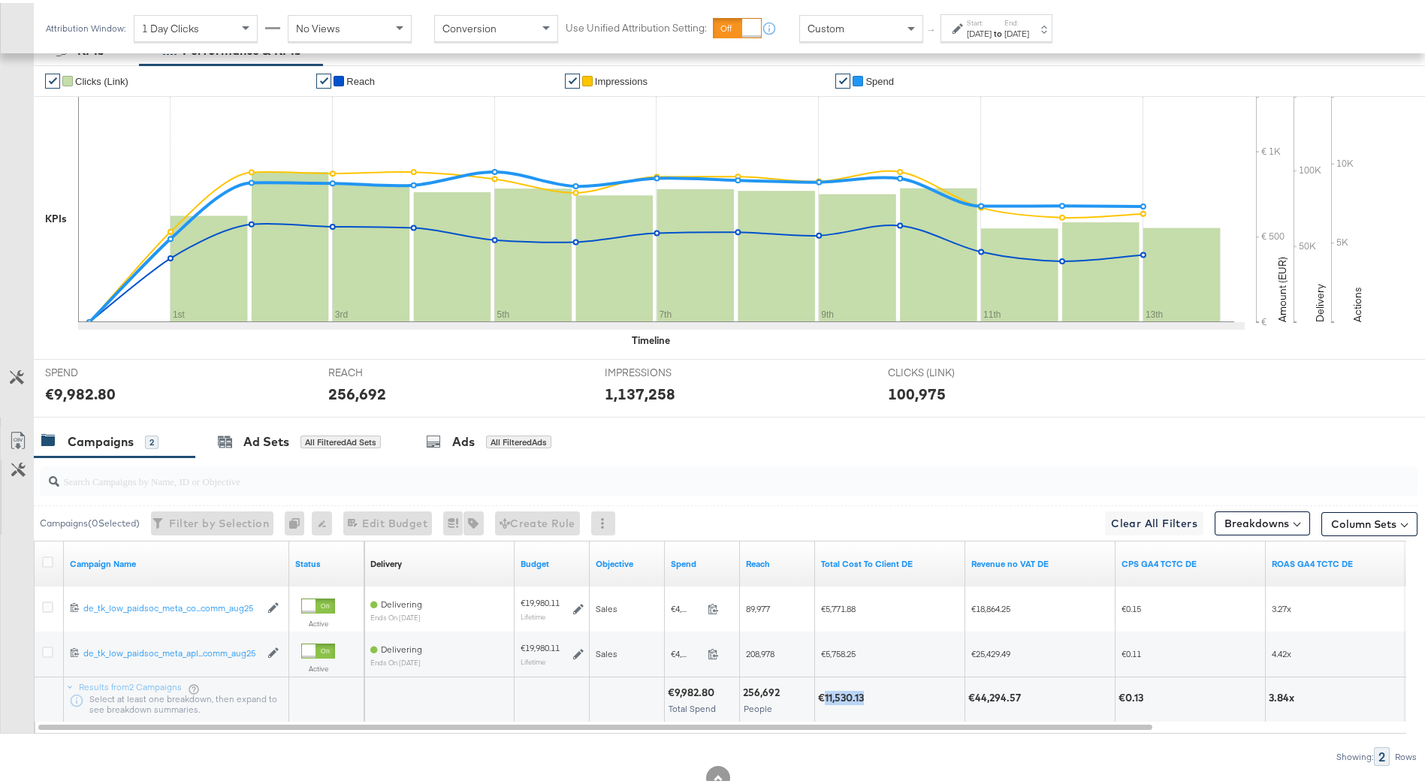
drag, startPoint x: 824, startPoint y: 699, endPoint x: 865, endPoint y: 697, distance: 40.6
click at [865, 697] on div "€11,530.13" at bounding box center [843, 695] width 50 height 14
drag, startPoint x: 865, startPoint y: 697, endPoint x: 846, endPoint y: 696, distance: 18.8
copy div "11,530.13"
drag, startPoint x: 977, startPoint y: 694, endPoint x: 1028, endPoint y: 697, distance: 51.9
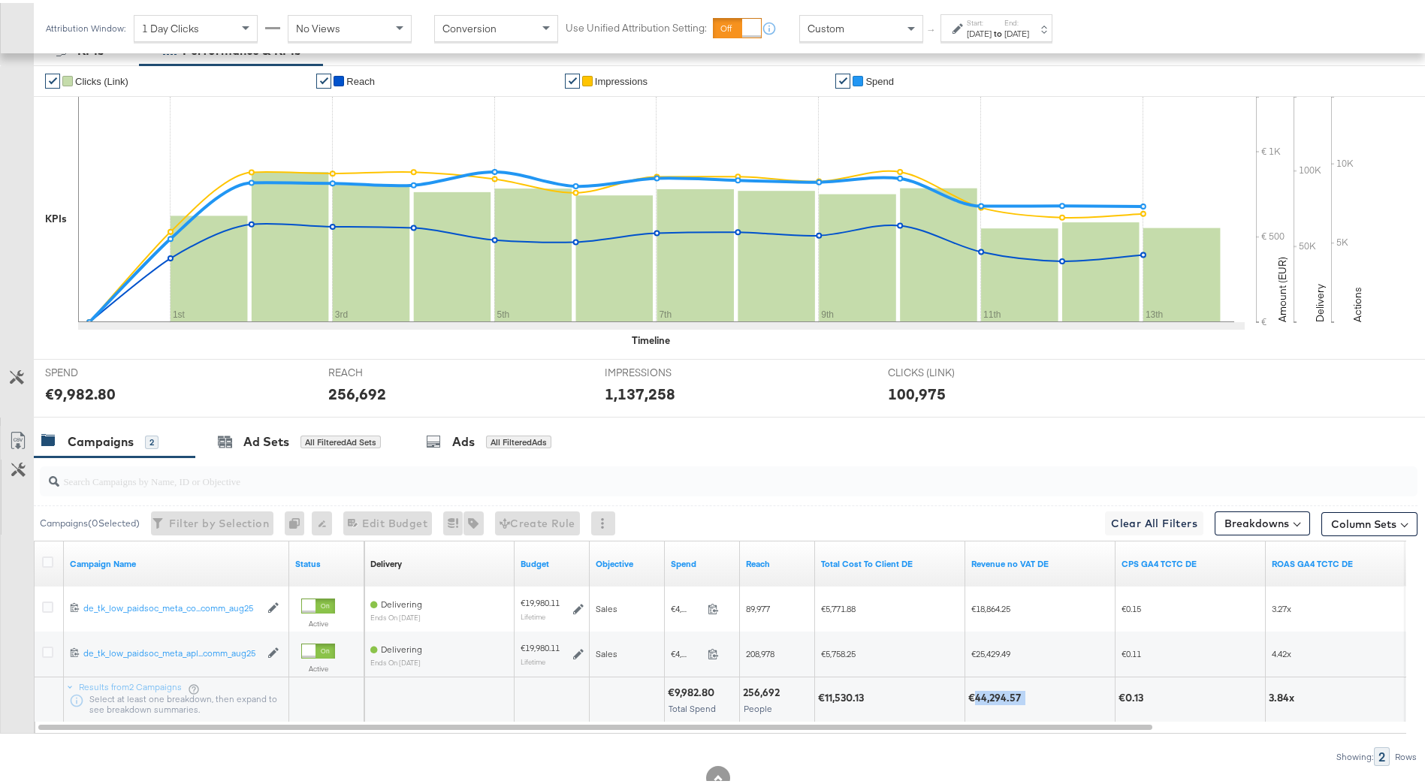
click at [1028, 697] on div "€44,294.57" at bounding box center [1039, 695] width 143 height 14
drag, startPoint x: 1028, startPoint y: 697, endPoint x: 1010, endPoint y: 687, distance: 21.2
copy div "44,294.57"
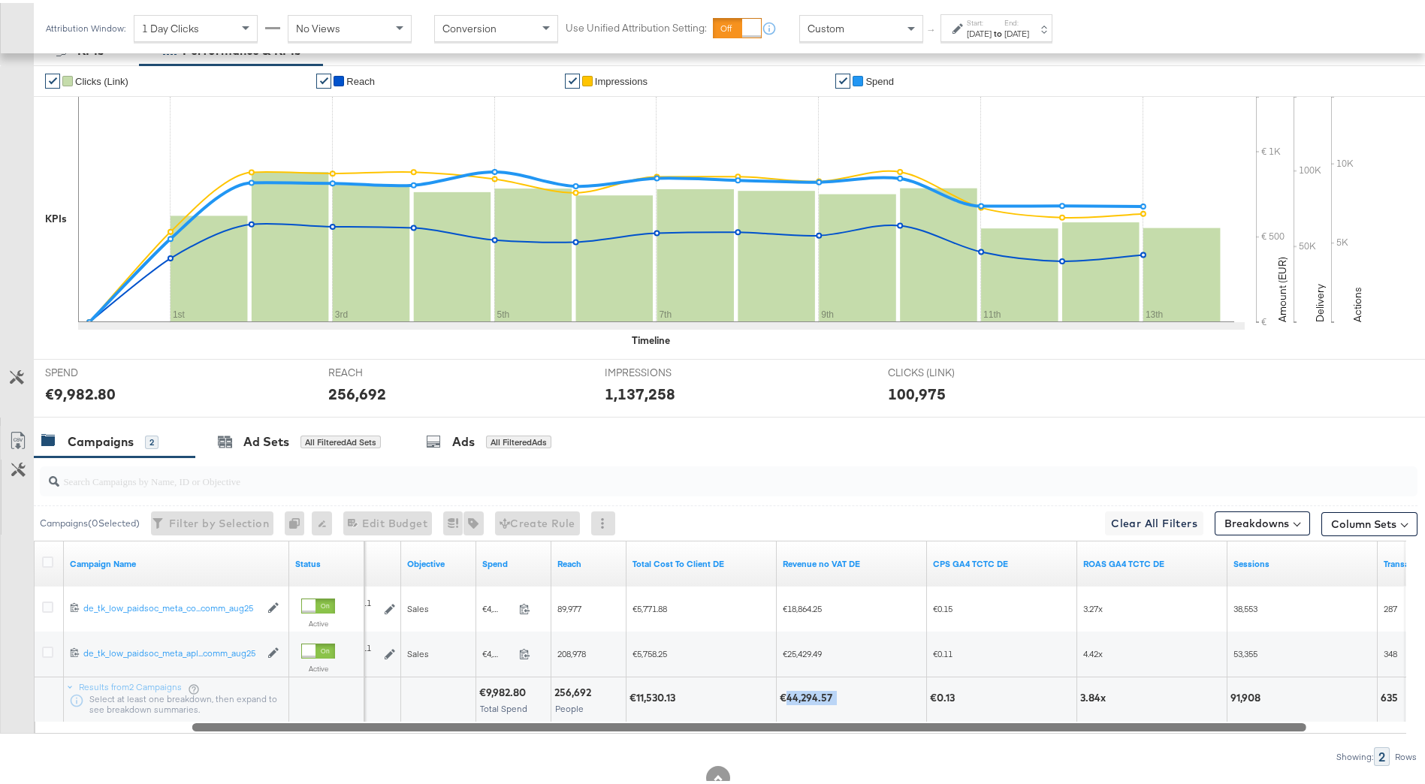
drag, startPoint x: 773, startPoint y: 723, endPoint x: 934, endPoint y: 736, distance: 162.0
click at [934, 736] on div "Campaigns ( 0 Selected) Filter by Selection Filter 0 campaigns 0 Rename 0 campa…" at bounding box center [708, 608] width 1417 height 309
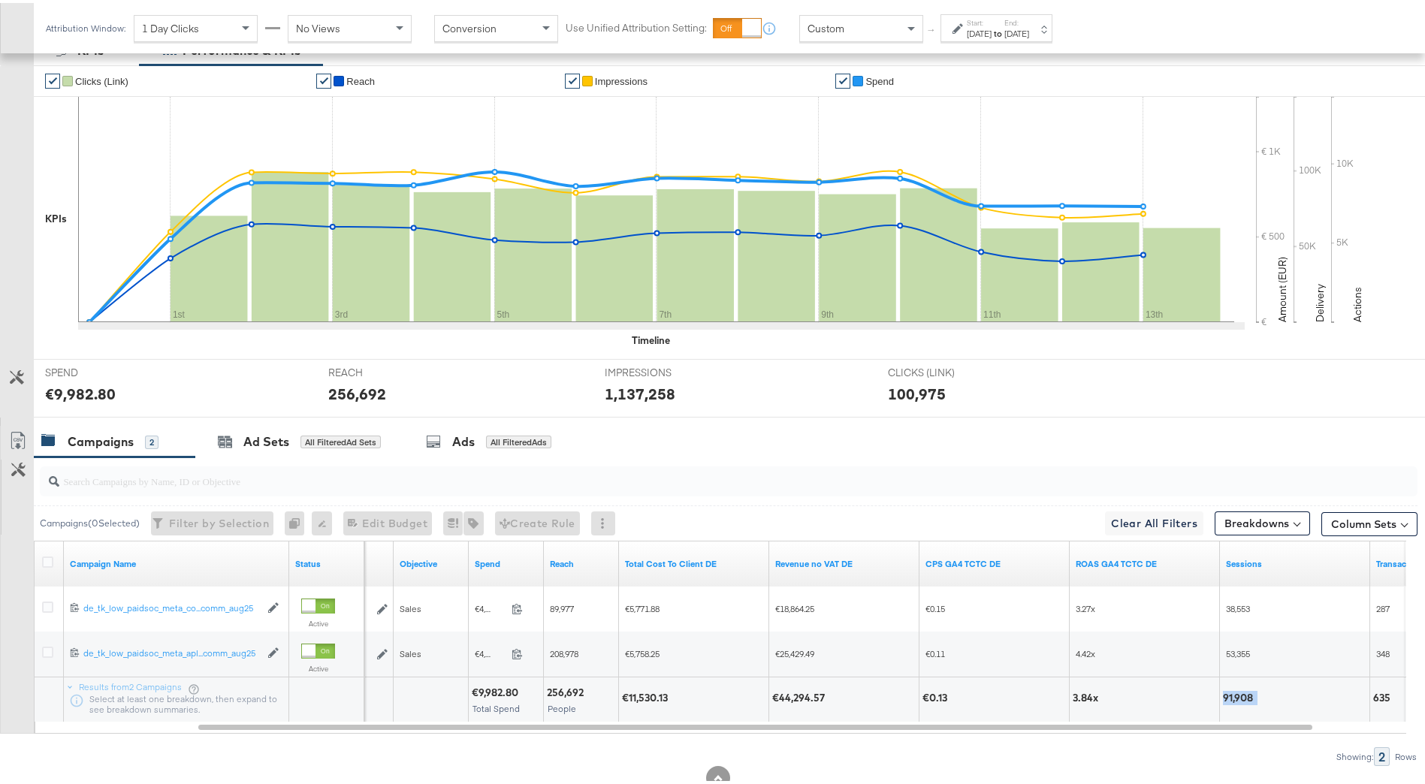
drag, startPoint x: 1263, startPoint y: 689, endPoint x: 1220, endPoint y: 698, distance: 44.5
click at [1220, 698] on div "91,908" at bounding box center [1294, 697] width 149 height 45
drag, startPoint x: 1220, startPoint y: 698, endPoint x: 1230, endPoint y: 699, distance: 10.5
copy div "91,908"
